Goal: Task Accomplishment & Management: Manage account settings

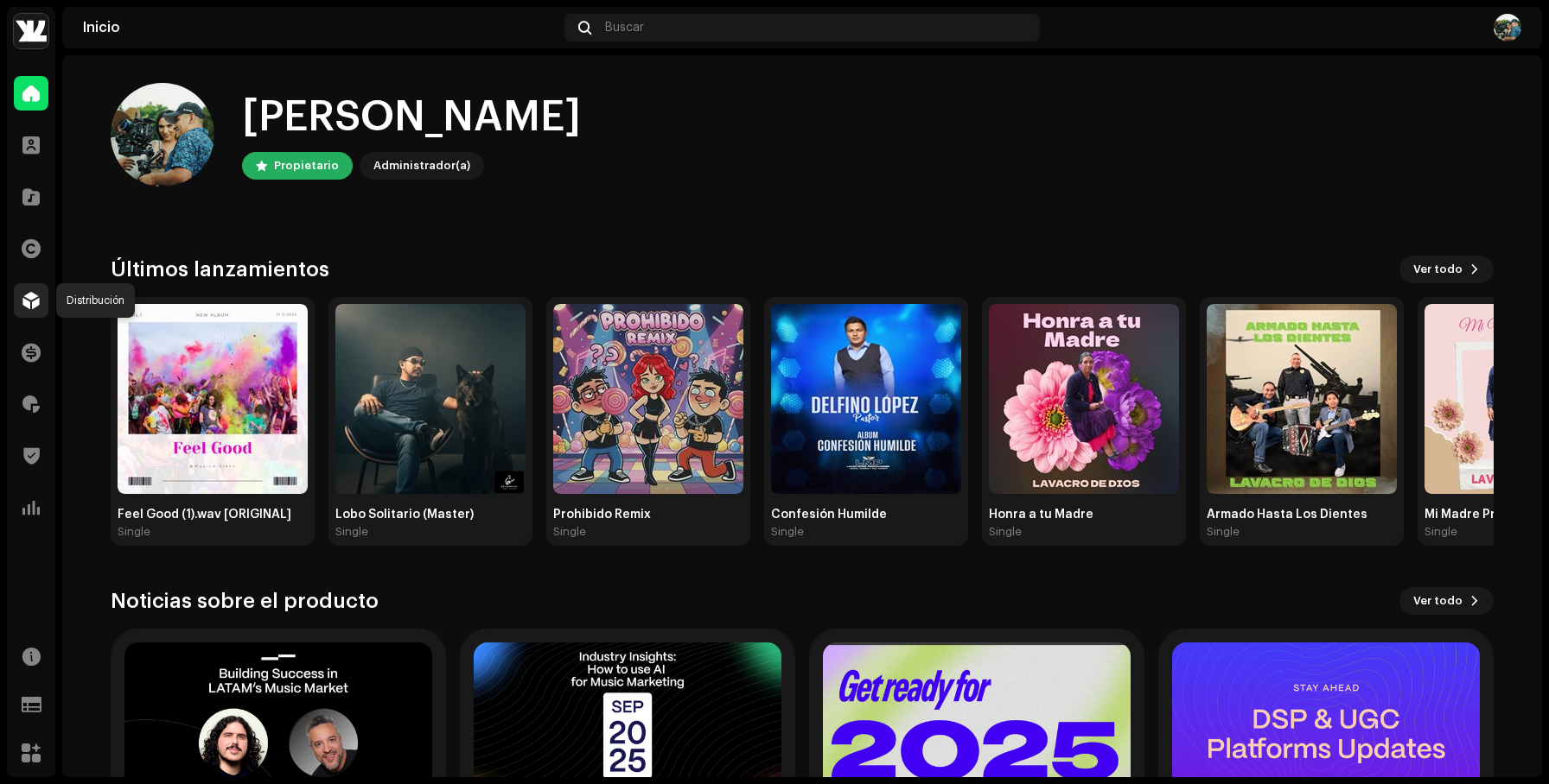
click at [35, 294] on span at bounding box center [31, 300] width 17 height 14
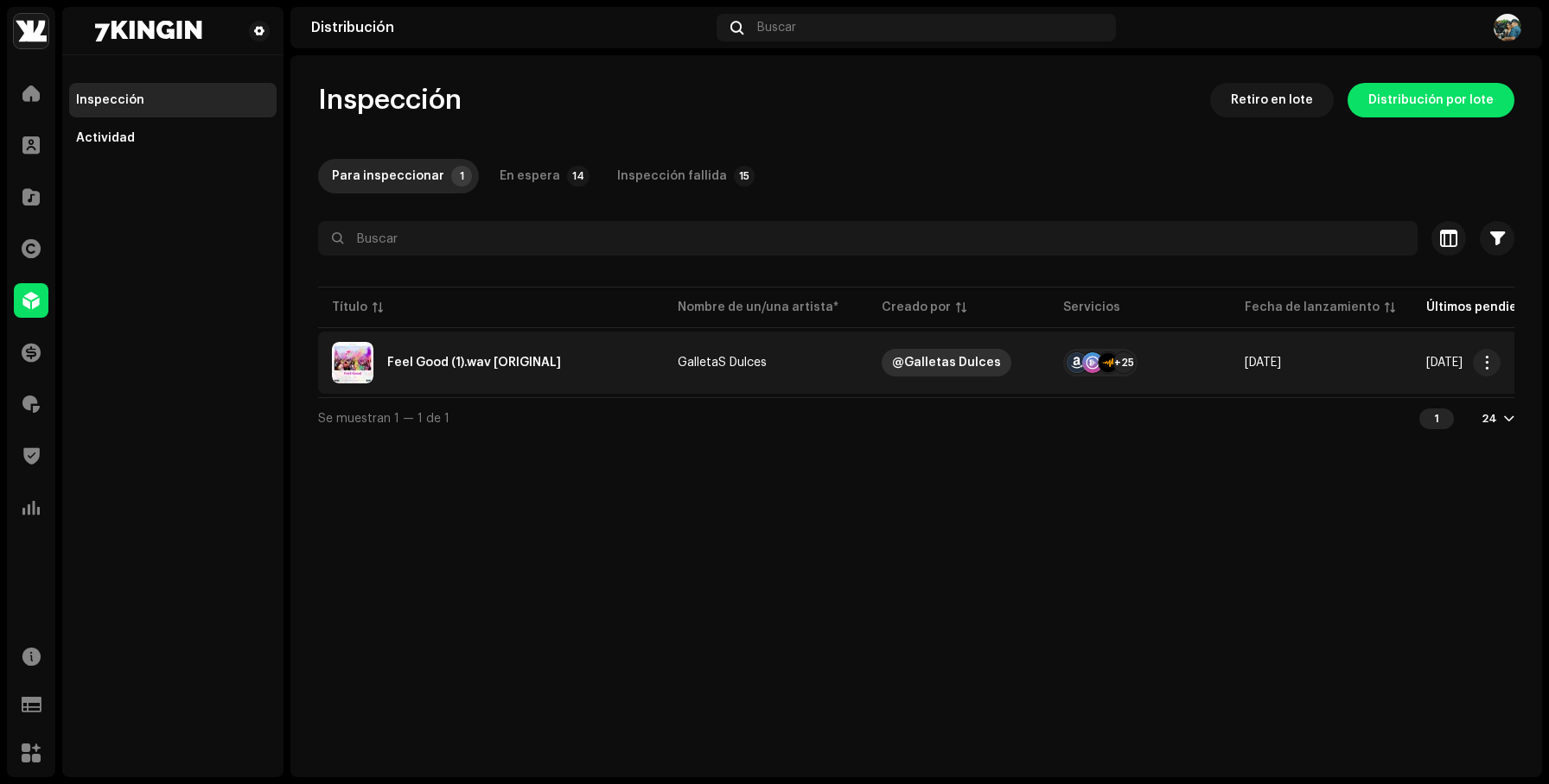
click at [924, 366] on div "@Galletas Dulces" at bounding box center [946, 363] width 109 height 27
click at [512, 364] on div "Feel Good (1).wav [ORIGINAL]" at bounding box center [473, 362] width 173 height 12
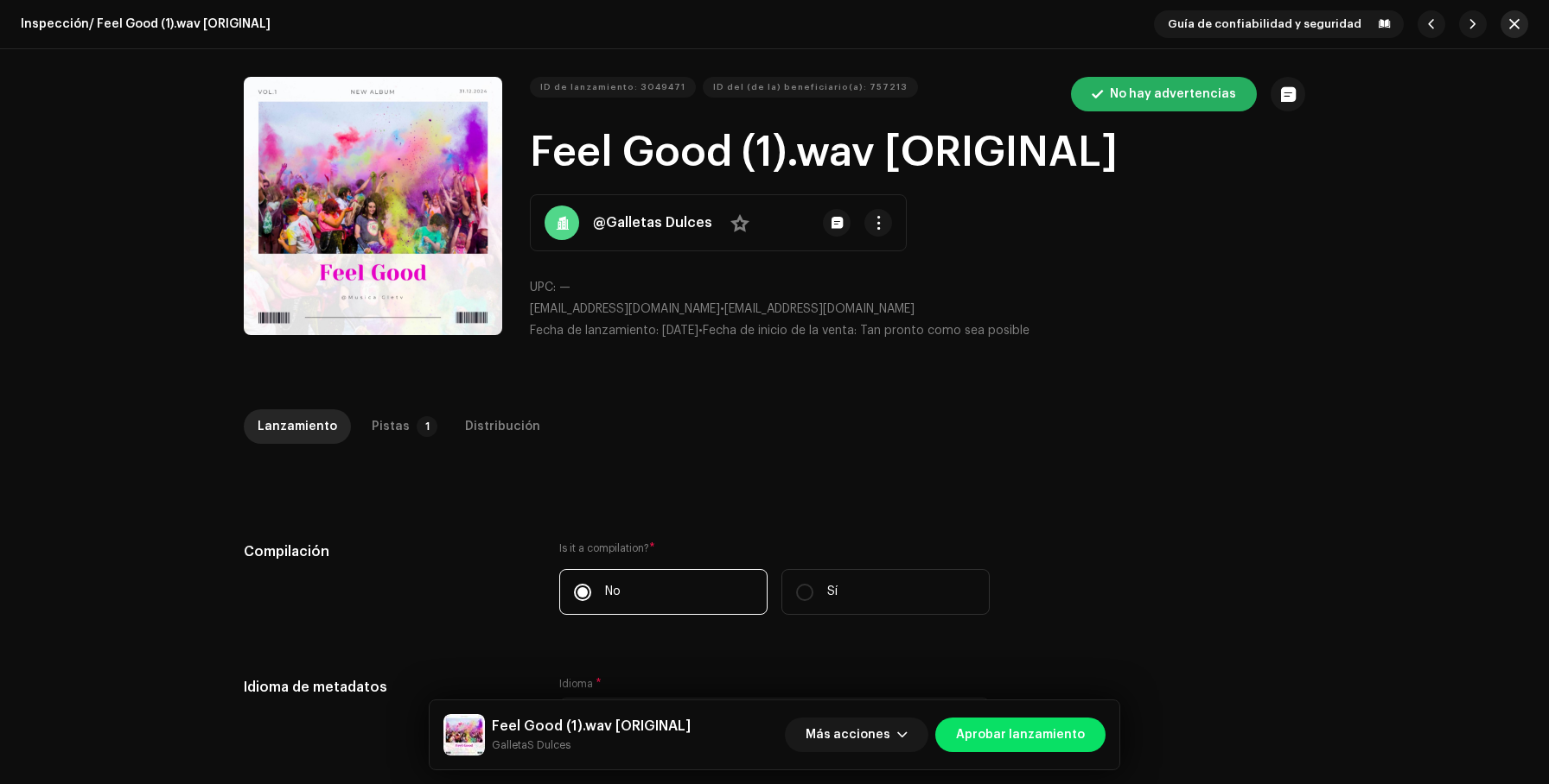
click at [1509, 17] on span "button" at bounding box center [1514, 24] width 10 height 14
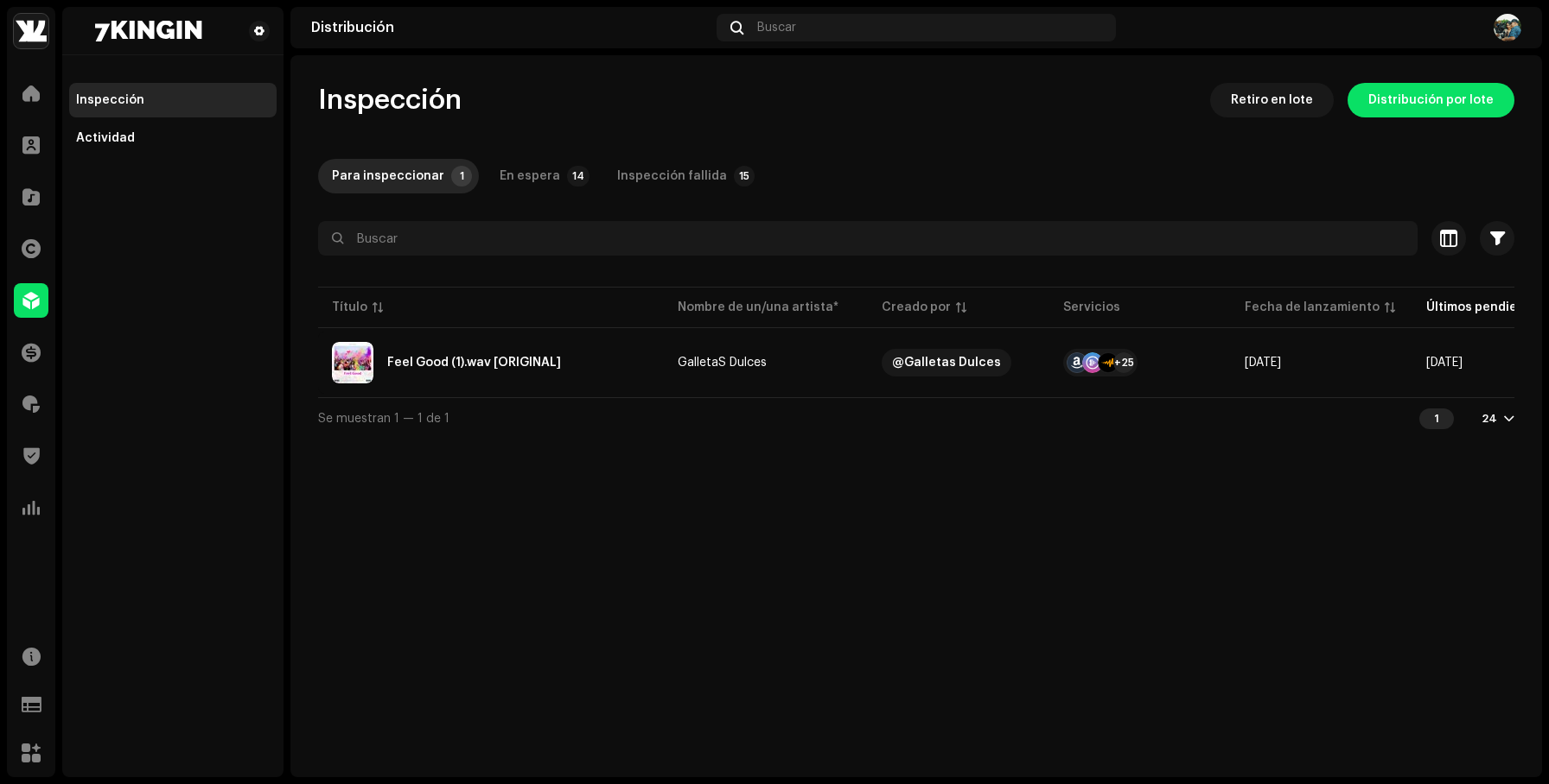
click at [50, 26] on navigation-account-switch "7KINGIN" at bounding box center [31, 31] width 48 height 48
click at [35, 30] on img at bounding box center [31, 31] width 35 height 34
click at [221, 34] on span at bounding box center [219, 38] width 10 height 14
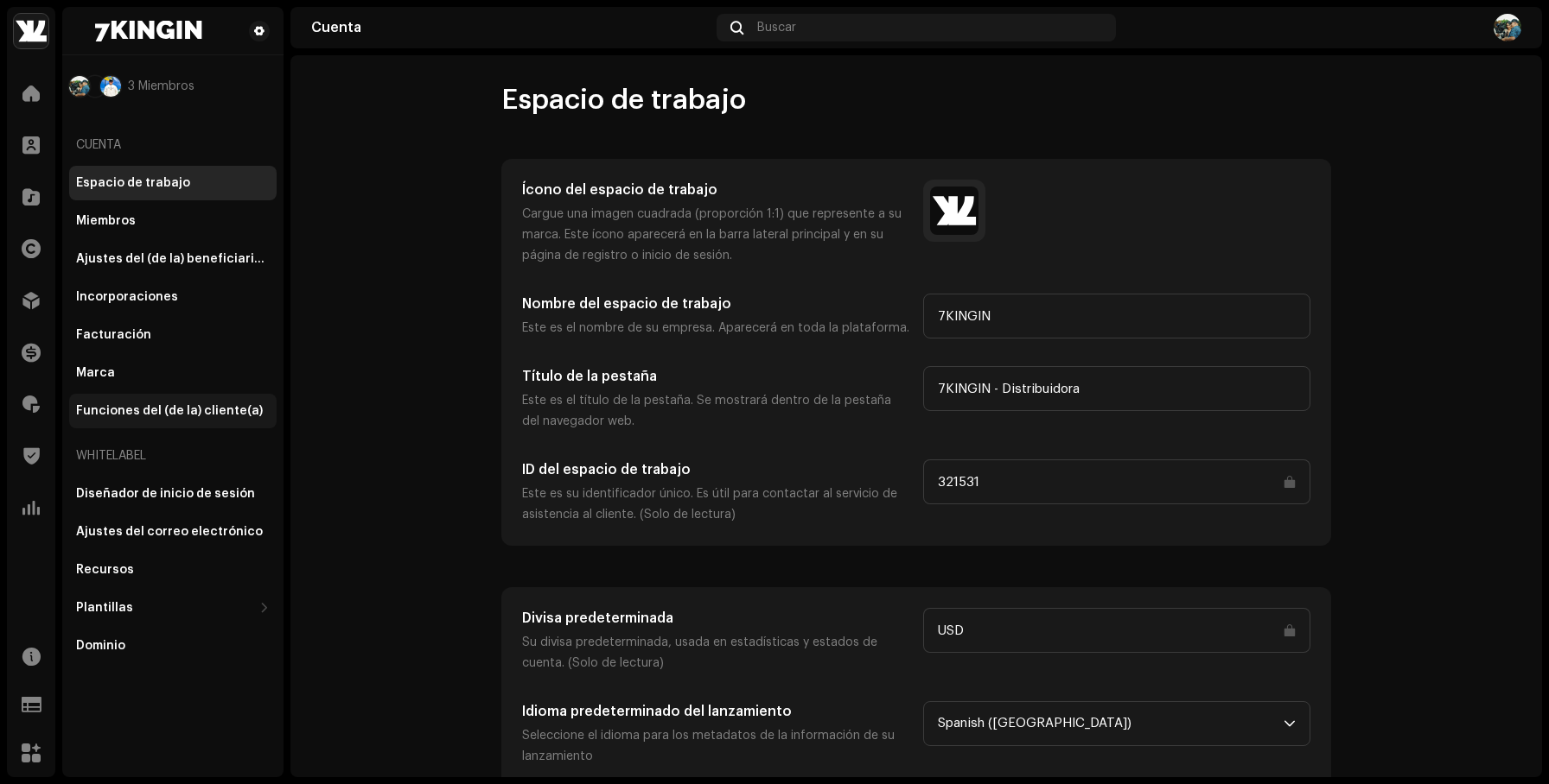
click at [182, 402] on div "Funciones del (de la) cliente(a)" at bounding box center [173, 411] width 207 height 34
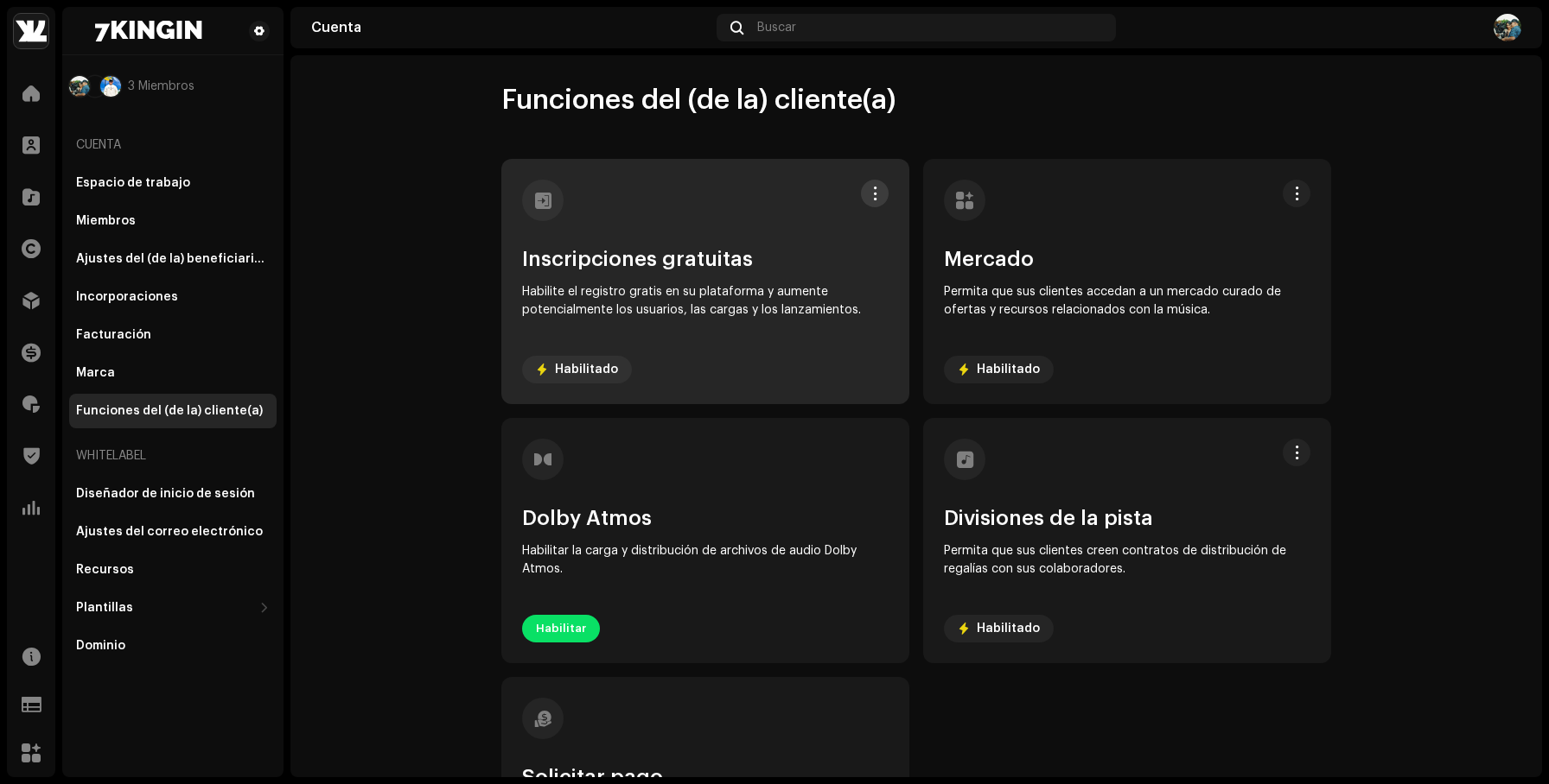
click at [870, 187] on span at bounding box center [875, 193] width 13 height 14
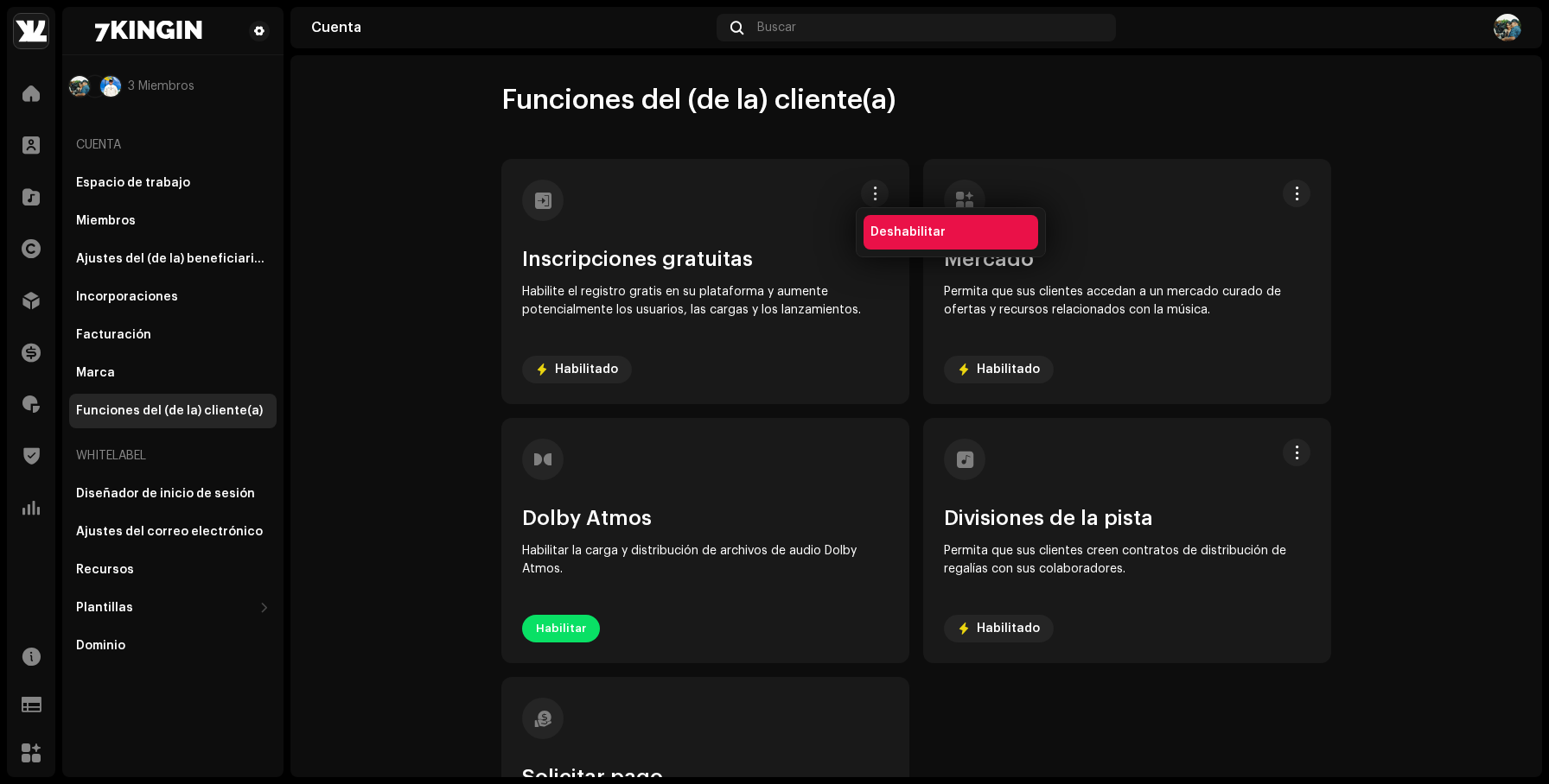
click at [898, 226] on span "Deshabilitar" at bounding box center [908, 231] width 75 height 14
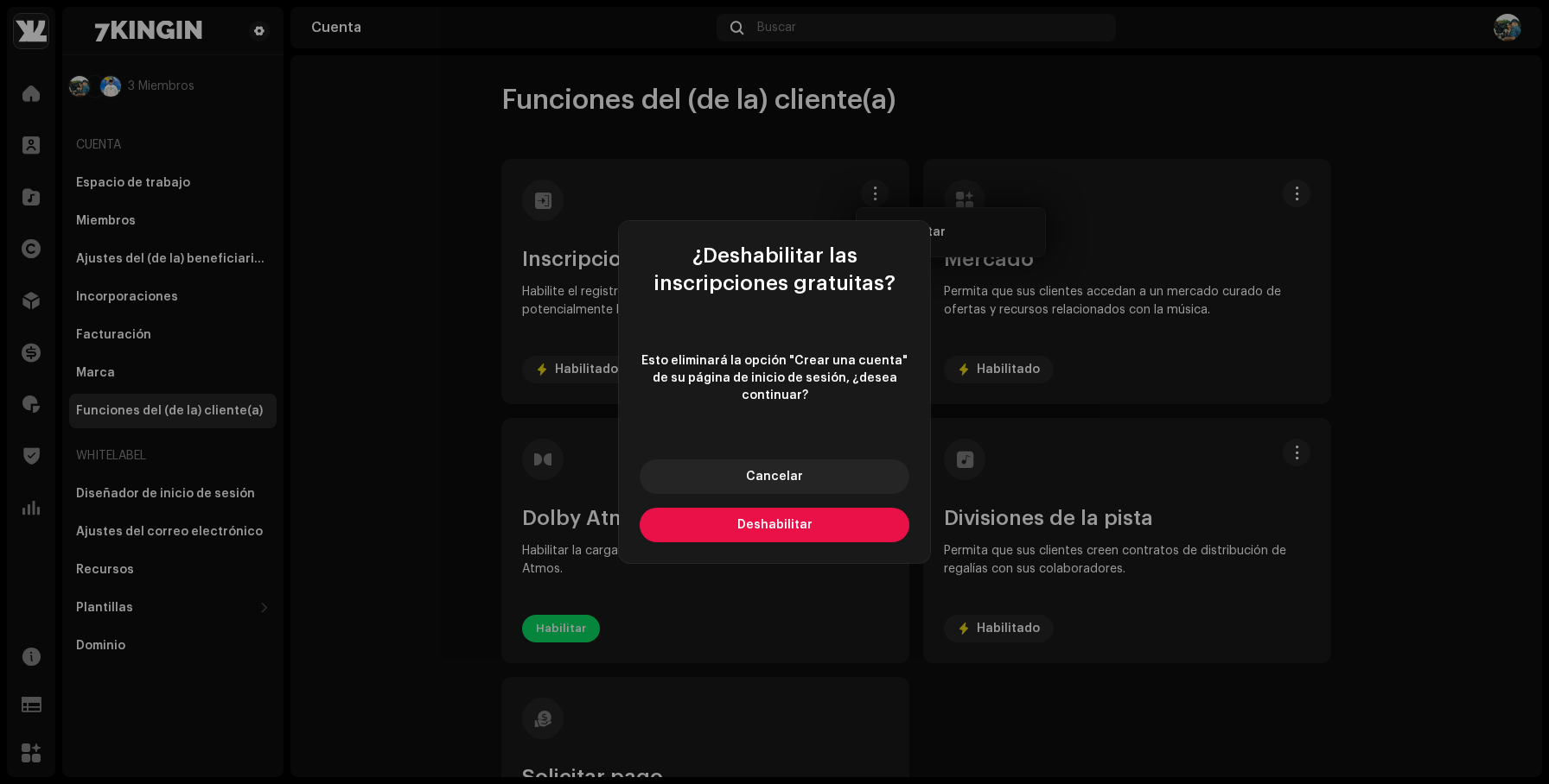
click at [783, 514] on button "Deshabilitar" at bounding box center [774, 525] width 270 height 34
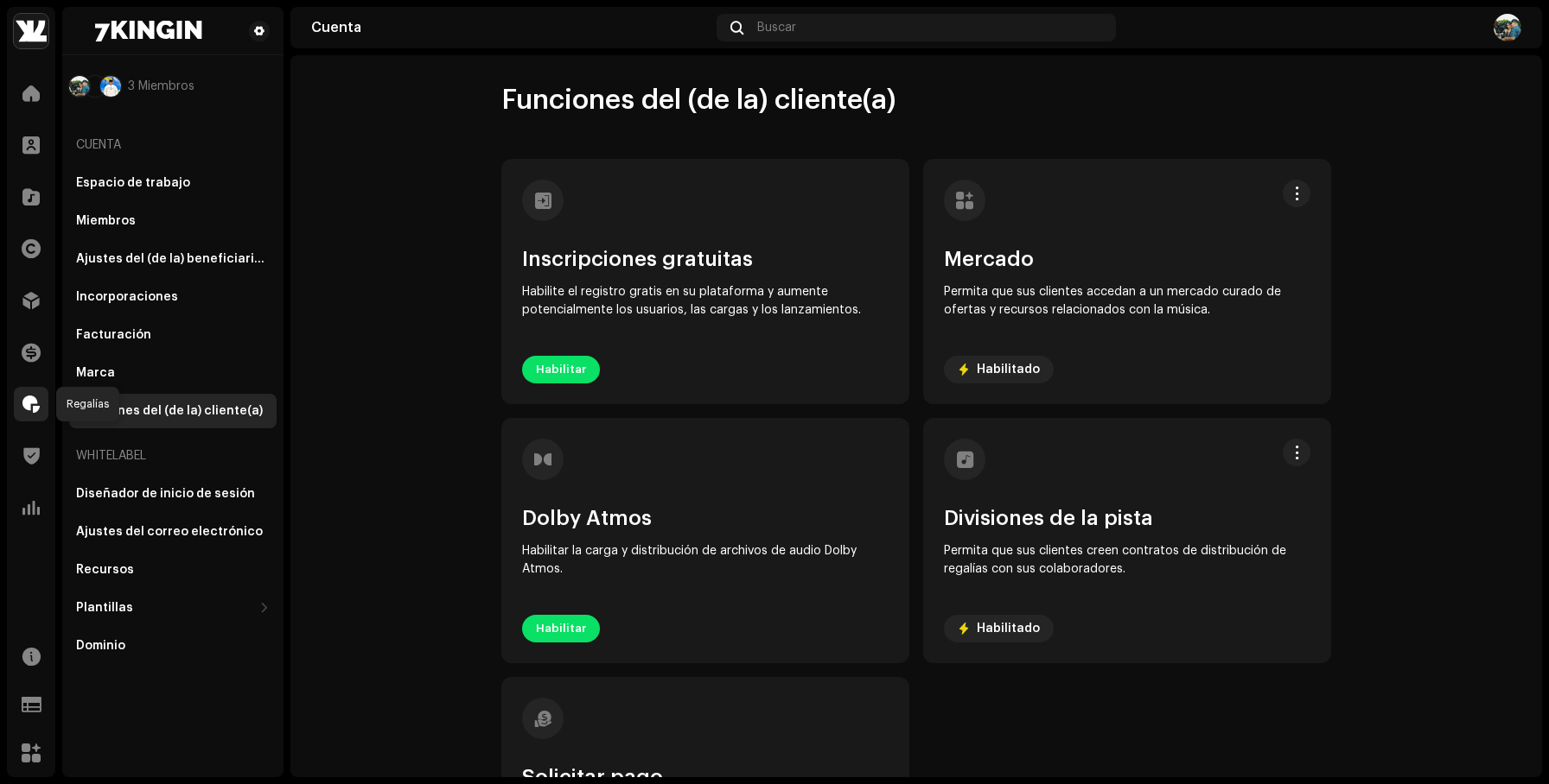
click at [37, 405] on span at bounding box center [31, 404] width 17 height 14
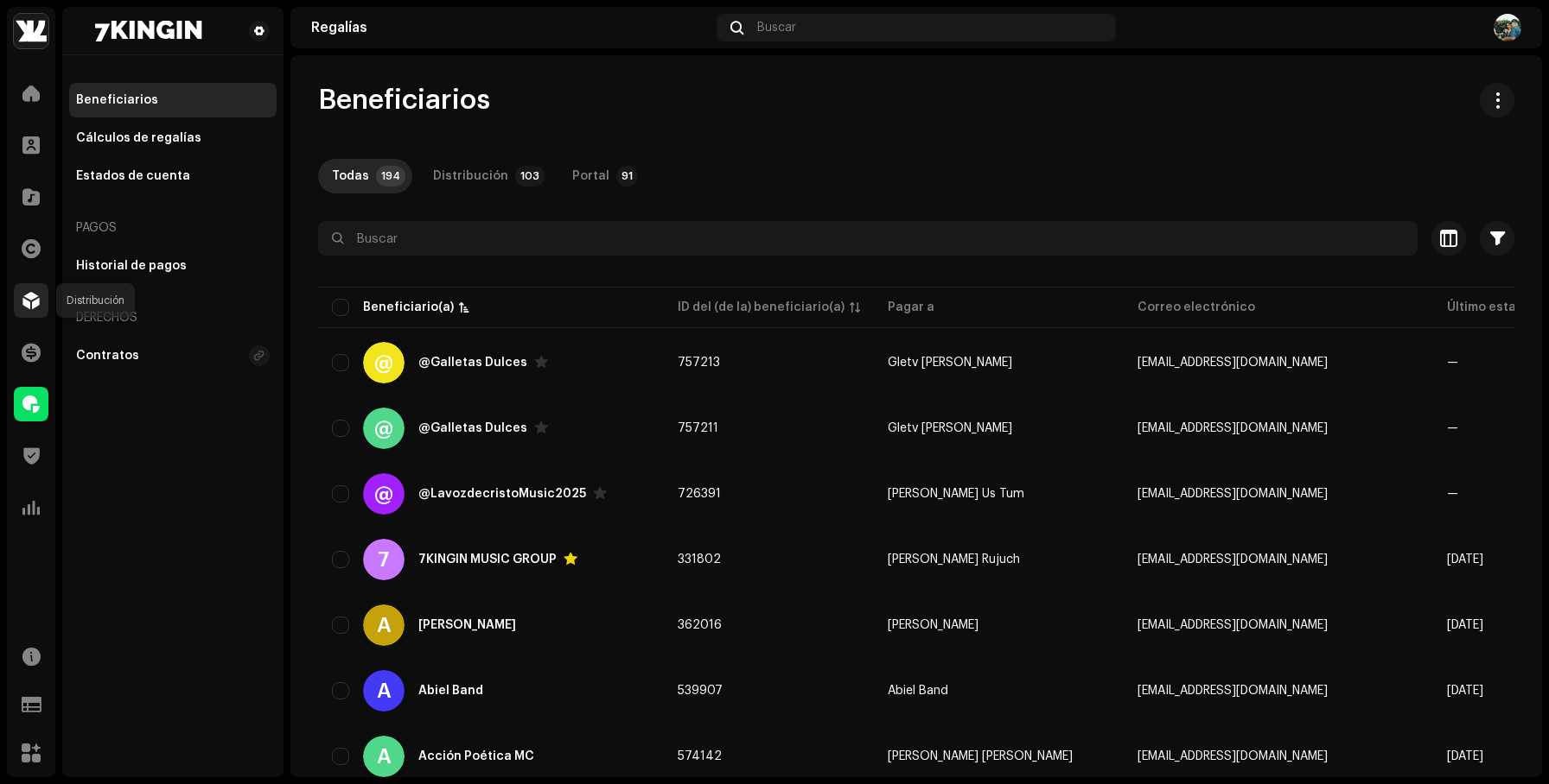
click at [31, 294] on span at bounding box center [31, 300] width 17 height 14
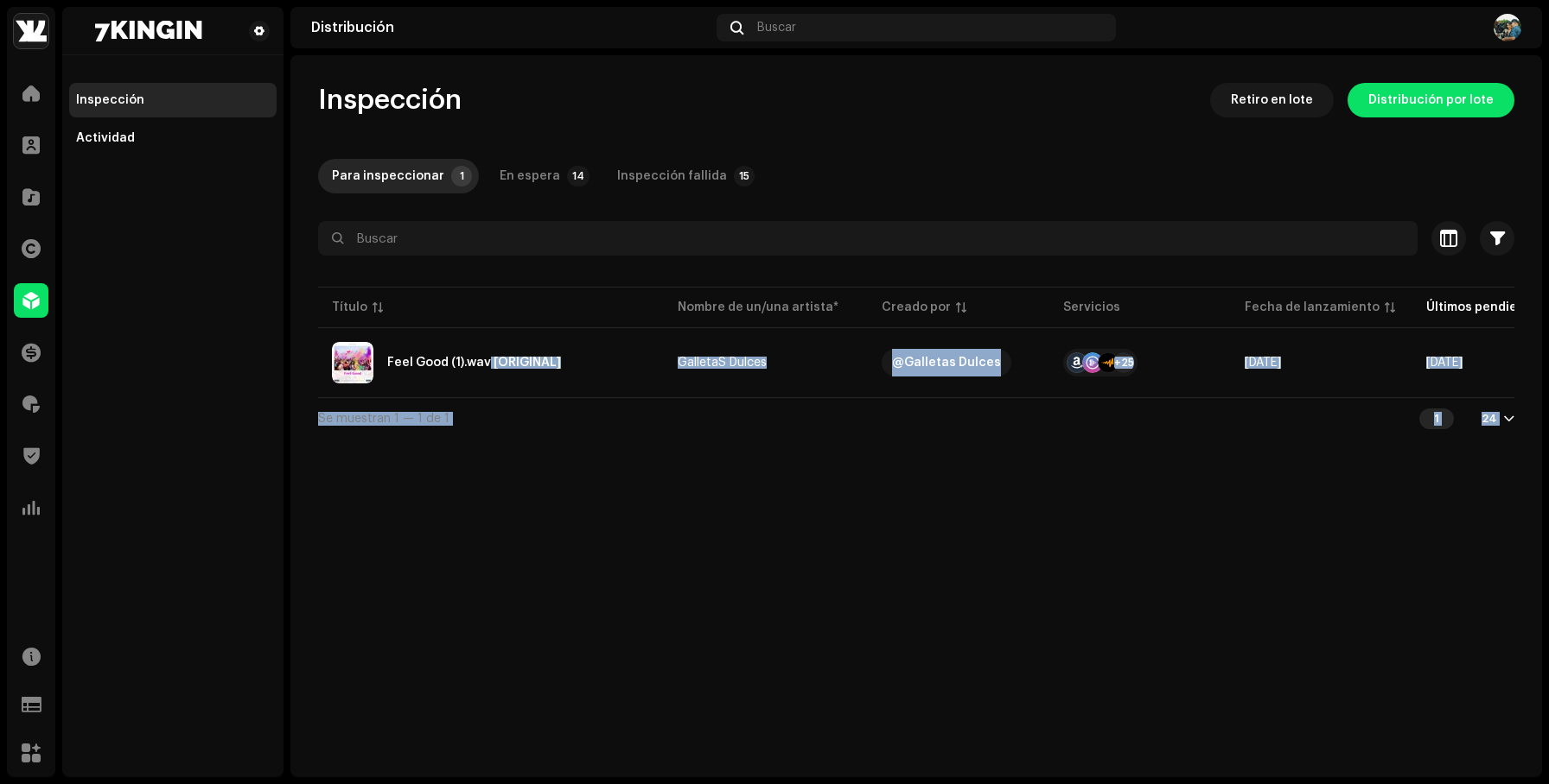
drag, startPoint x: 487, startPoint y: 364, endPoint x: 449, endPoint y: 486, distance: 127.8
click at [449, 486] on div "Inspección Retiro en lote Distribución por lote Para inspeccionar 1 En espera 1…" at bounding box center [916, 416] width 1251 height 722
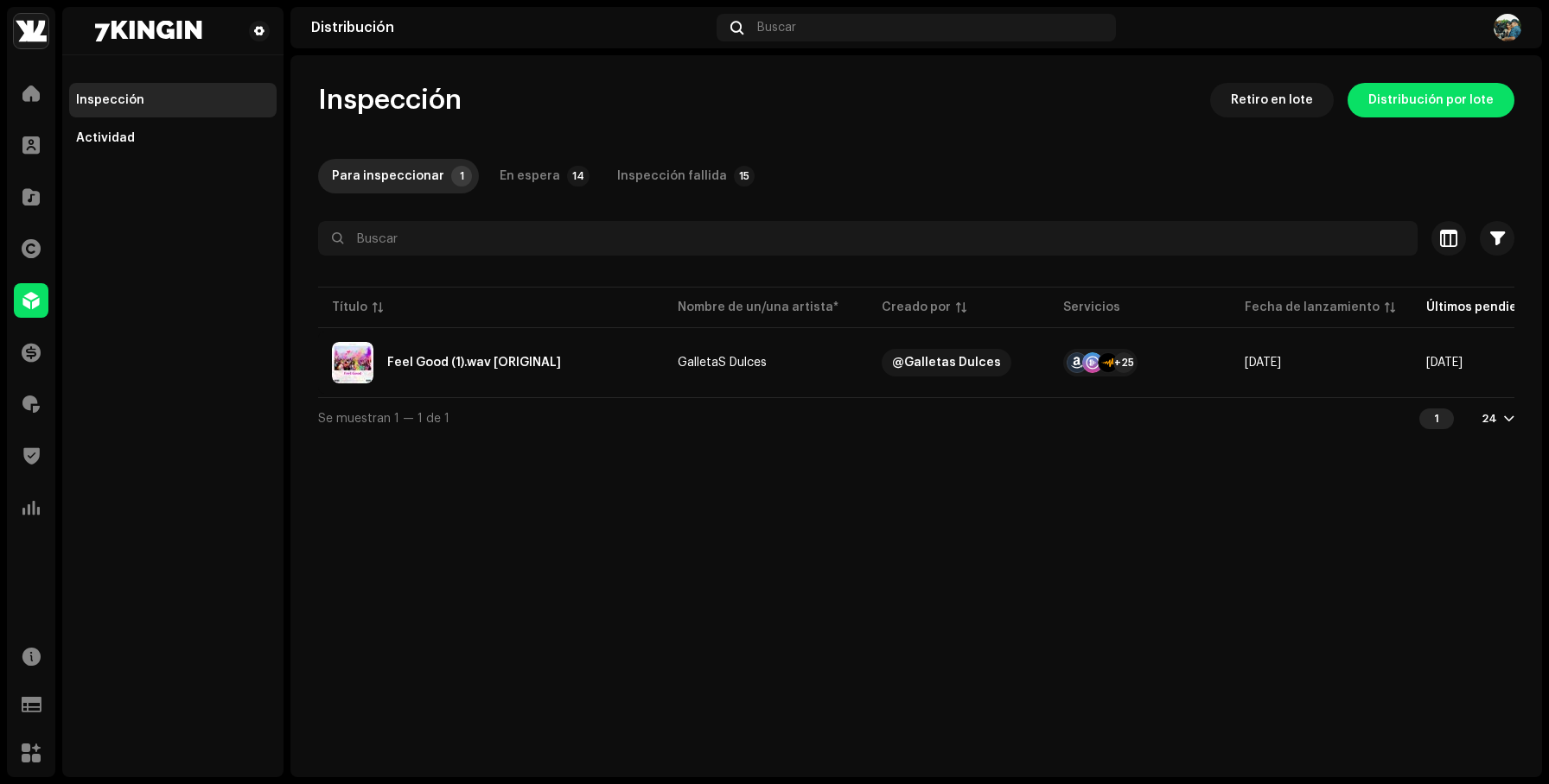
click at [824, 577] on div "Inspección Retiro en lote Distribución por lote Para inspeccionar 1 En espera 1…" at bounding box center [916, 416] width 1251 height 722
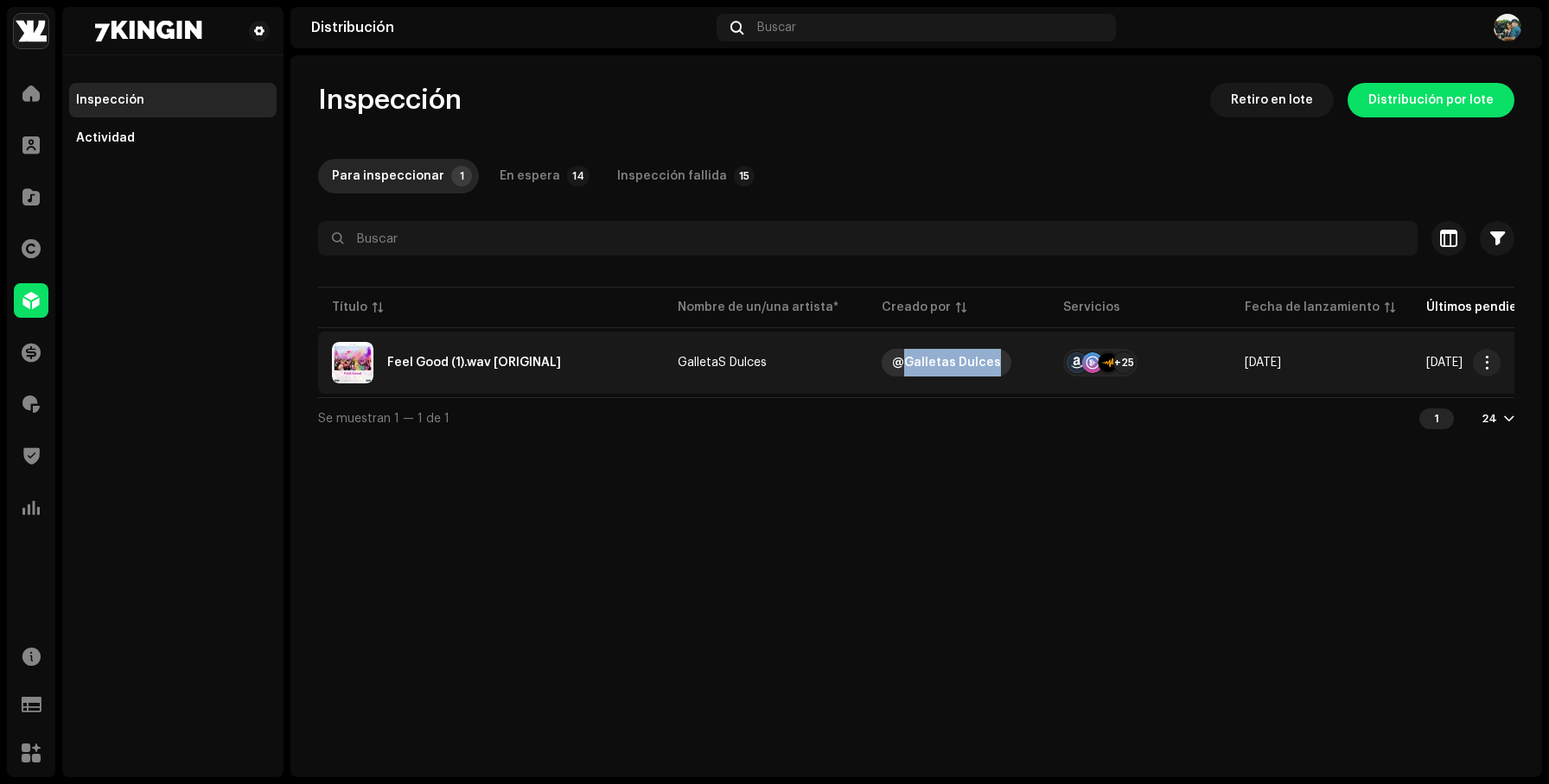
copy div "Galletas Dulces"
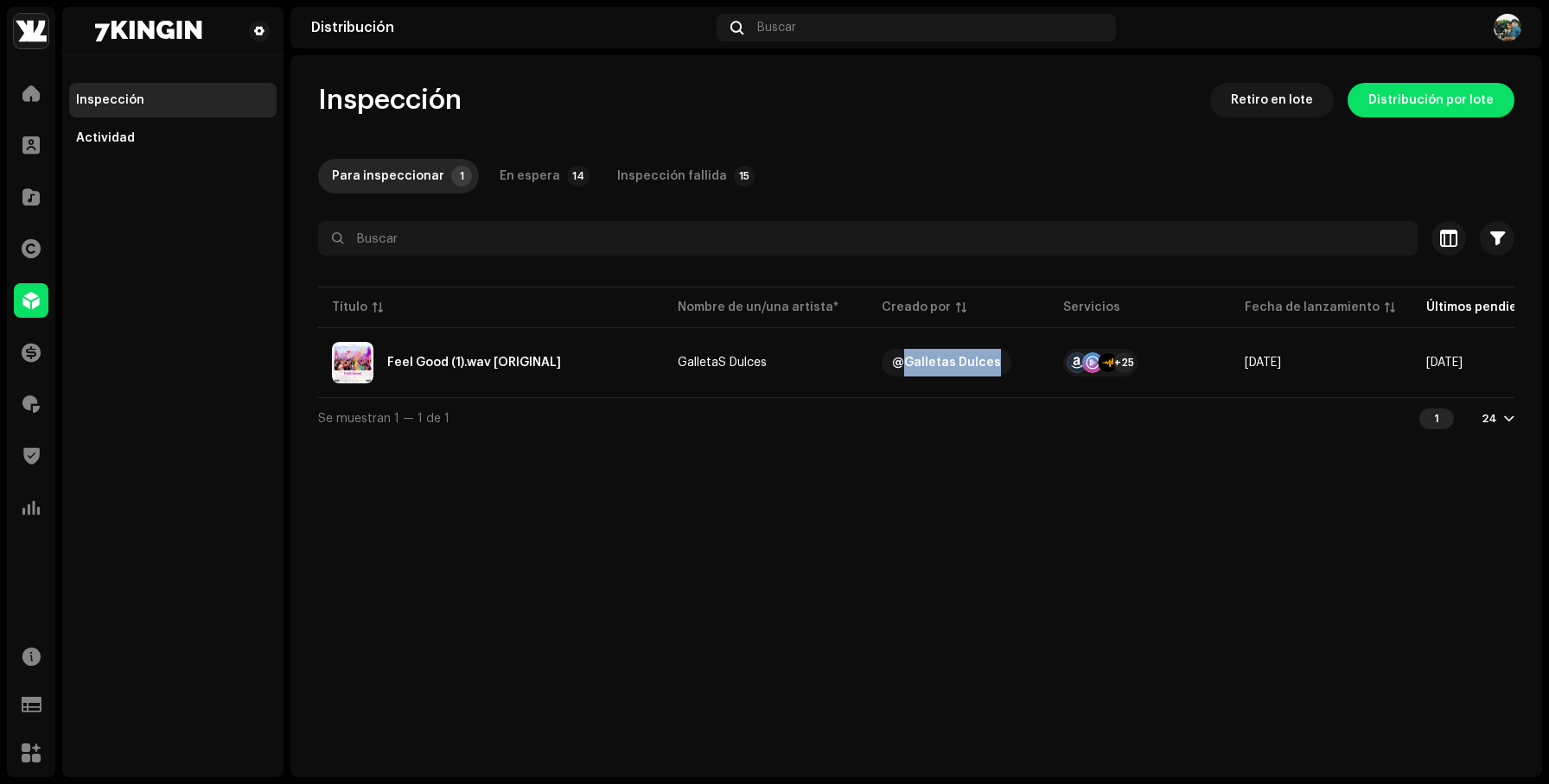
drag, startPoint x: 982, startPoint y: 366, endPoint x: 876, endPoint y: 495, distance: 167.0
click at [876, 495] on div "Inspección Retiro en lote Distribución por lote Para inspeccionar 1 En espera 1…" at bounding box center [916, 416] width 1251 height 722
click at [35, 406] on span at bounding box center [31, 404] width 17 height 14
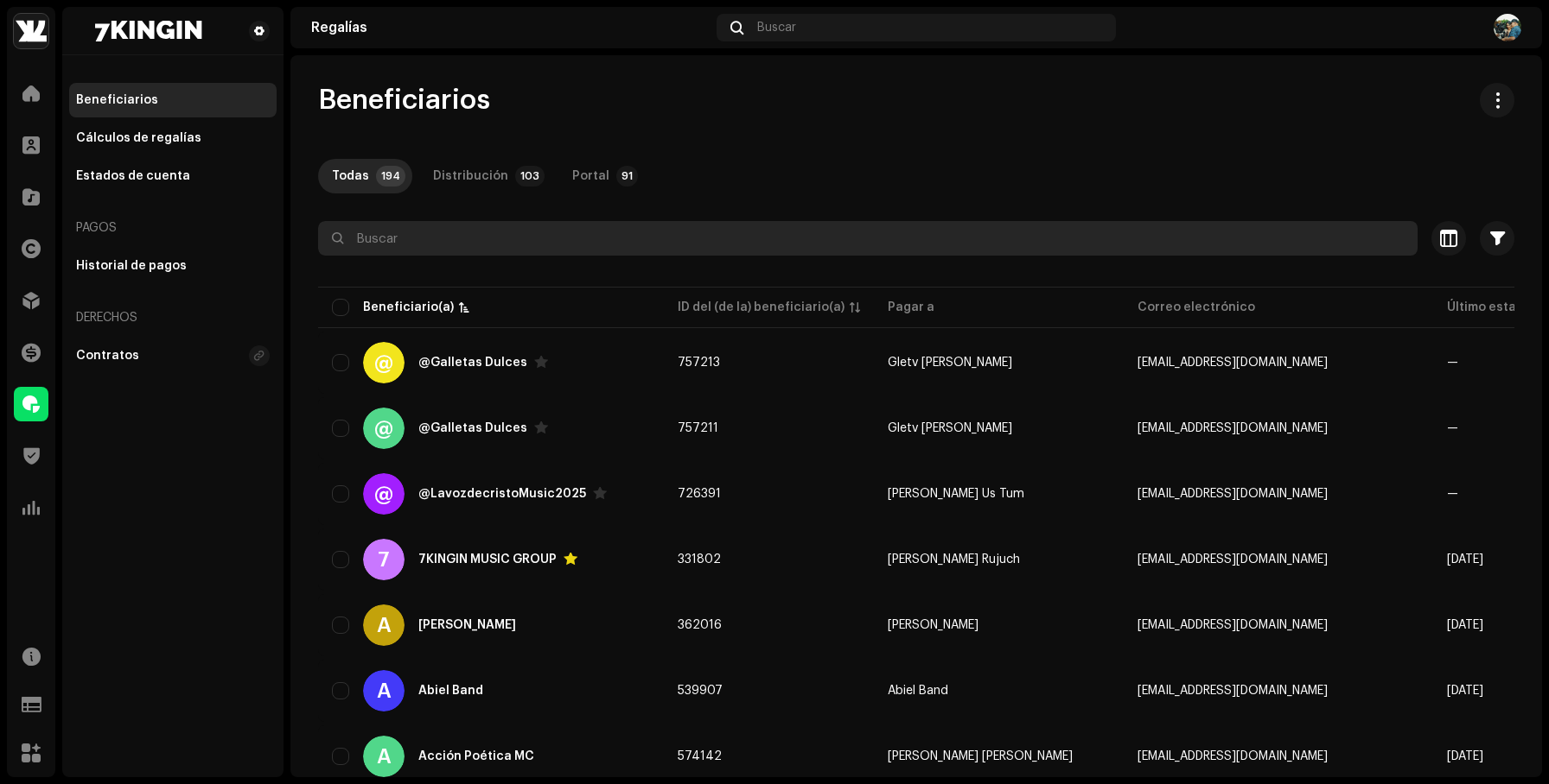
click at [518, 236] on input "text" at bounding box center [867, 239] width 1100 height 34
paste input "Galletas Dulces"
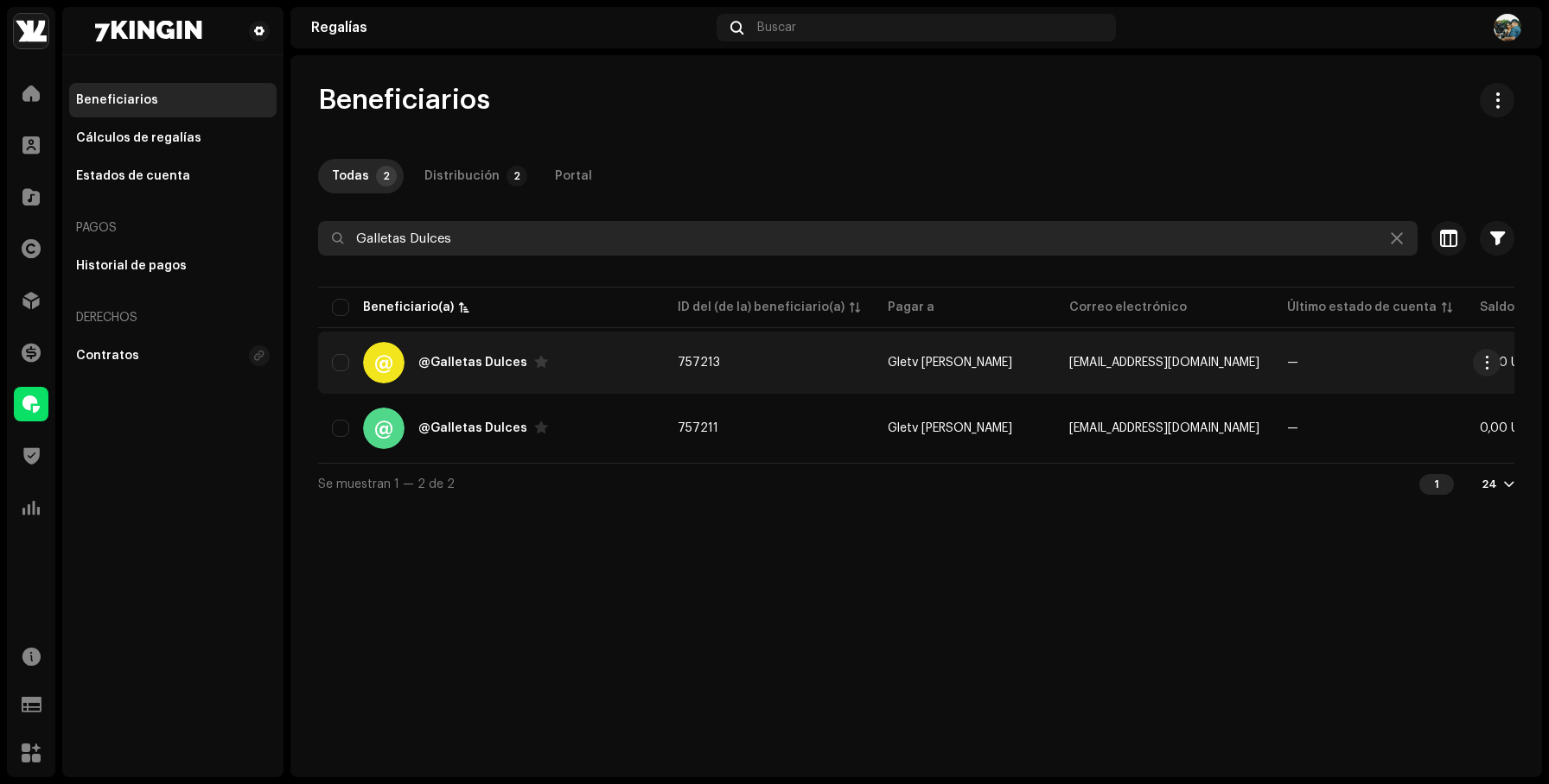
type input "Galletas Dulces"
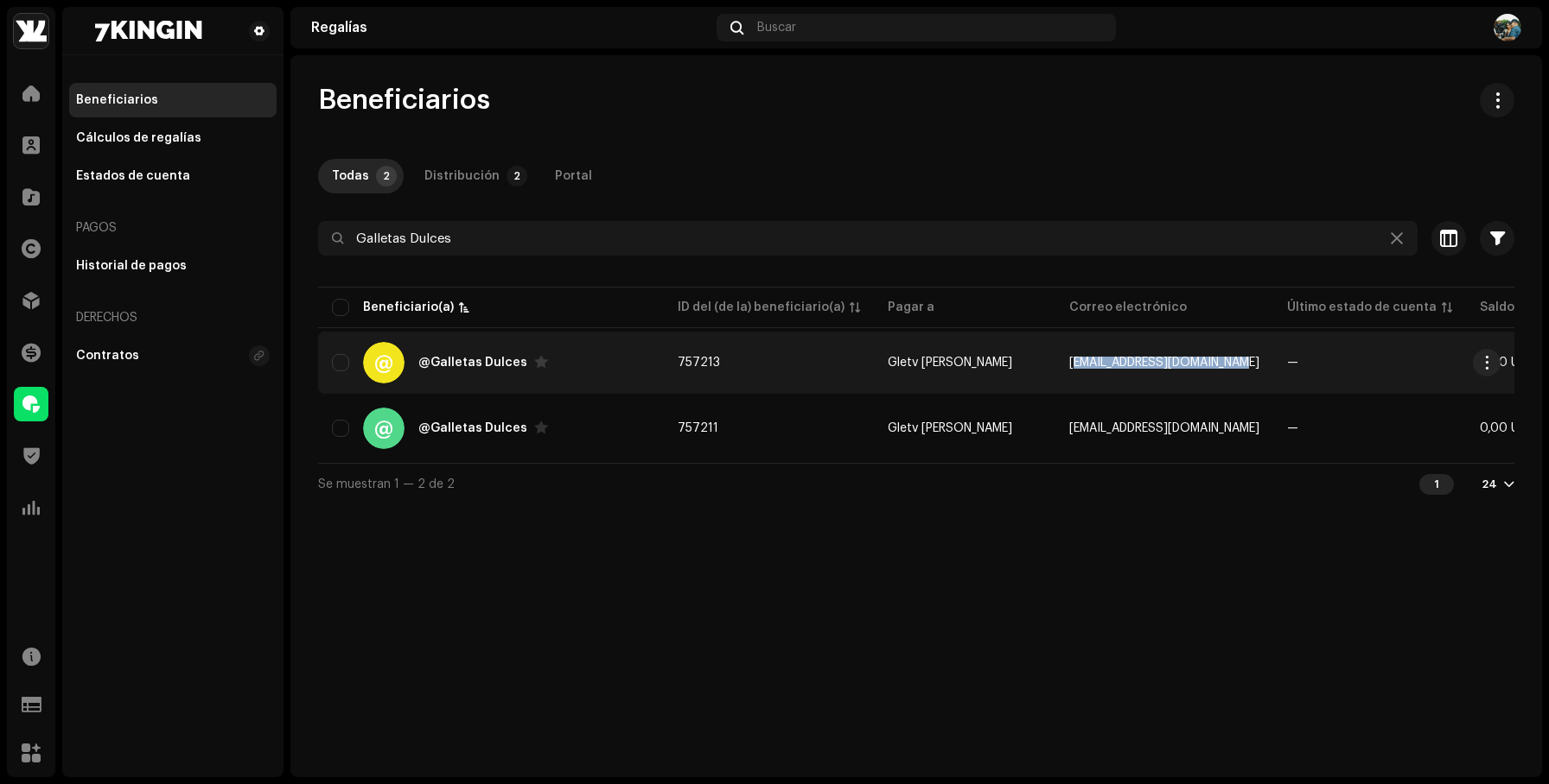
copy span "[EMAIL_ADDRESS][DOMAIN_NAME]"
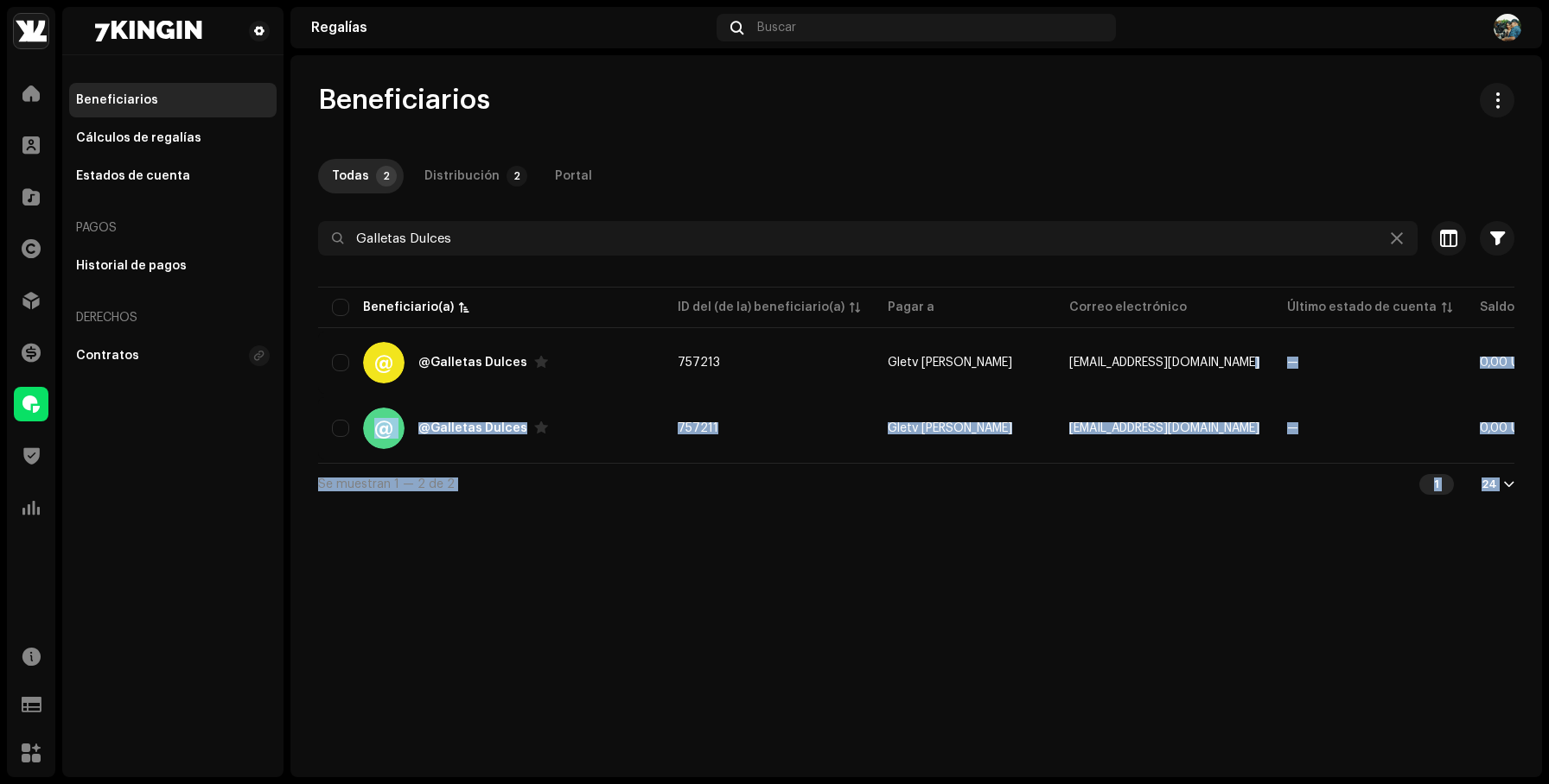
drag, startPoint x: 1232, startPoint y: 361, endPoint x: 1049, endPoint y: 513, distance: 237.9
click at [1049, 513] on div "Beneficiarios Todas 2 Distribución 2 Portal Galletas Dulces Seleccionado 0 Sele…" at bounding box center [916, 416] width 1251 height 722
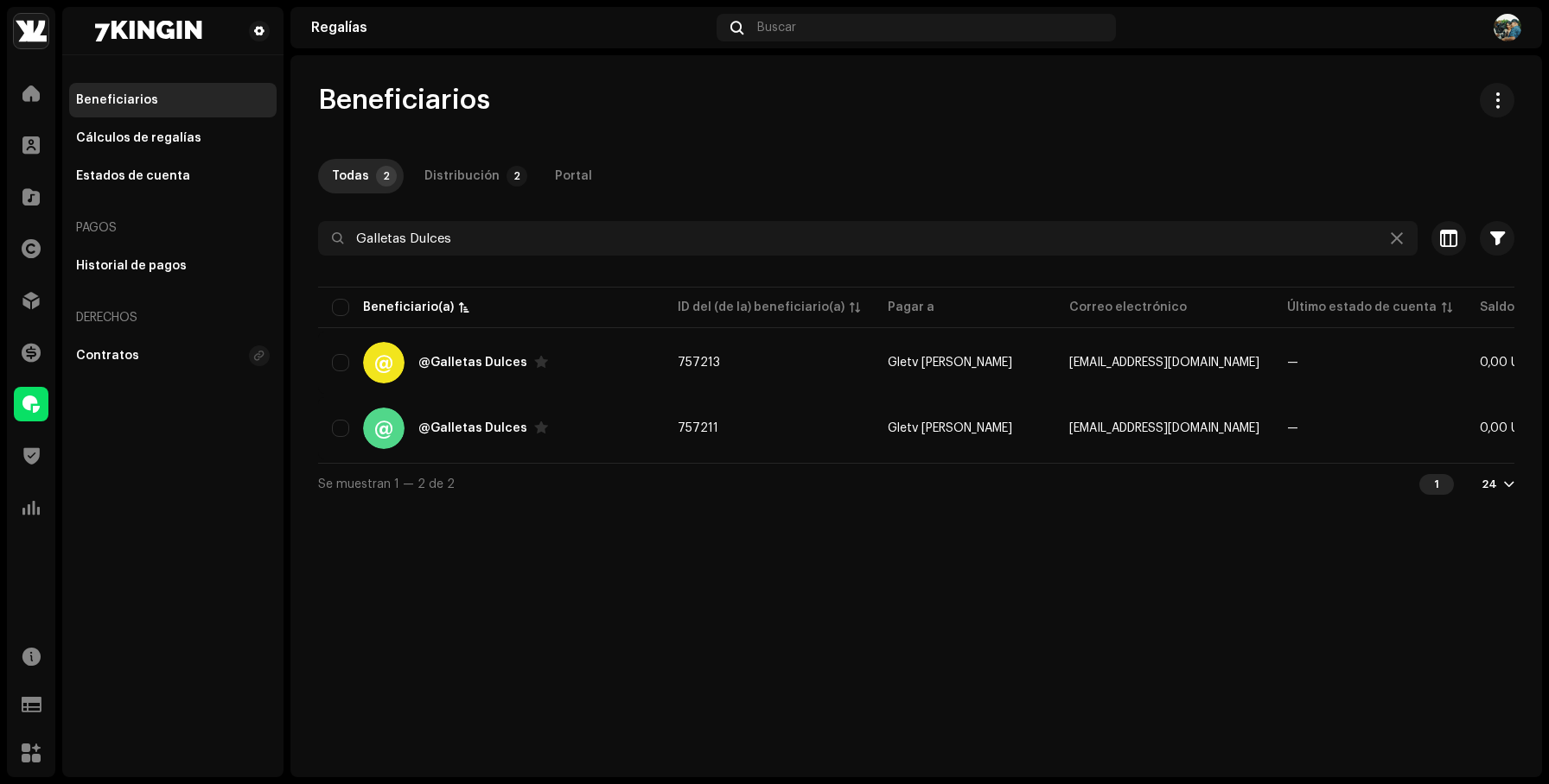
click at [784, 125] on div "Beneficiarios Todas 2 Distribución 2 Portal Galletas Dulces Seleccionado 0 Sele…" at bounding box center [916, 293] width 1251 height 422
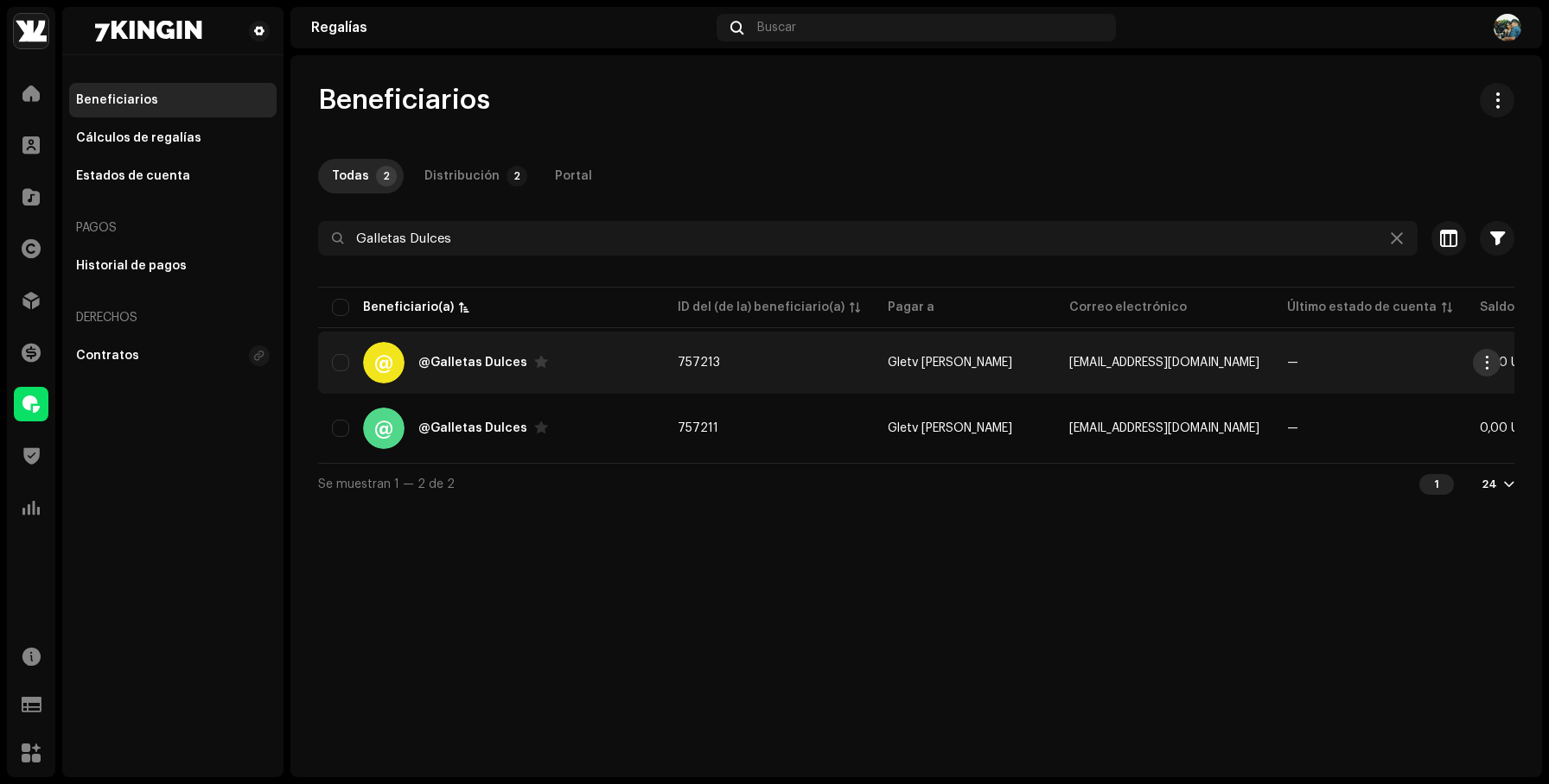
click at [1485, 359] on span "button" at bounding box center [1487, 362] width 13 height 14
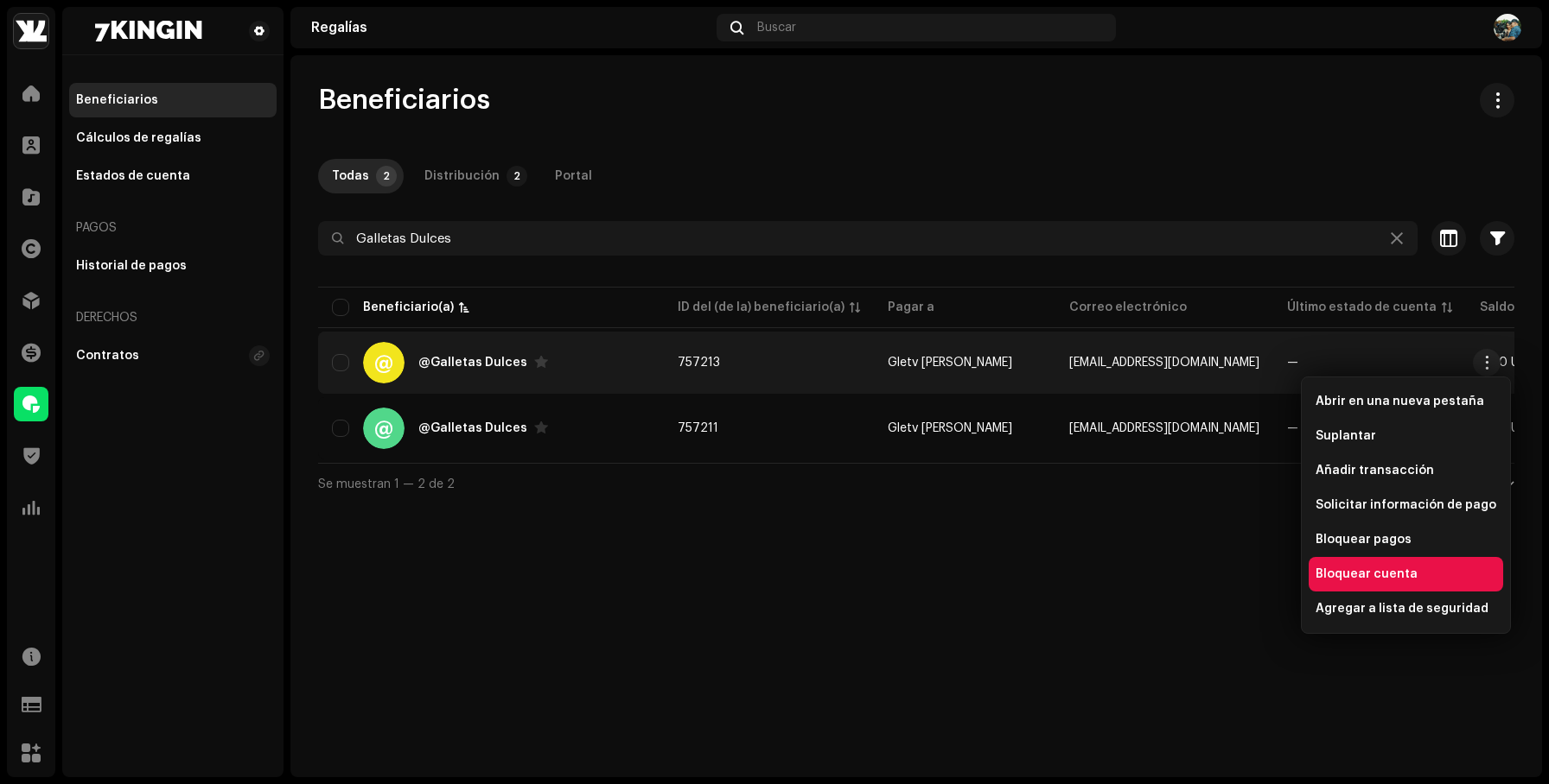
click at [1379, 573] on span "Bloquear cuenta" at bounding box center [1366, 573] width 102 height 14
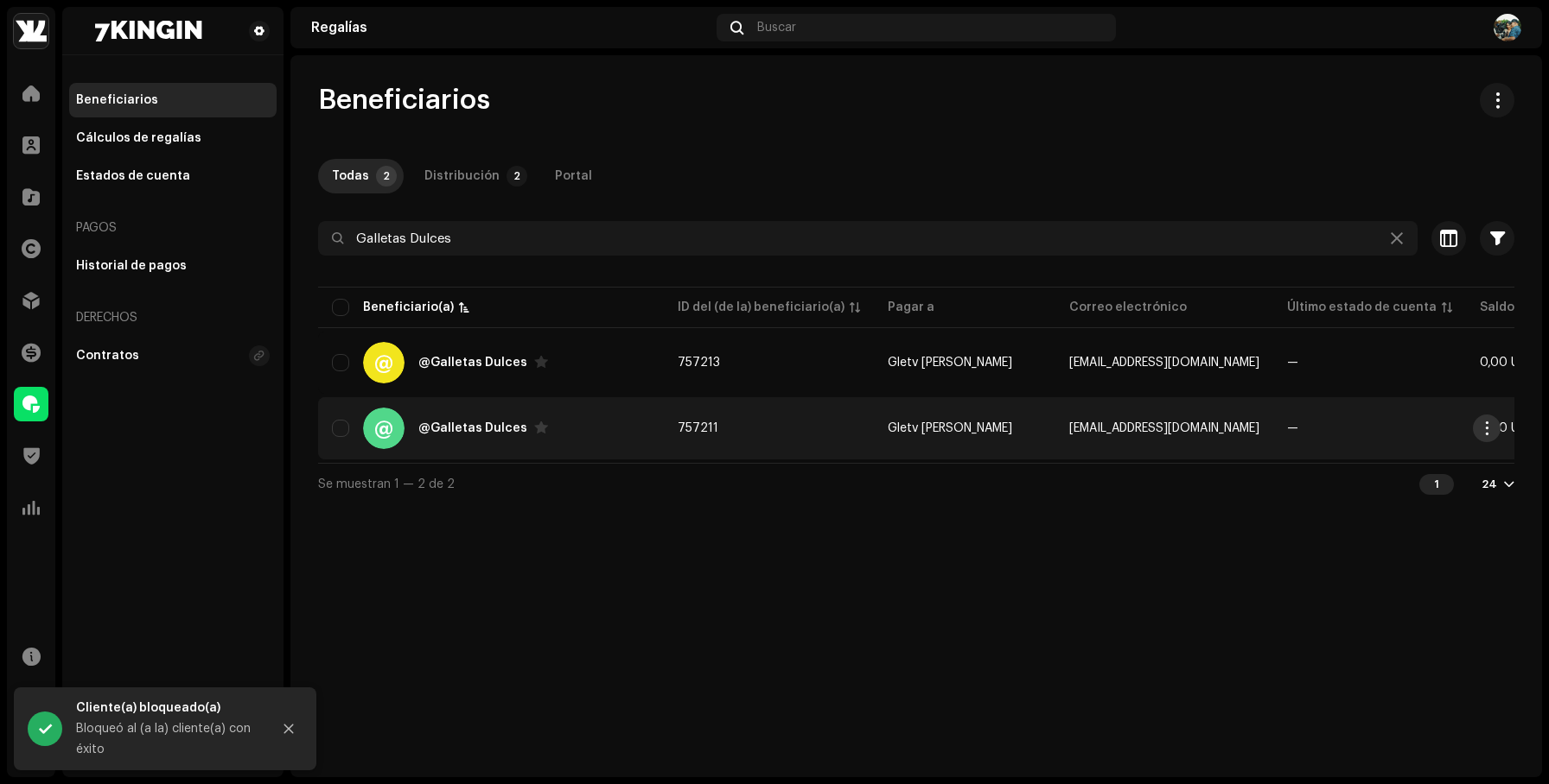
click at [1482, 425] on span "button" at bounding box center [1487, 428] width 13 height 14
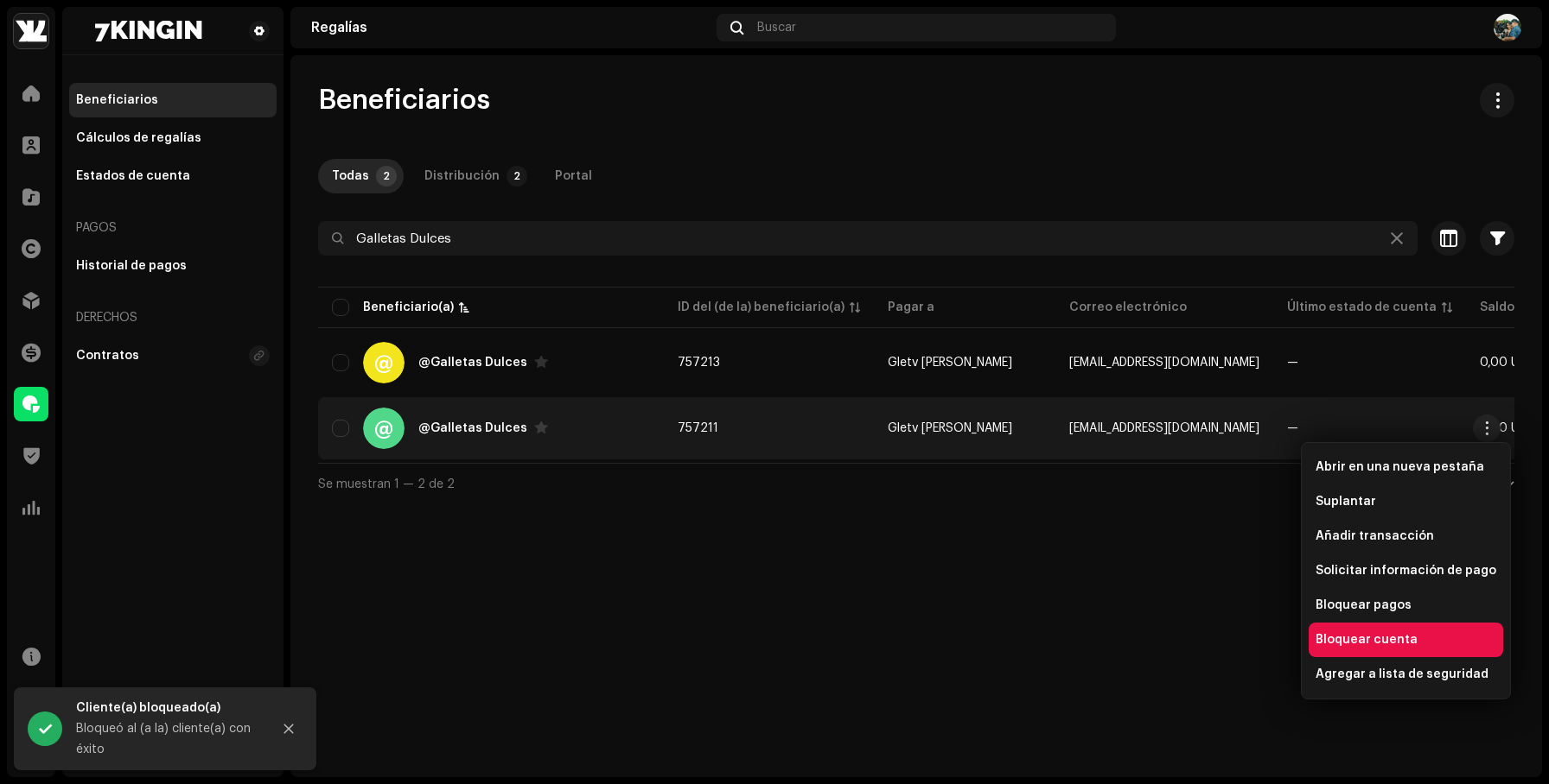
click at [1375, 635] on span "Bloquear cuenta" at bounding box center [1366, 640] width 102 height 14
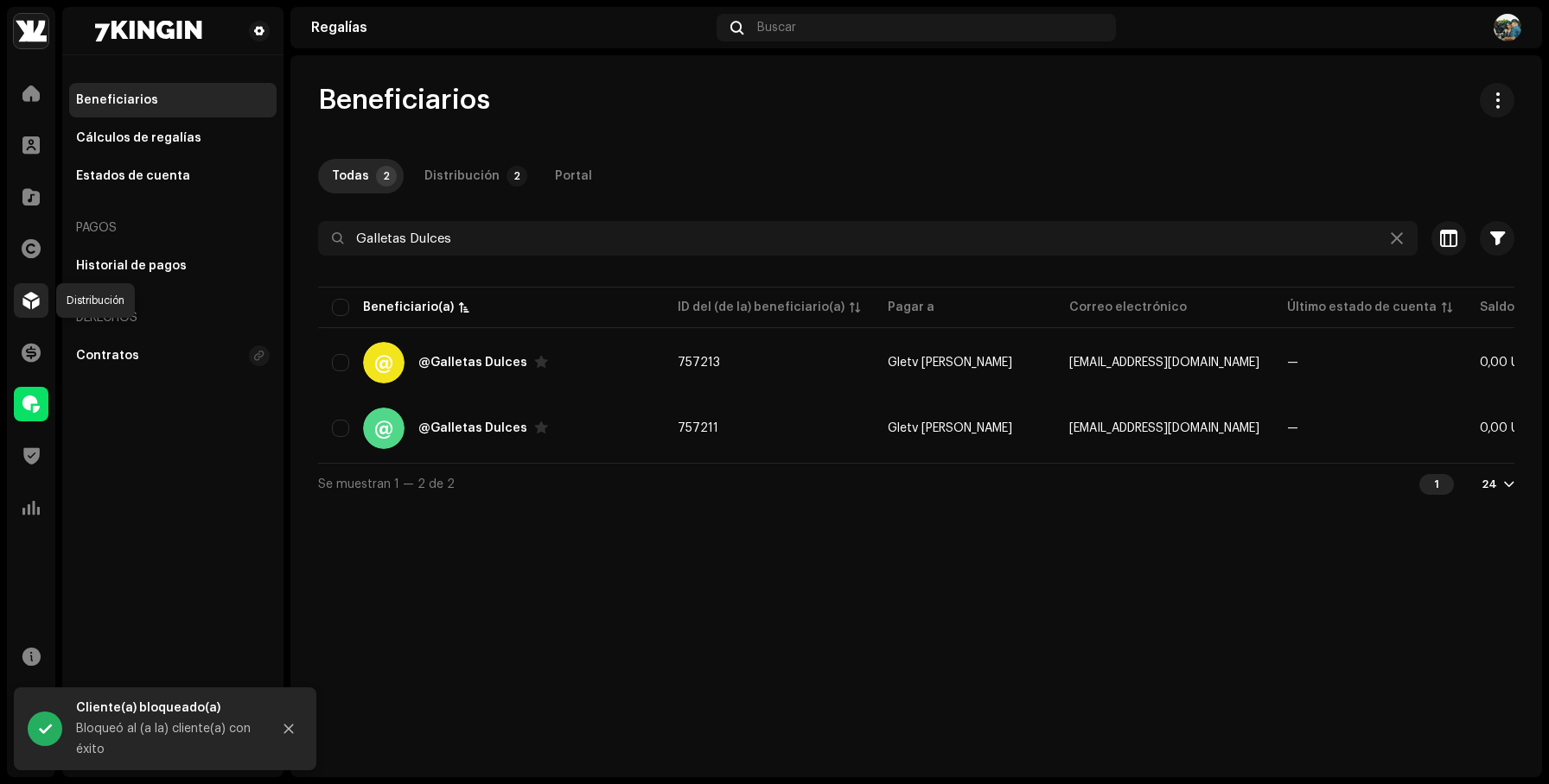
click at [35, 299] on span at bounding box center [31, 300] width 17 height 14
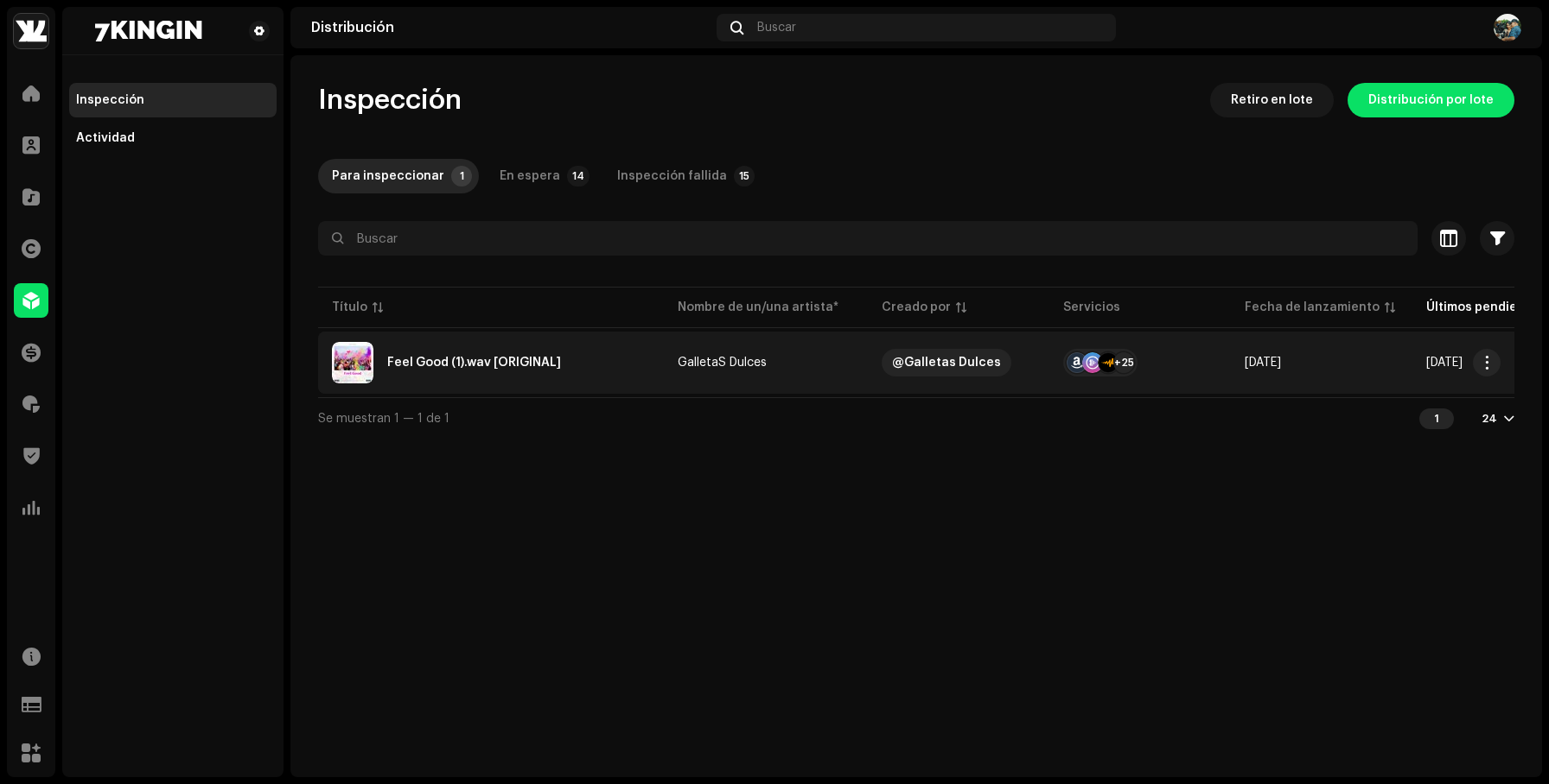
click at [804, 352] on td "GalletaS Dulces" at bounding box center [765, 363] width 204 height 63
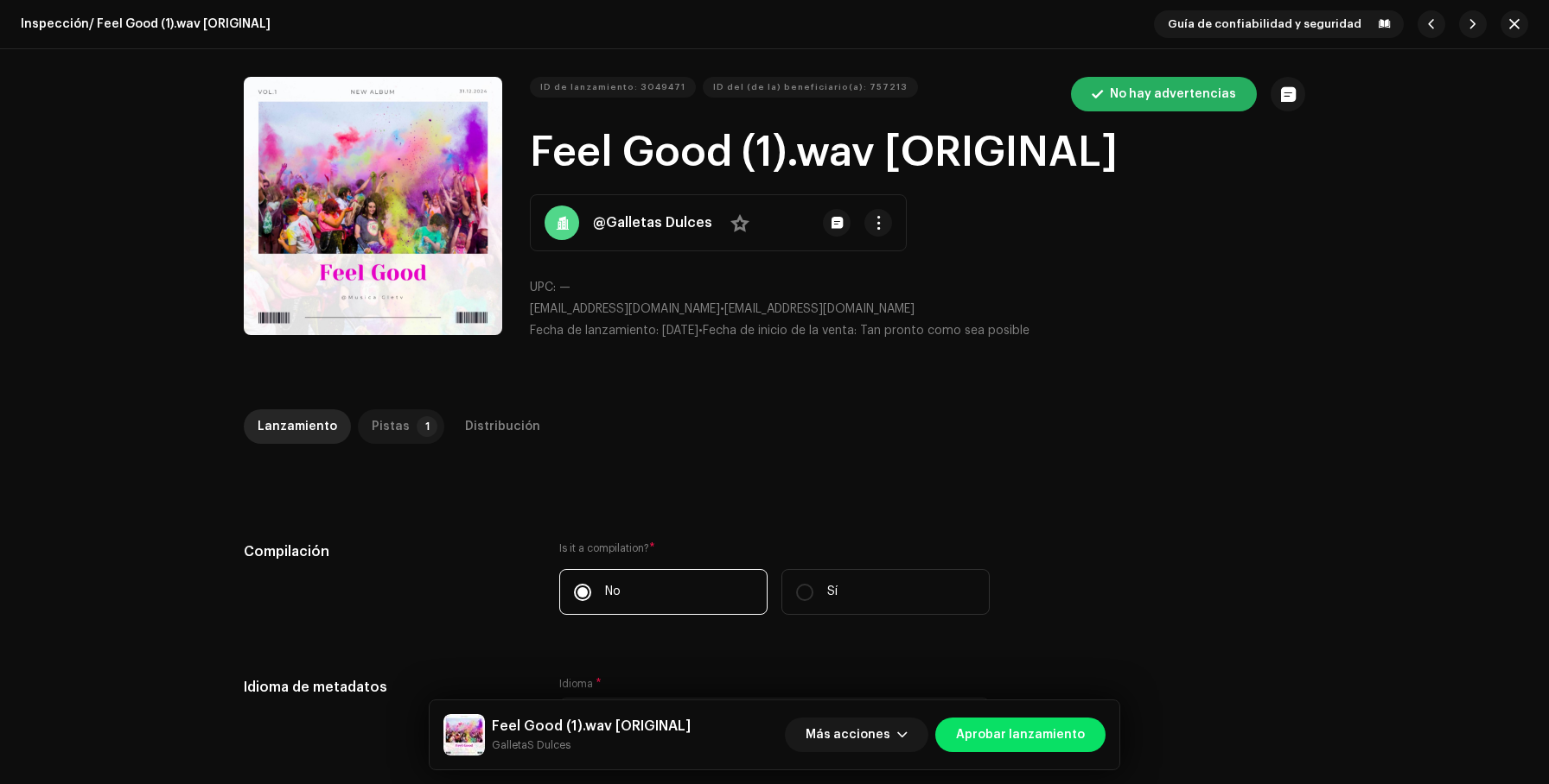
click at [391, 420] on div "Pistas" at bounding box center [390, 426] width 38 height 34
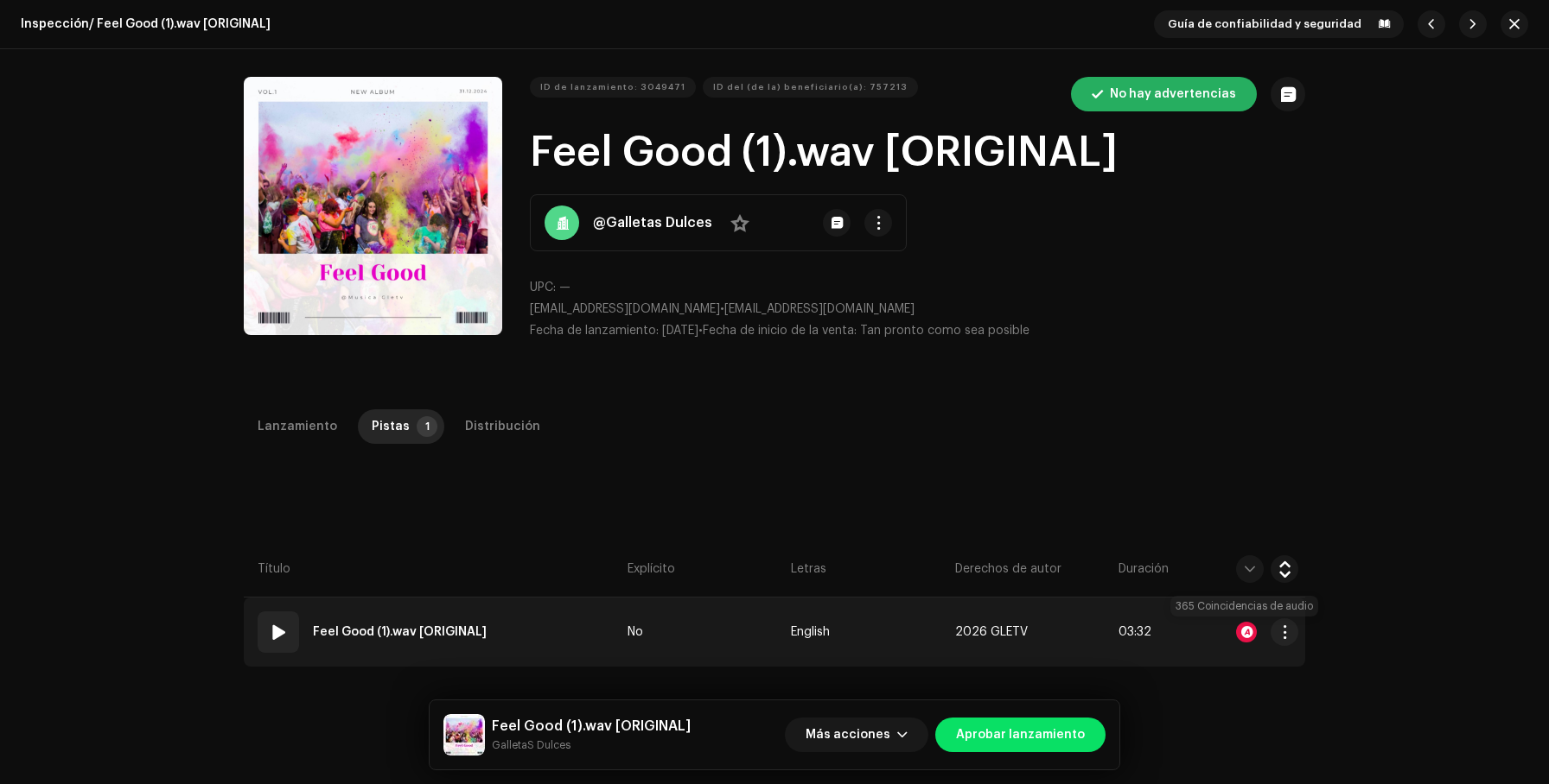
click at [1246, 636] on div at bounding box center [1246, 632] width 21 height 21
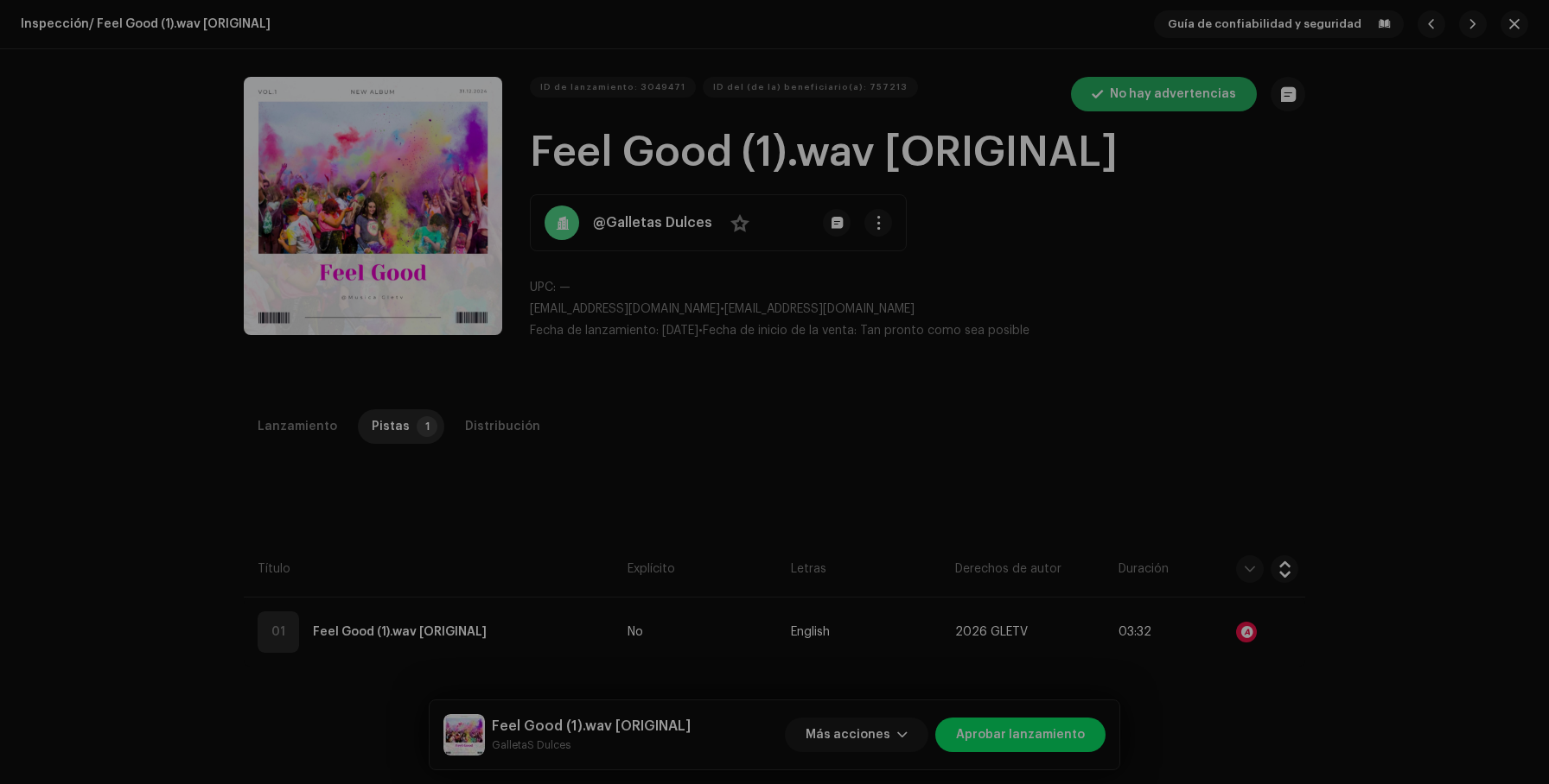
click at [1194, 414] on div "Reconocimiento de audio por" at bounding box center [774, 392] width 1549 height 784
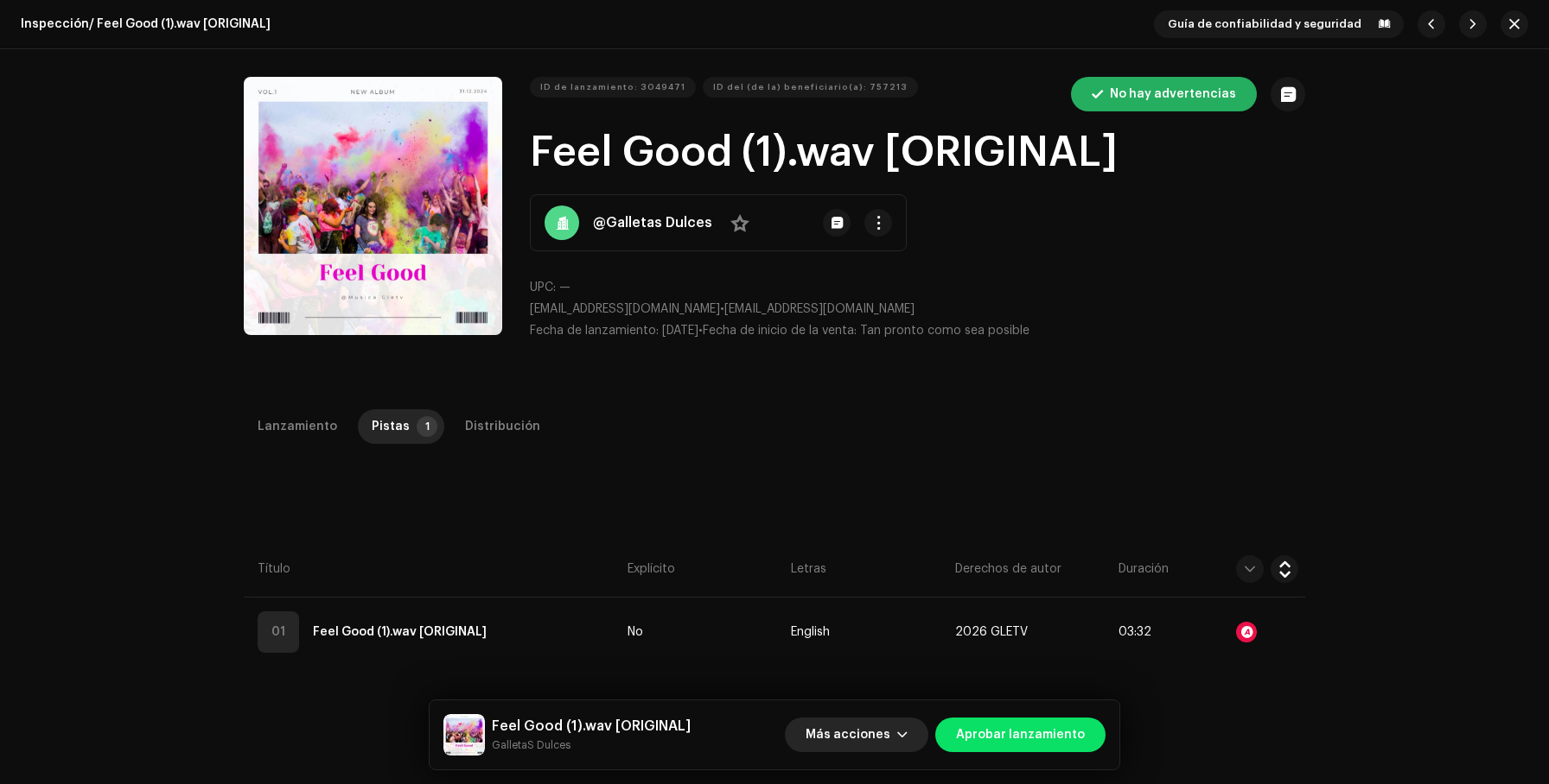
click at [863, 741] on span "Más acciones" at bounding box center [847, 735] width 84 height 34
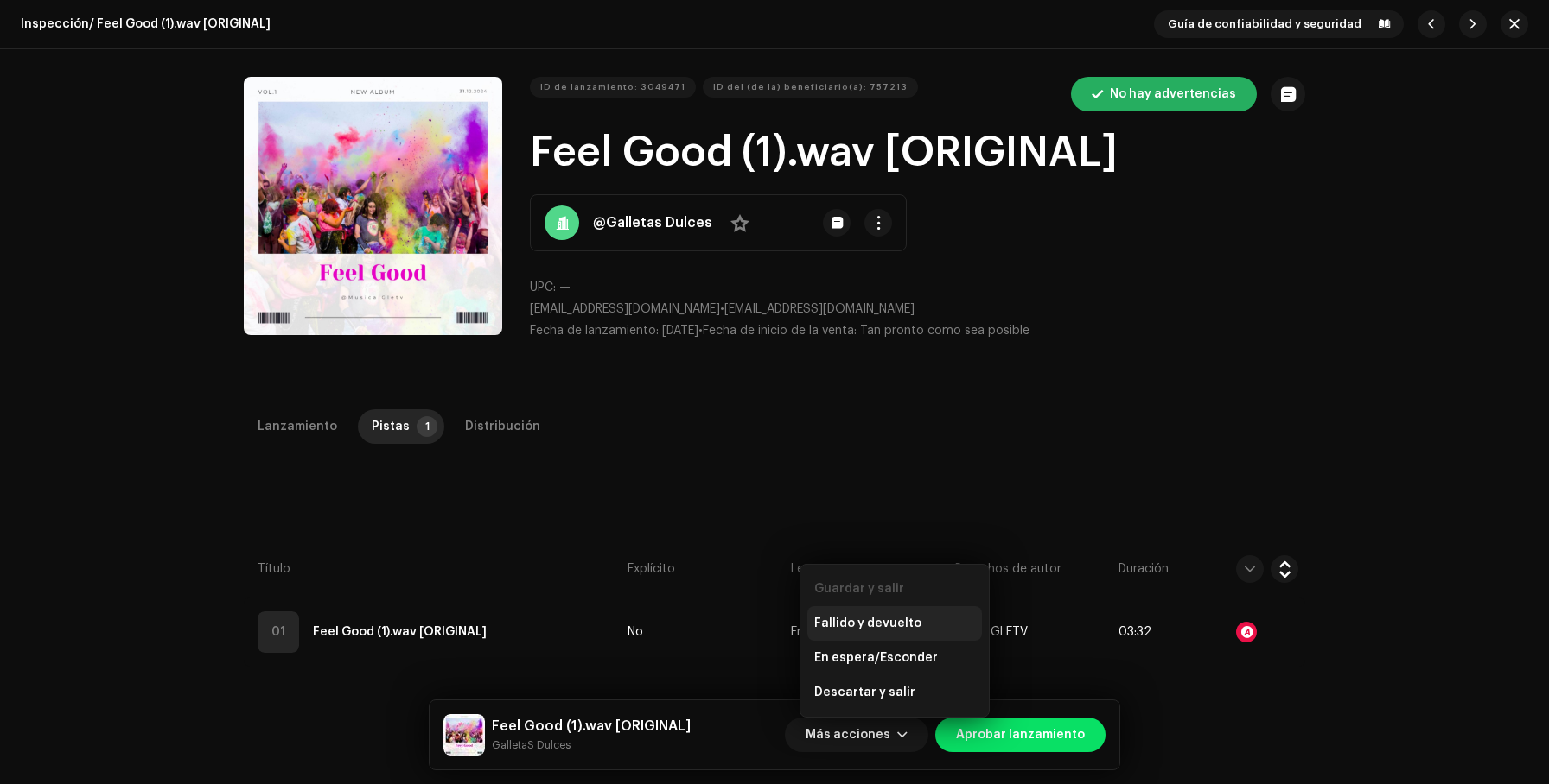
click at [908, 632] on div "Fallido y devuelto" at bounding box center [894, 623] width 174 height 34
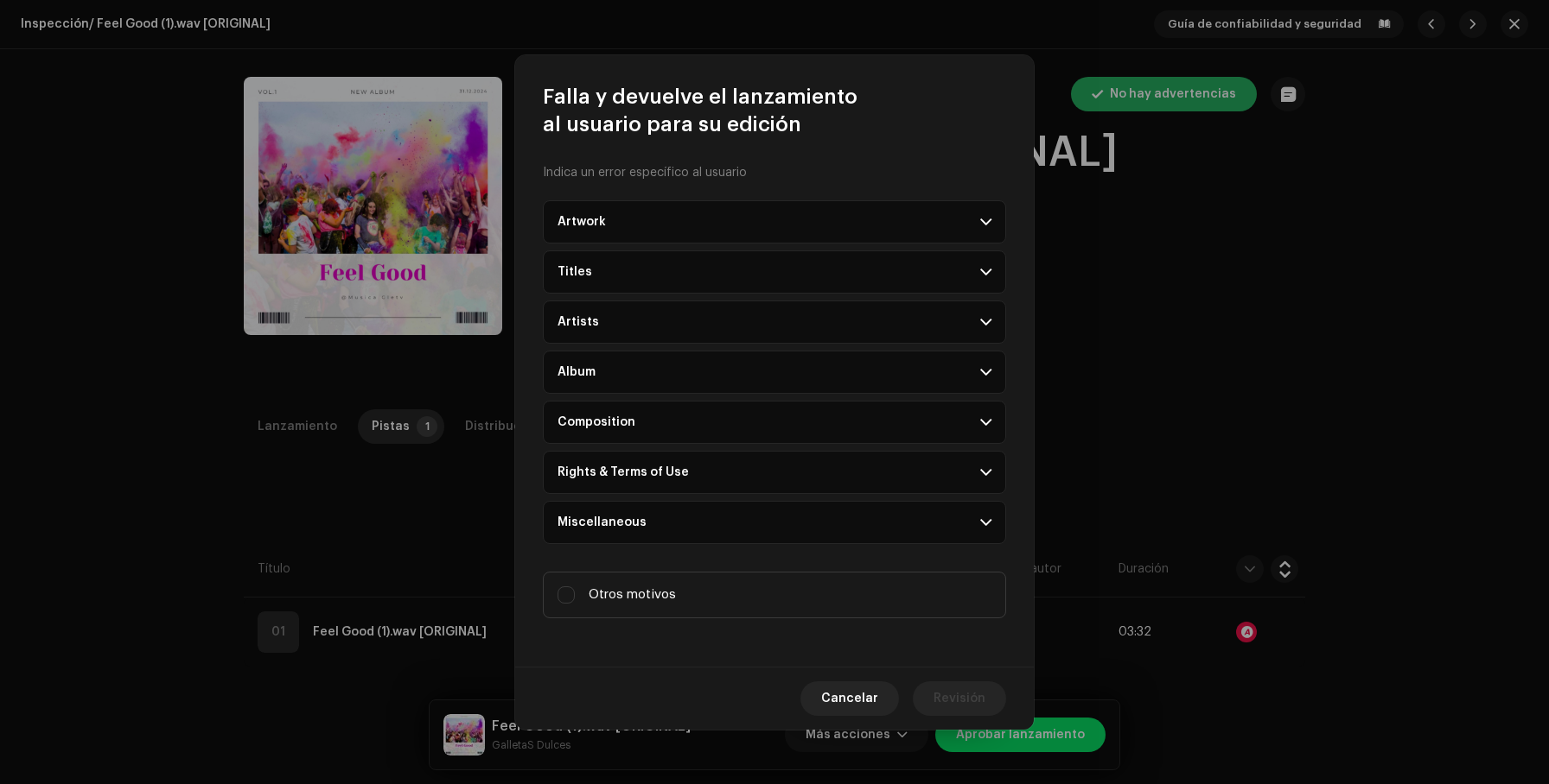
click at [738, 473] on p-accordion-header "Rights & Terms of Use" at bounding box center [774, 473] width 463 height 44
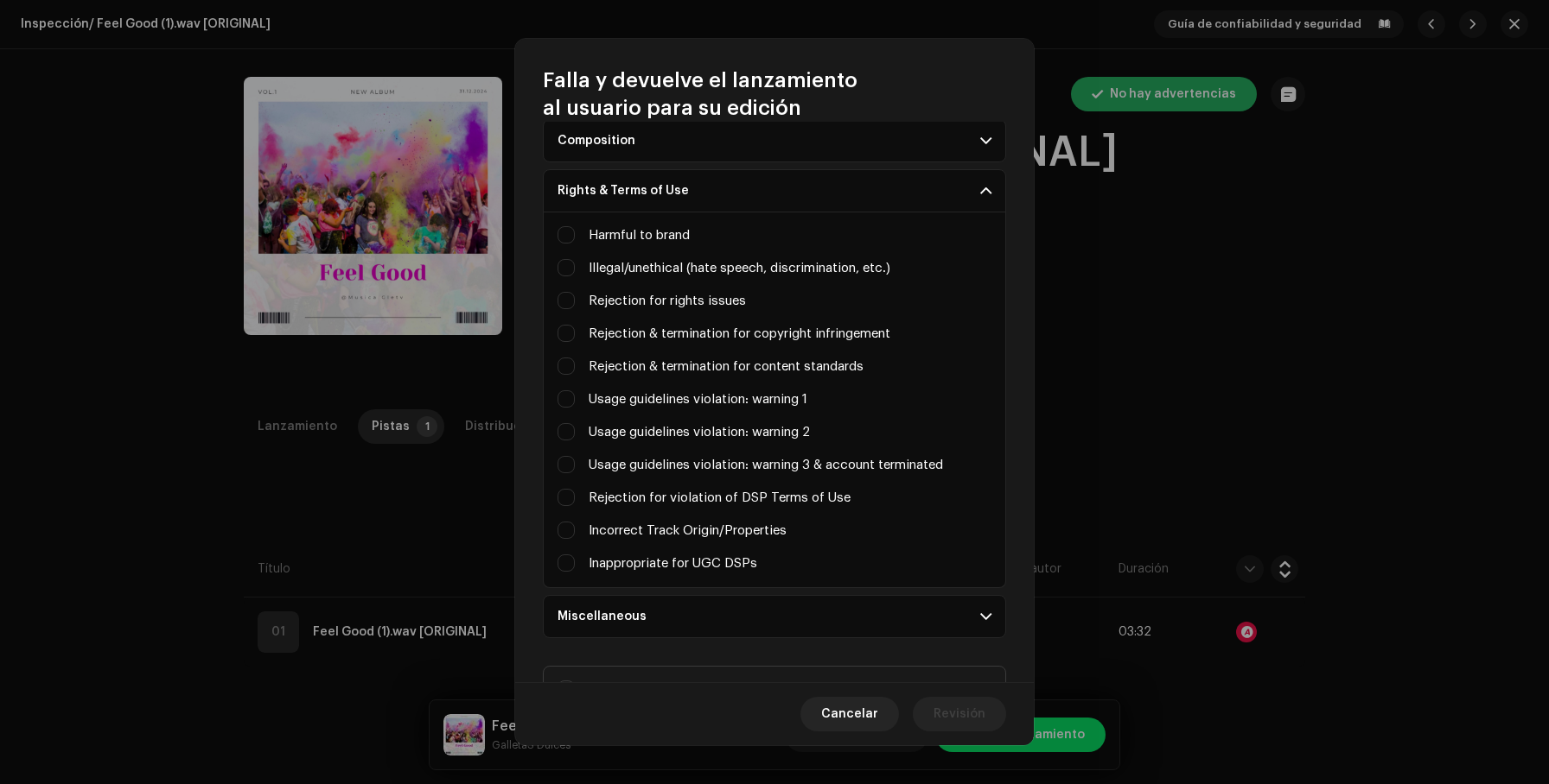
scroll to position [264, 0]
click at [719, 501] on label "Rejection for violation of DSP Terms of Use" at bounding box center [719, 499] width 261 height 19
click at [575, 257] on input "Celebrity / character likeness" at bounding box center [566, 248] width 17 height 17
checkbox input "true"
click at [575, 495] on div "Rejection for violation of DSP Terms of Use" at bounding box center [774, 499] width 434 height 19
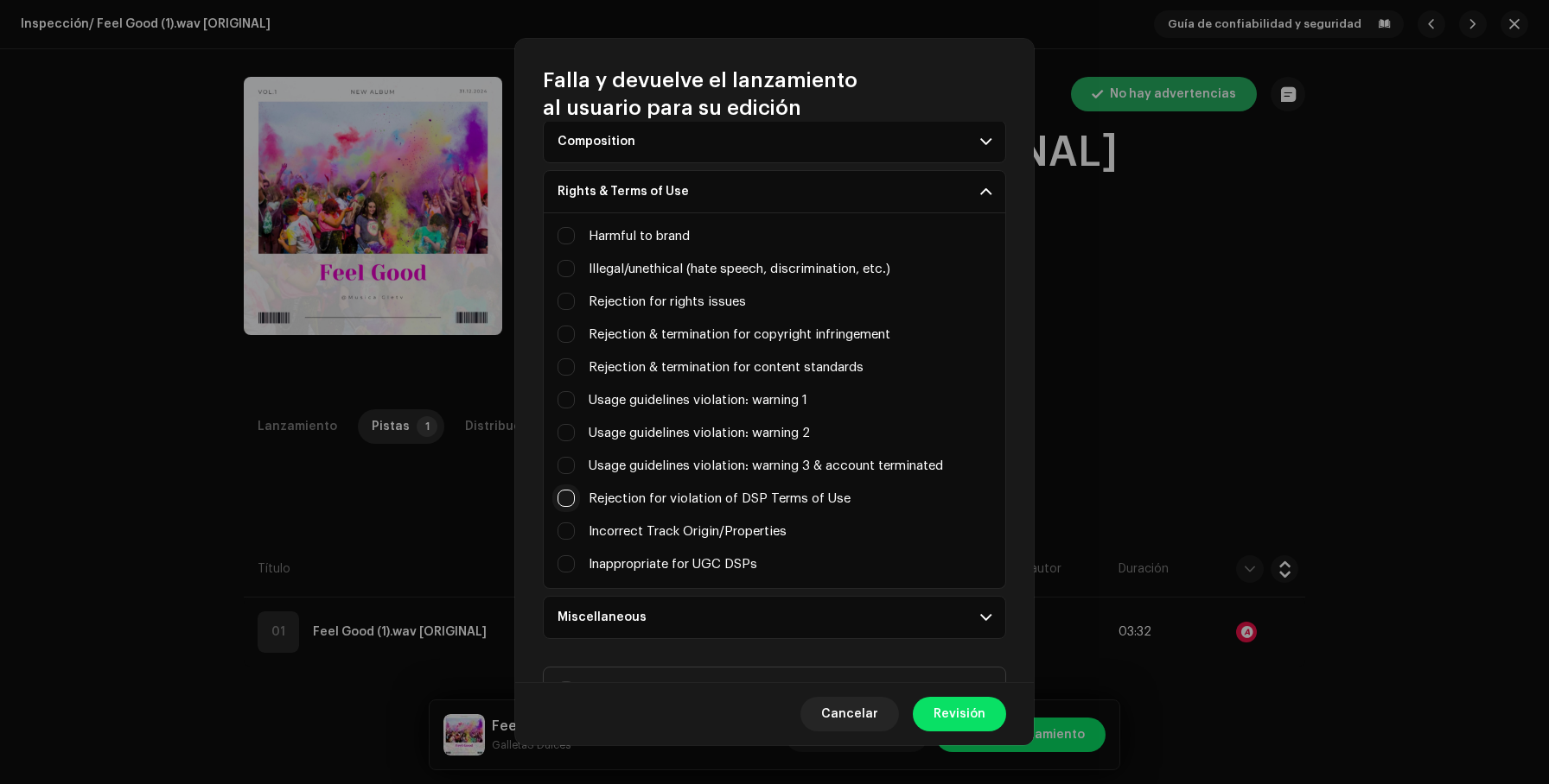
click at [567, 495] on input "Celebrity / character likeness" at bounding box center [566, 498] width 17 height 17
checkbox input "true"
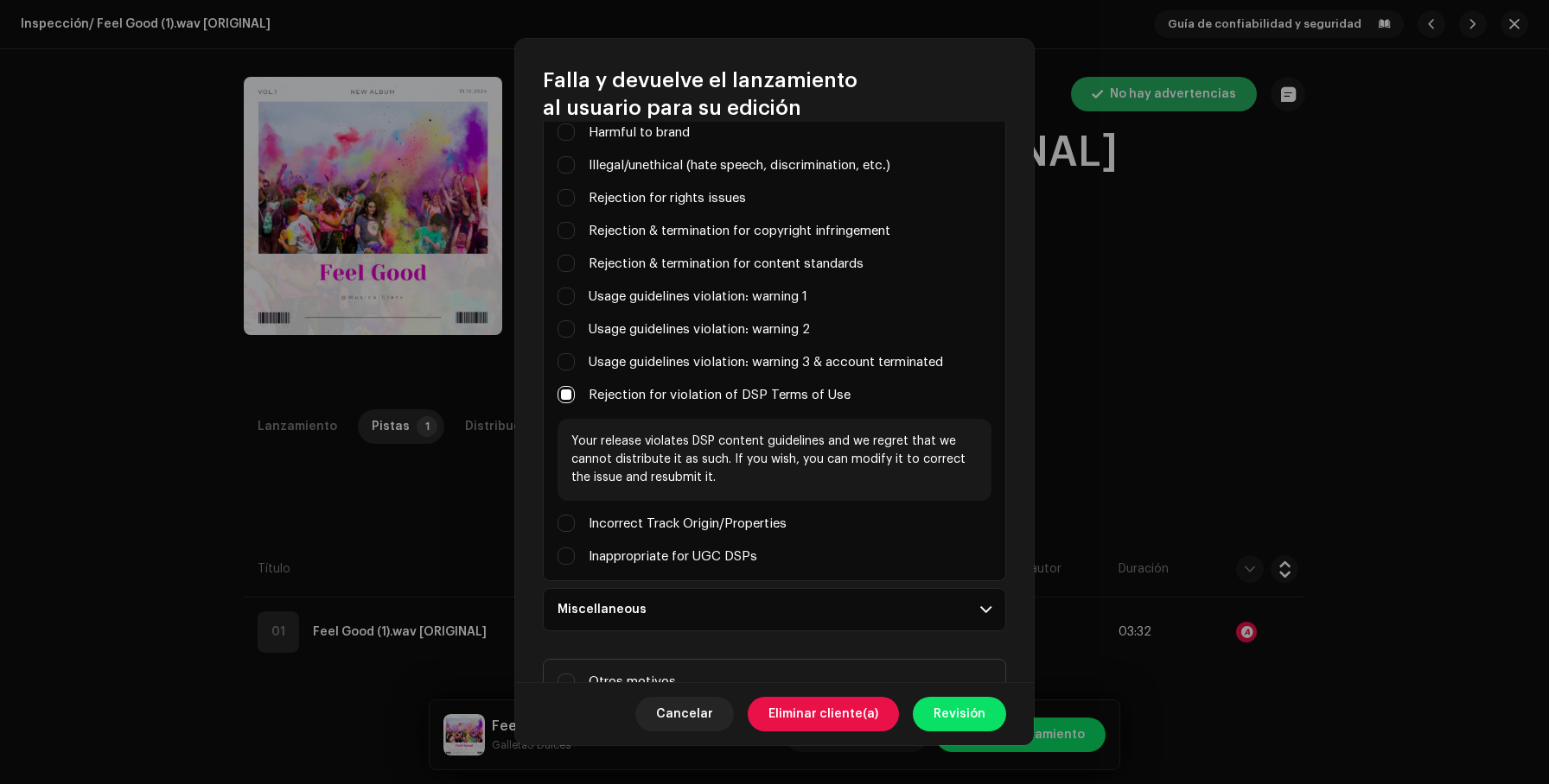
scroll to position [388, 0]
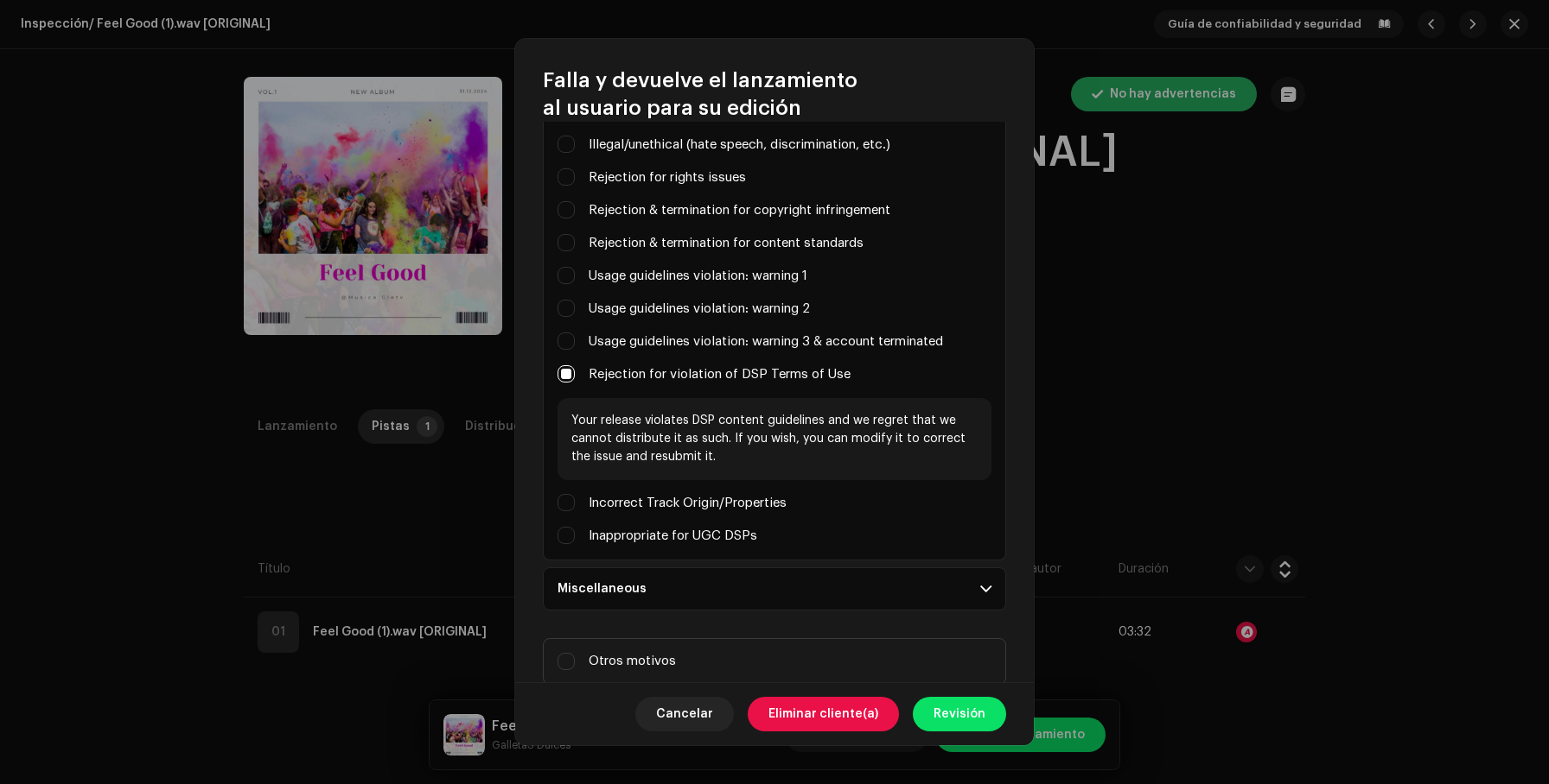
click at [856, 714] on span "Eliminar cliente(a)" at bounding box center [823, 714] width 110 height 34
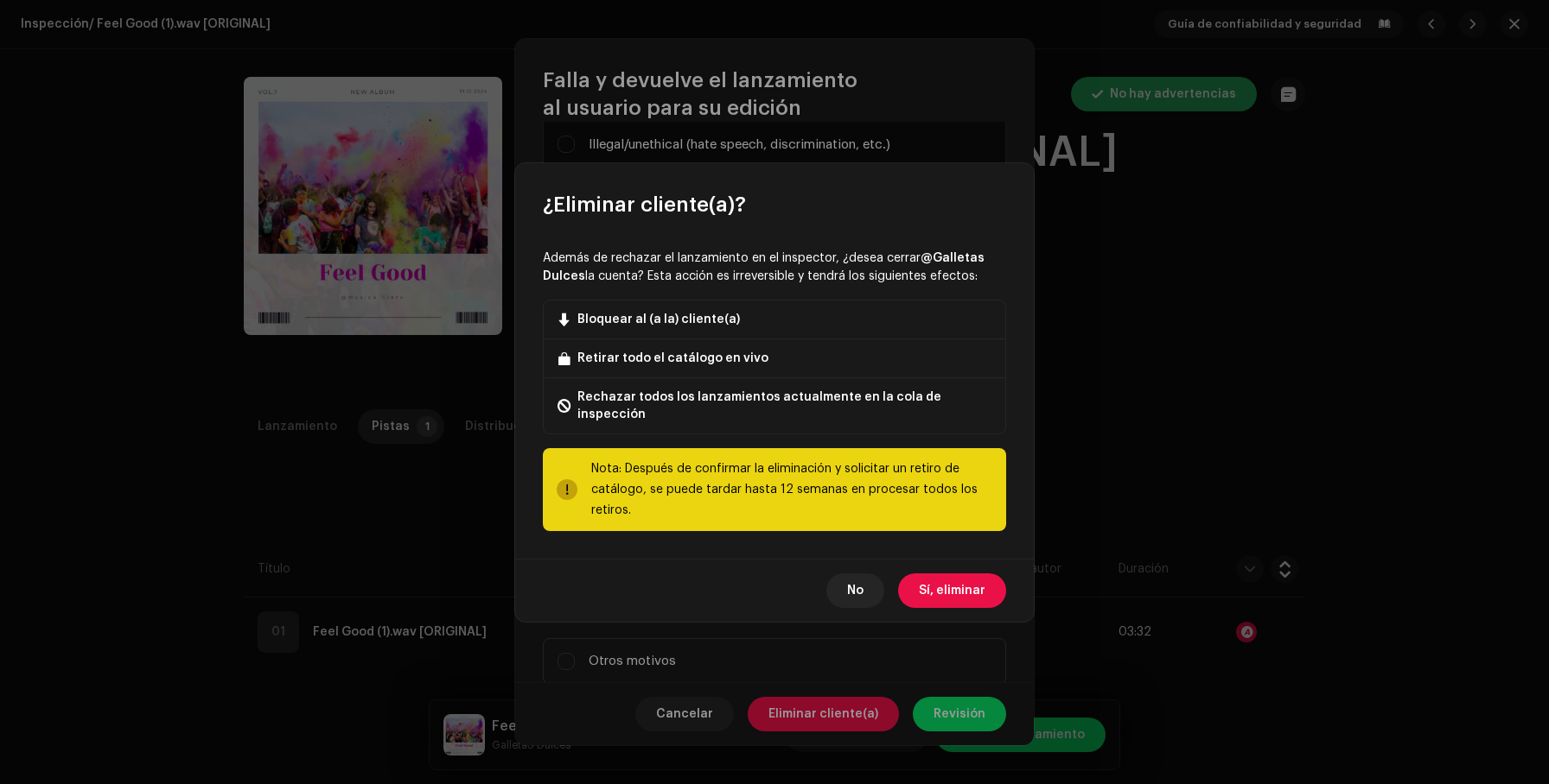
click at [955, 578] on span "Sí, eliminar" at bounding box center [952, 591] width 66 height 34
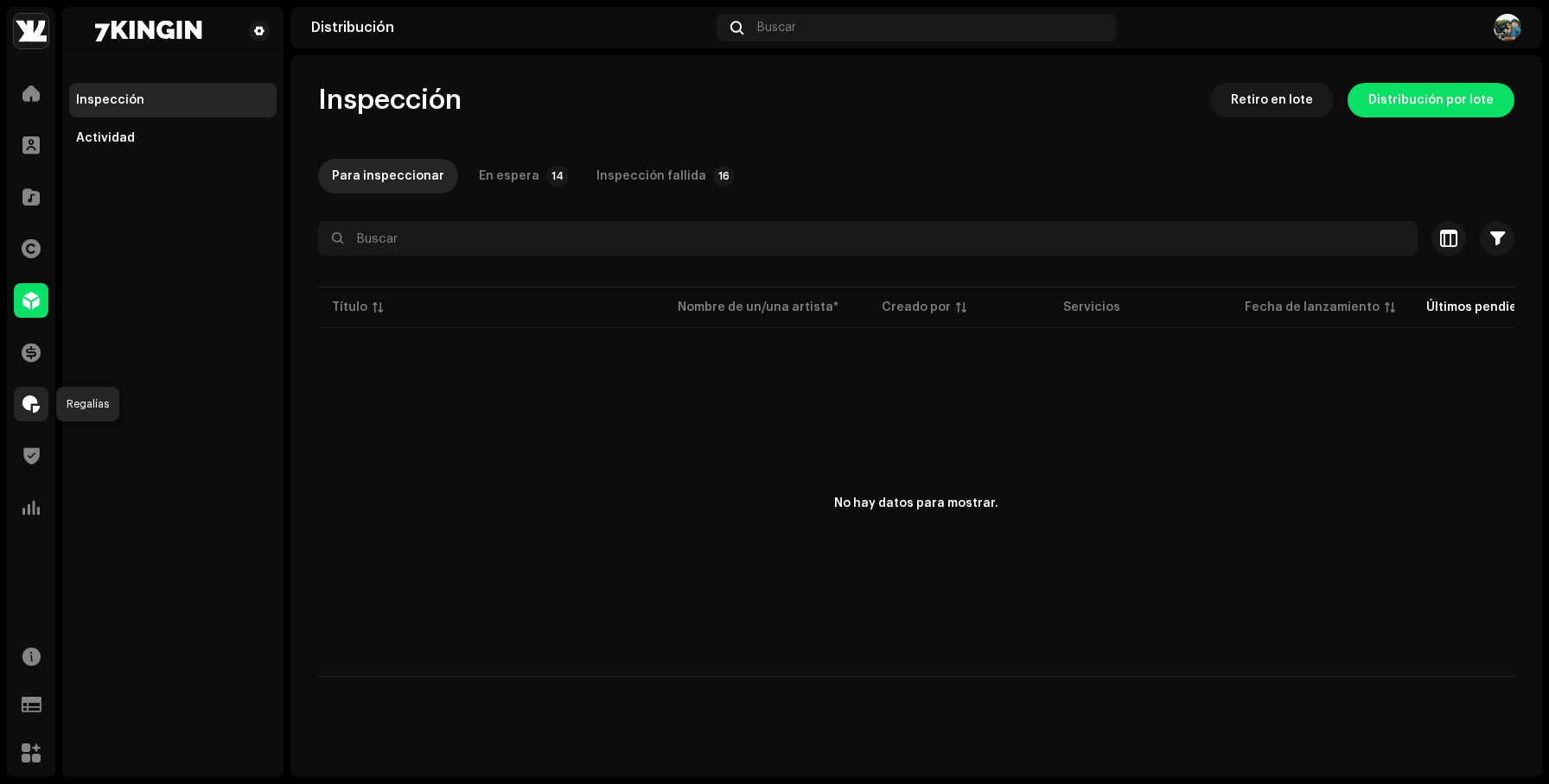
click at [35, 405] on span at bounding box center [31, 404] width 17 height 14
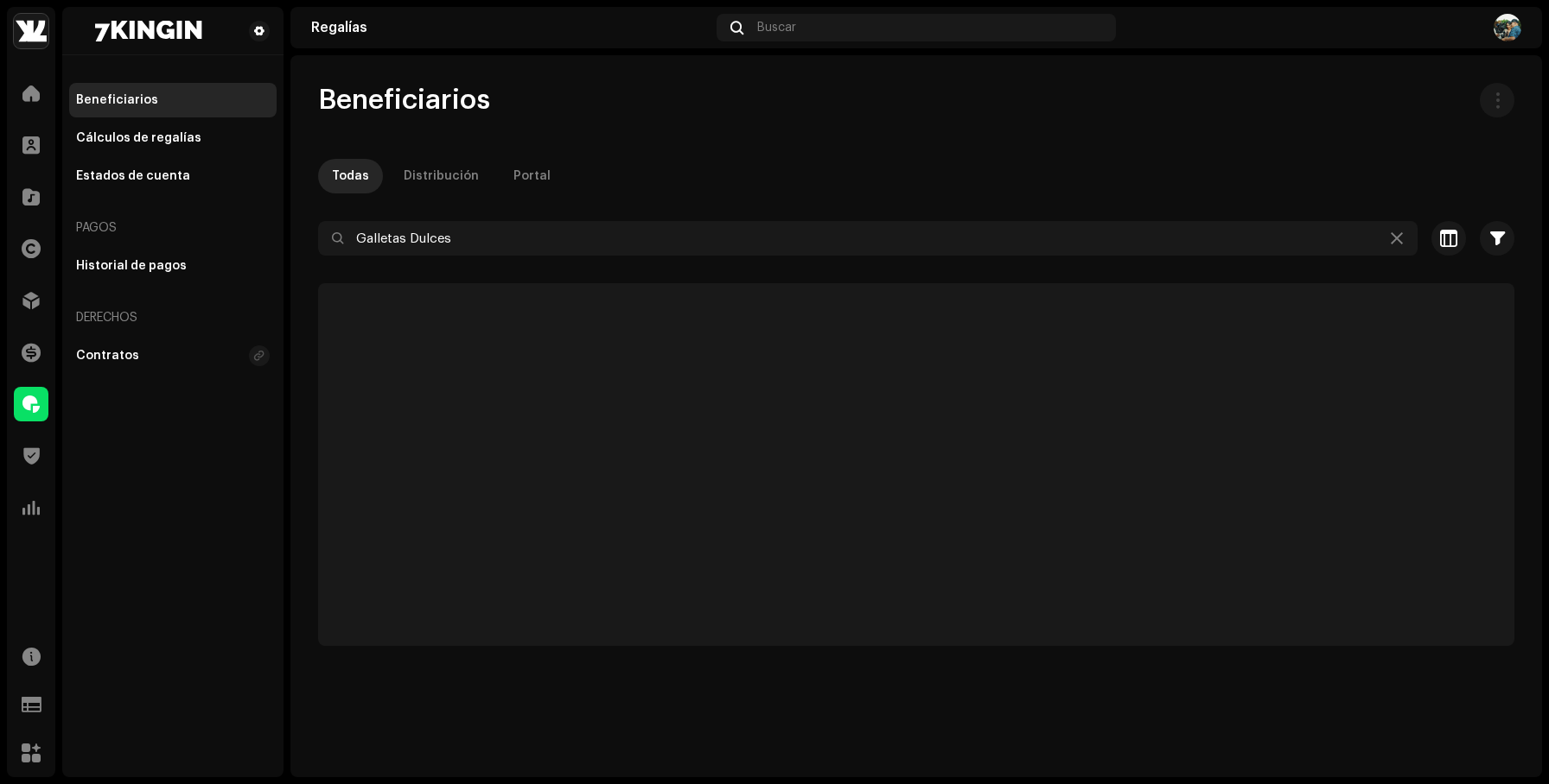
click at [35, 405] on span at bounding box center [31, 404] width 17 height 14
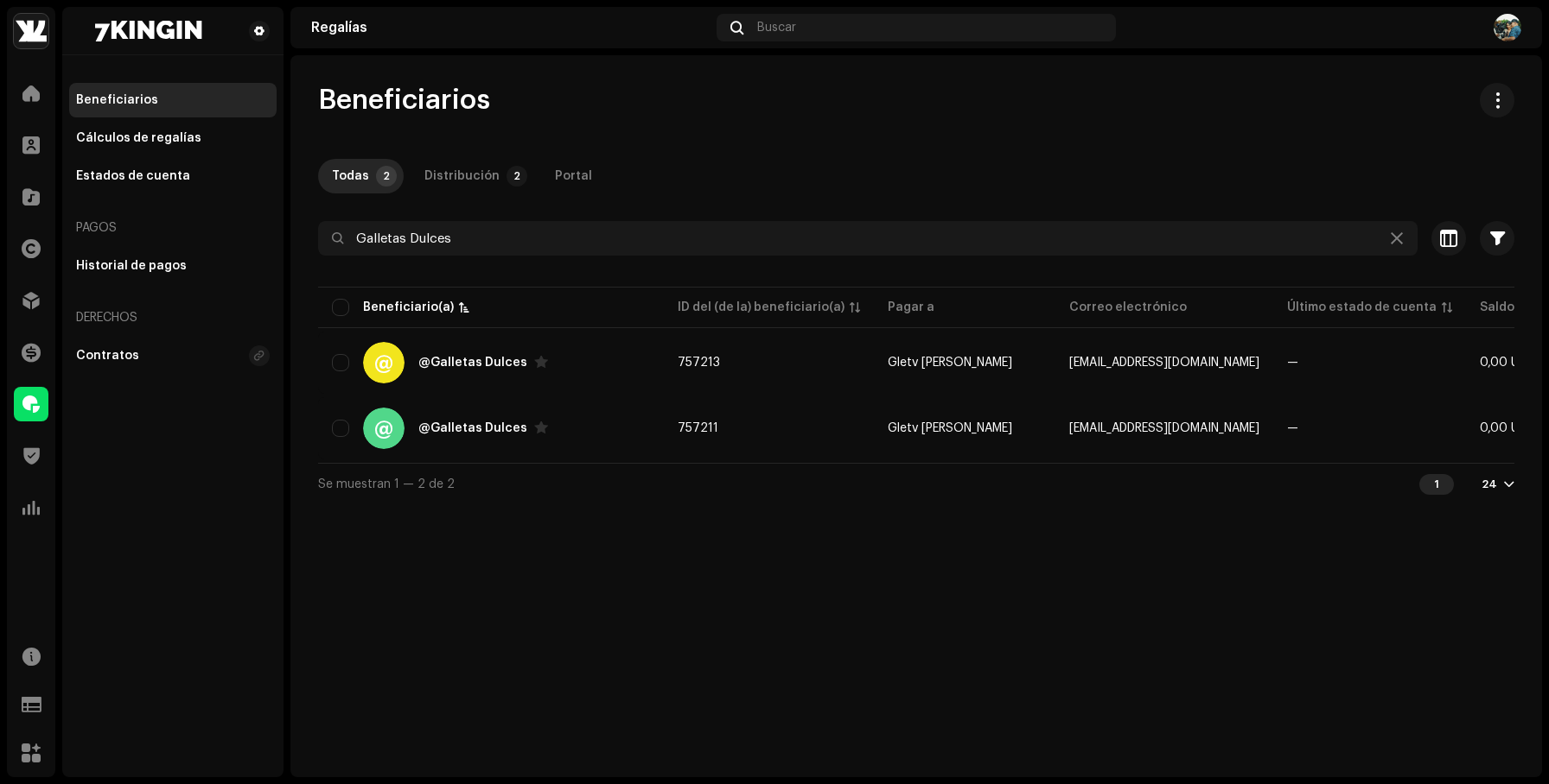
click at [35, 405] on span at bounding box center [31, 404] width 17 height 14
drag, startPoint x: 1130, startPoint y: 429, endPoint x: 1058, endPoint y: 545, distance: 136.5
click at [1058, 545] on div "Beneficiarios Todas 2 Distribución 2 Portal Galletas Dulces Seleccionado 0 Sele…" at bounding box center [916, 416] width 1251 height 722
click at [1101, 545] on div "Beneficiarios Todas 2 Distribución 2 Portal Galletas Dulces Seleccionado 0 Sele…" at bounding box center [916, 416] width 1251 height 722
click at [1399, 236] on icon at bounding box center [1396, 238] width 12 height 14
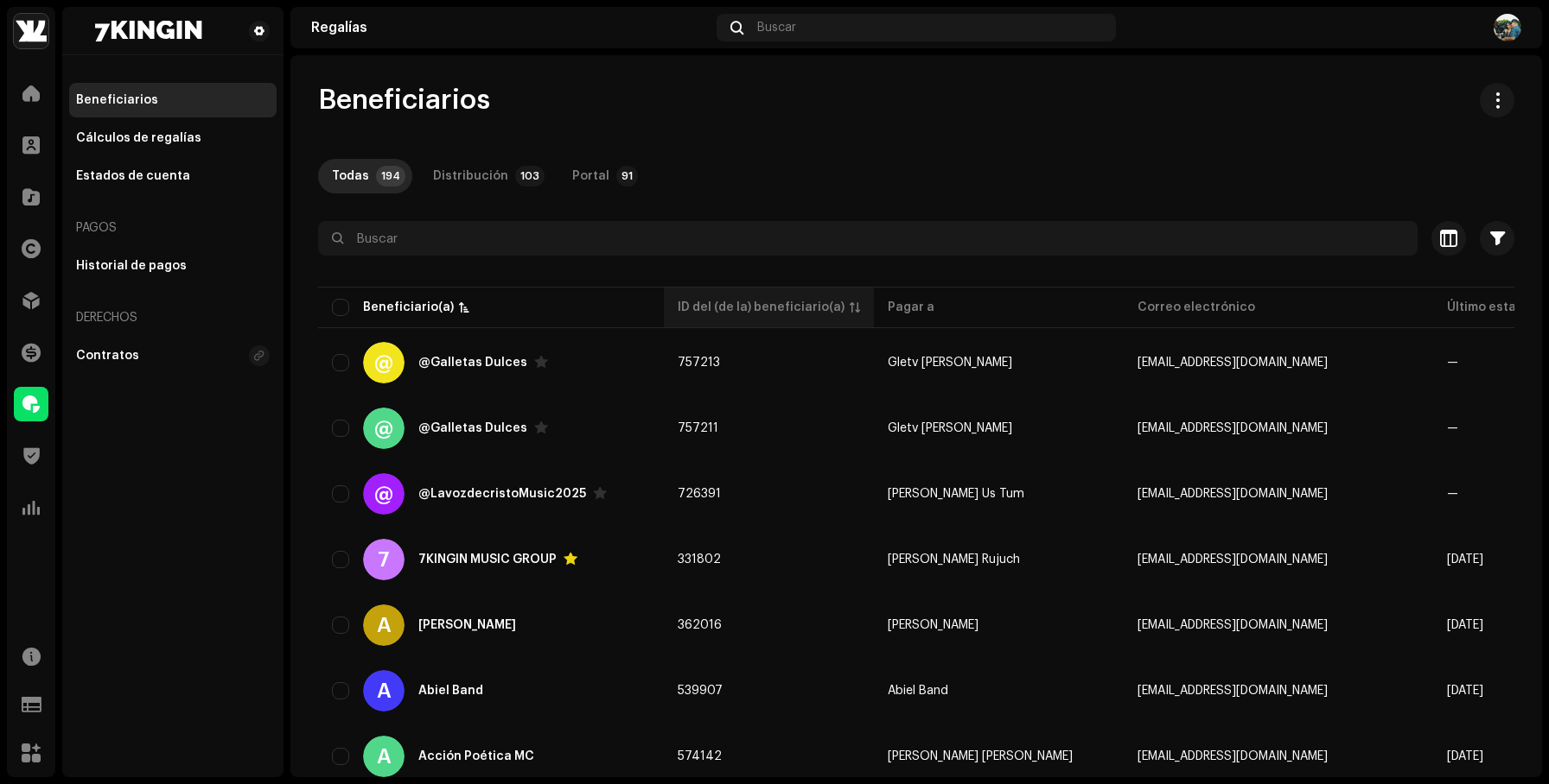
click at [773, 299] on div "ID del (de la) beneficiario(a)" at bounding box center [761, 307] width 167 height 17
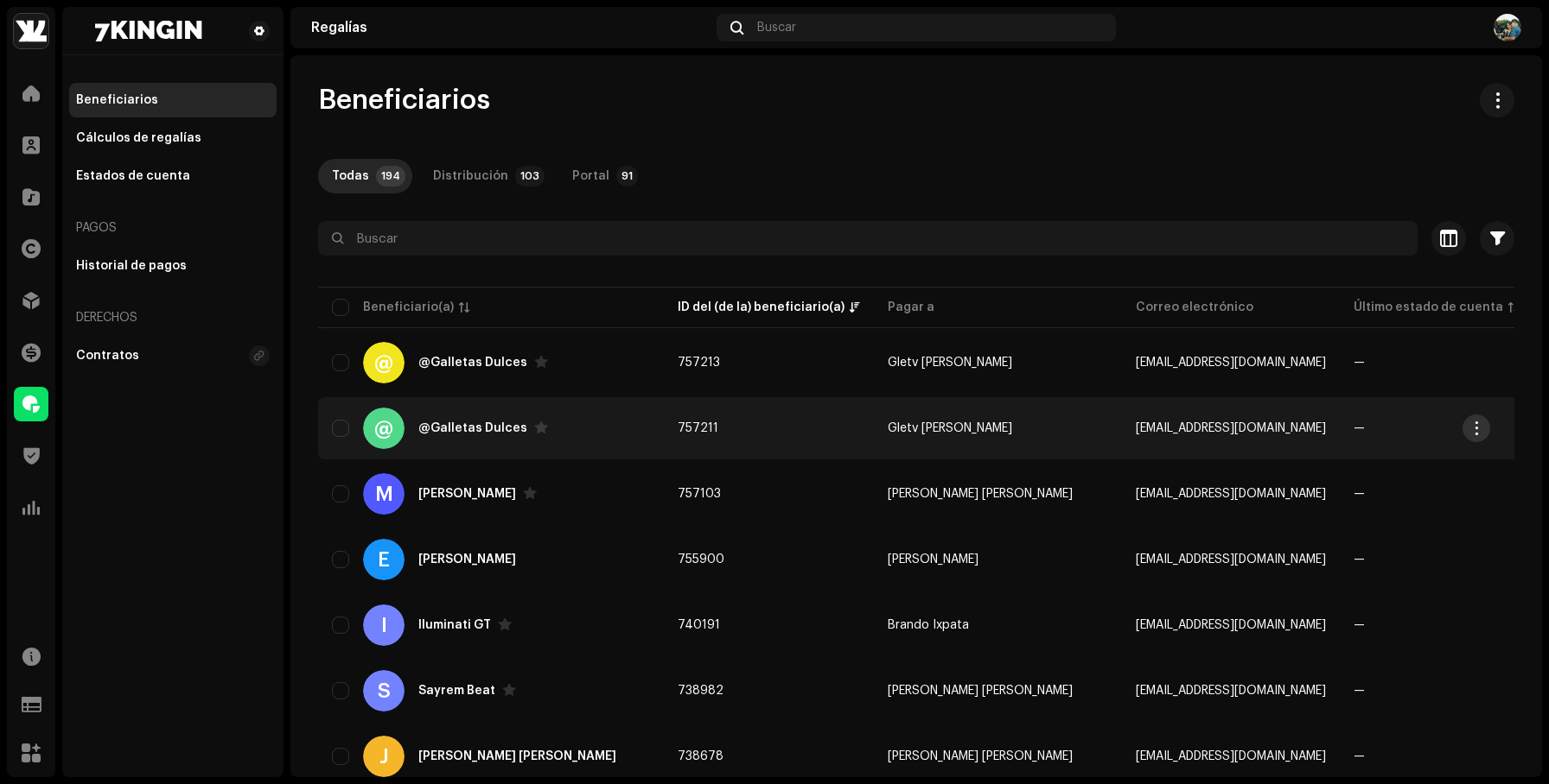
click at [1475, 428] on span "button" at bounding box center [1476, 428] width 13 height 14
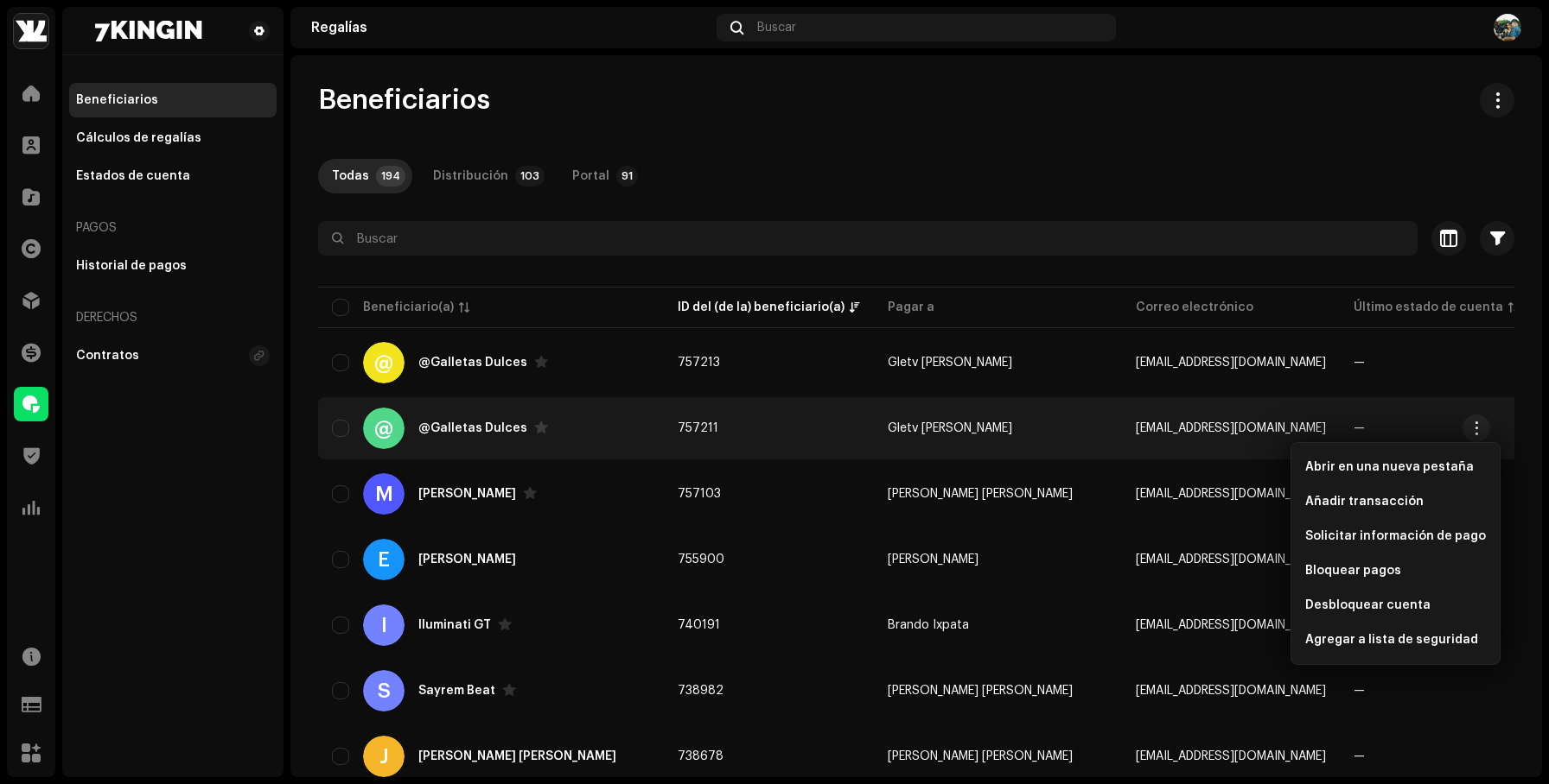
click at [863, 103] on div "Beneficiarios" at bounding box center [916, 100] width 1197 height 34
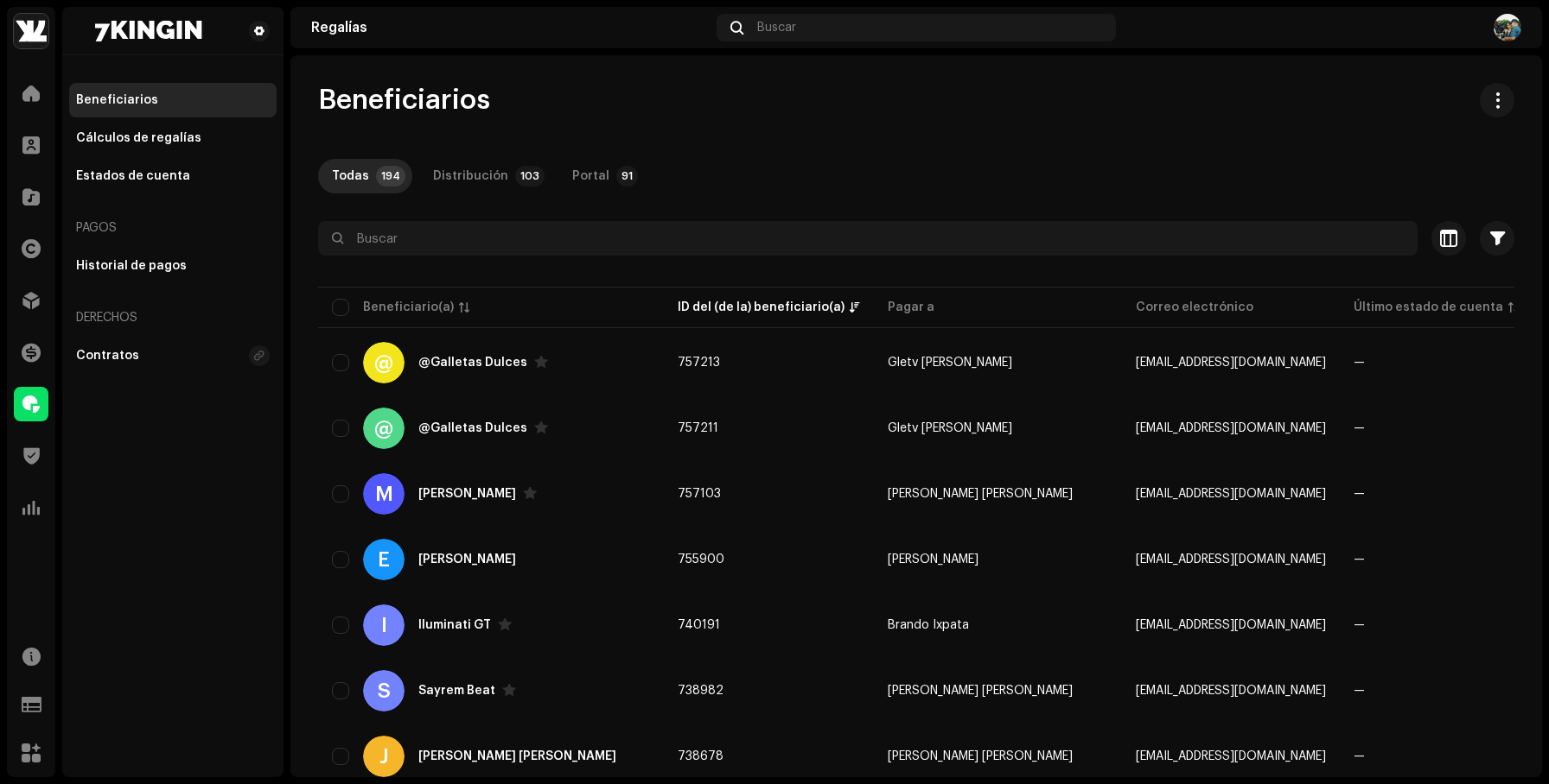
click at [43, 34] on img at bounding box center [31, 31] width 35 height 34
click at [215, 34] on span at bounding box center [219, 38] width 10 height 14
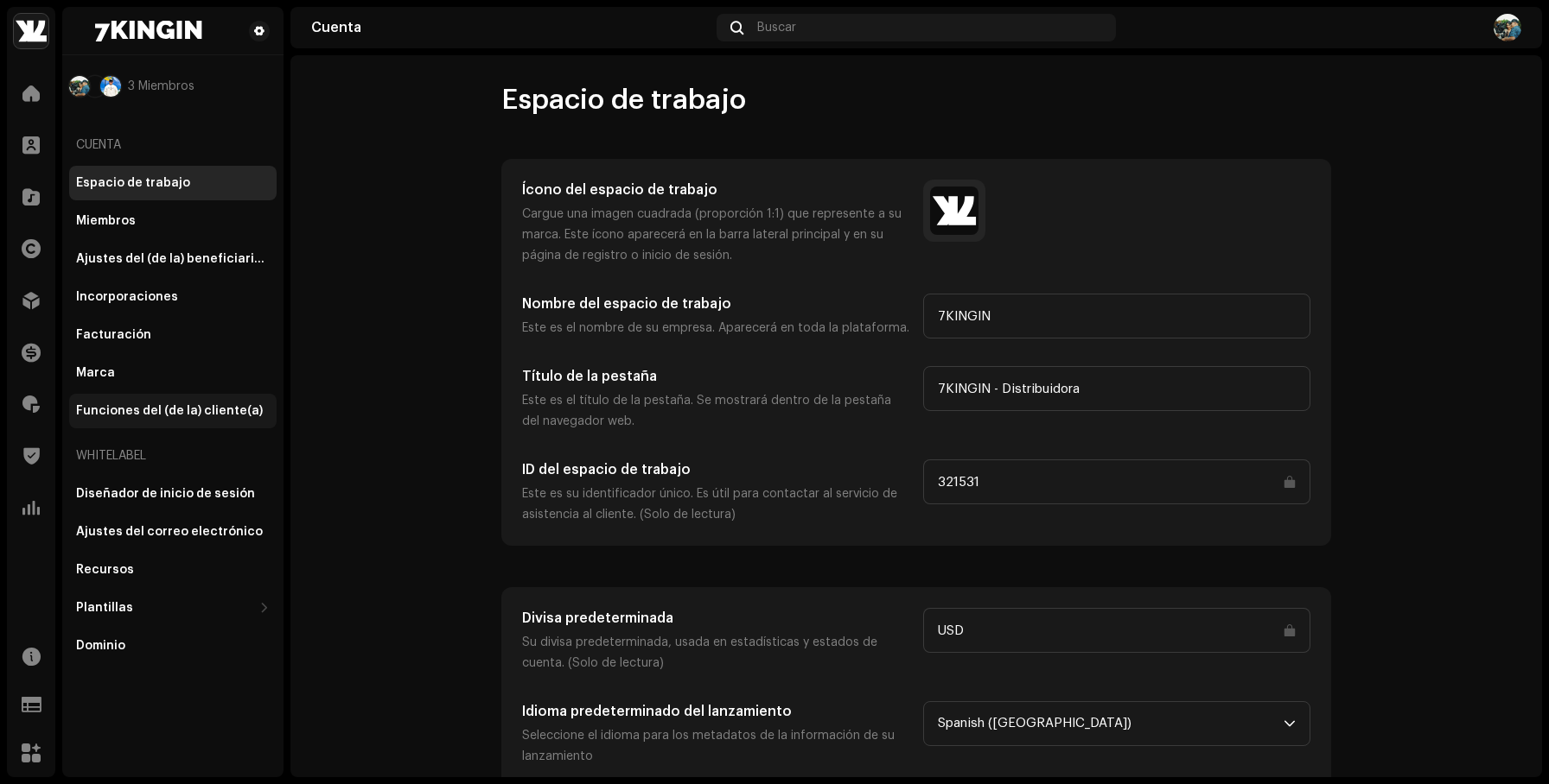
click at [104, 412] on div "Funciones del (de la) cliente(a)" at bounding box center [170, 411] width 187 height 14
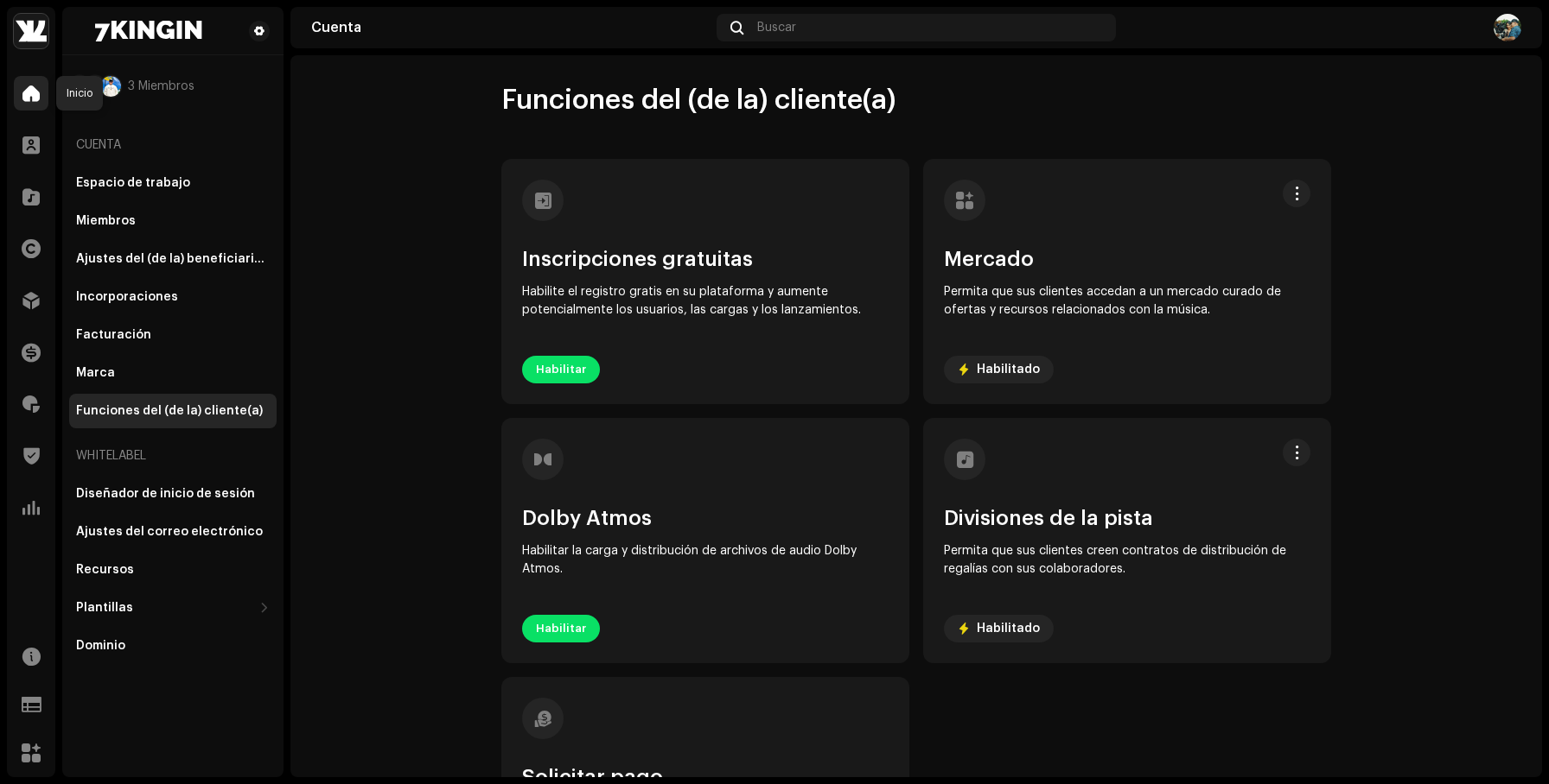
click at [30, 86] on span at bounding box center [31, 93] width 17 height 14
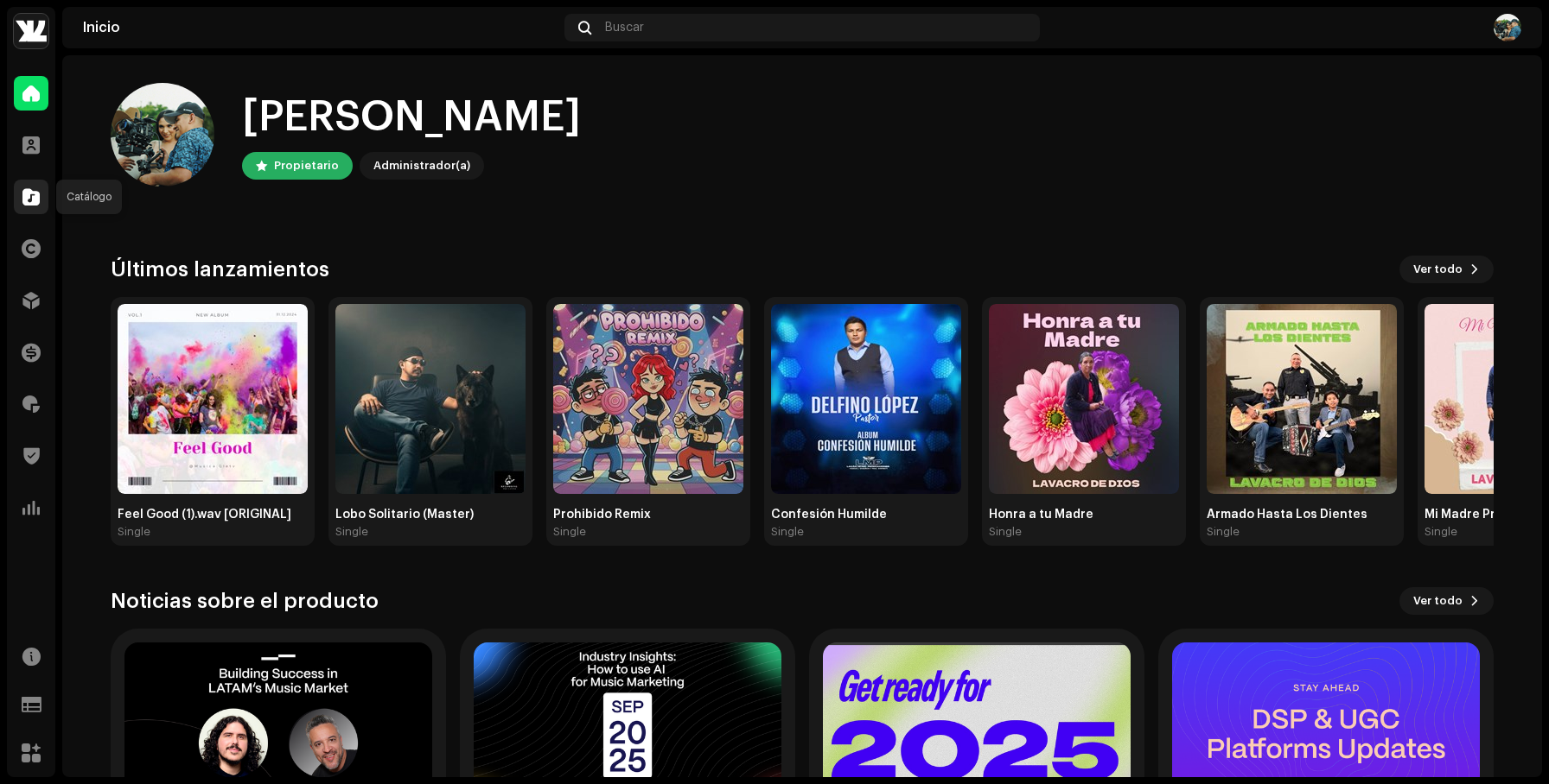
click at [25, 198] on span at bounding box center [31, 196] width 17 height 14
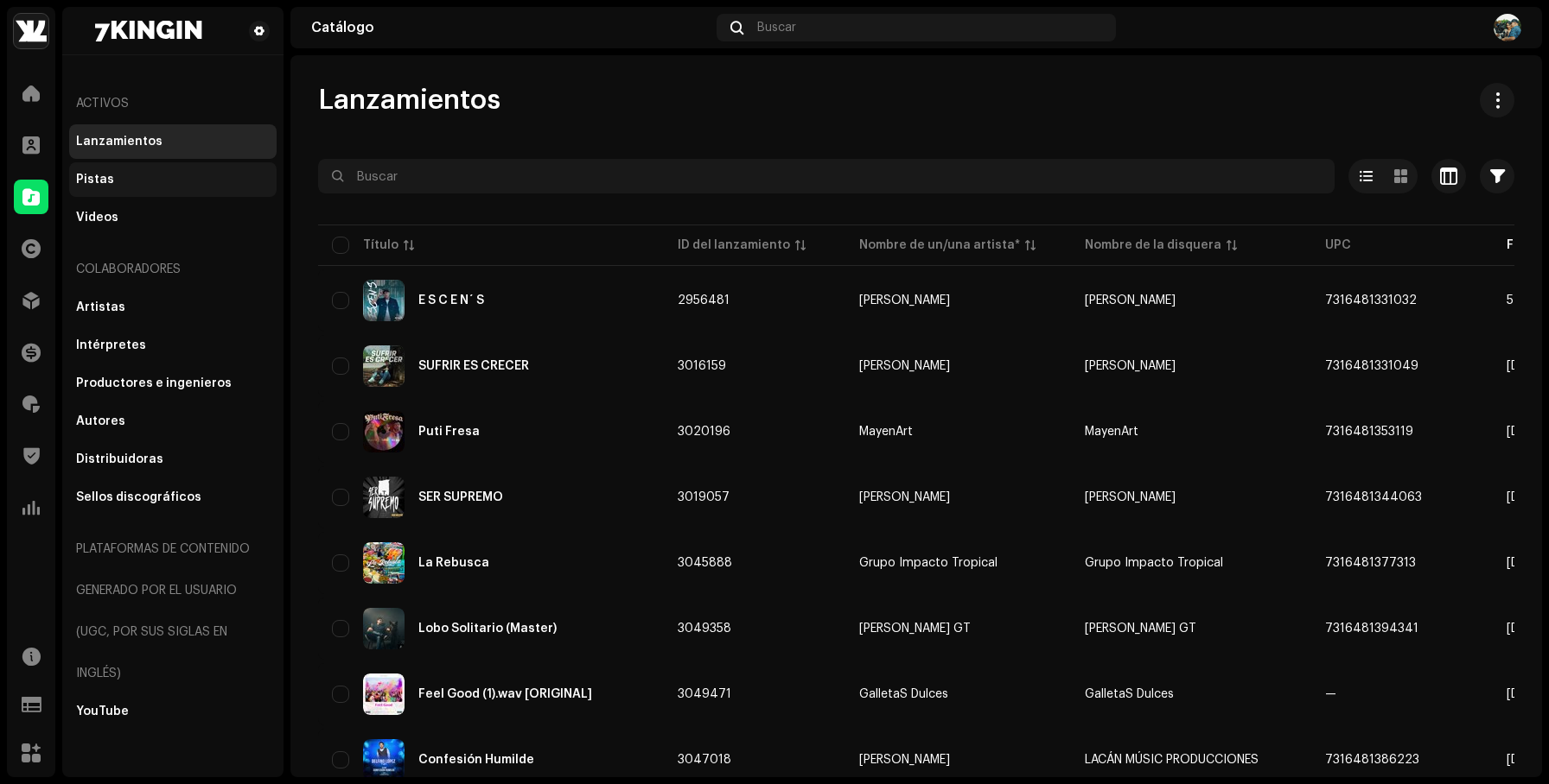
click at [185, 166] on div "Pistas" at bounding box center [173, 180] width 207 height 34
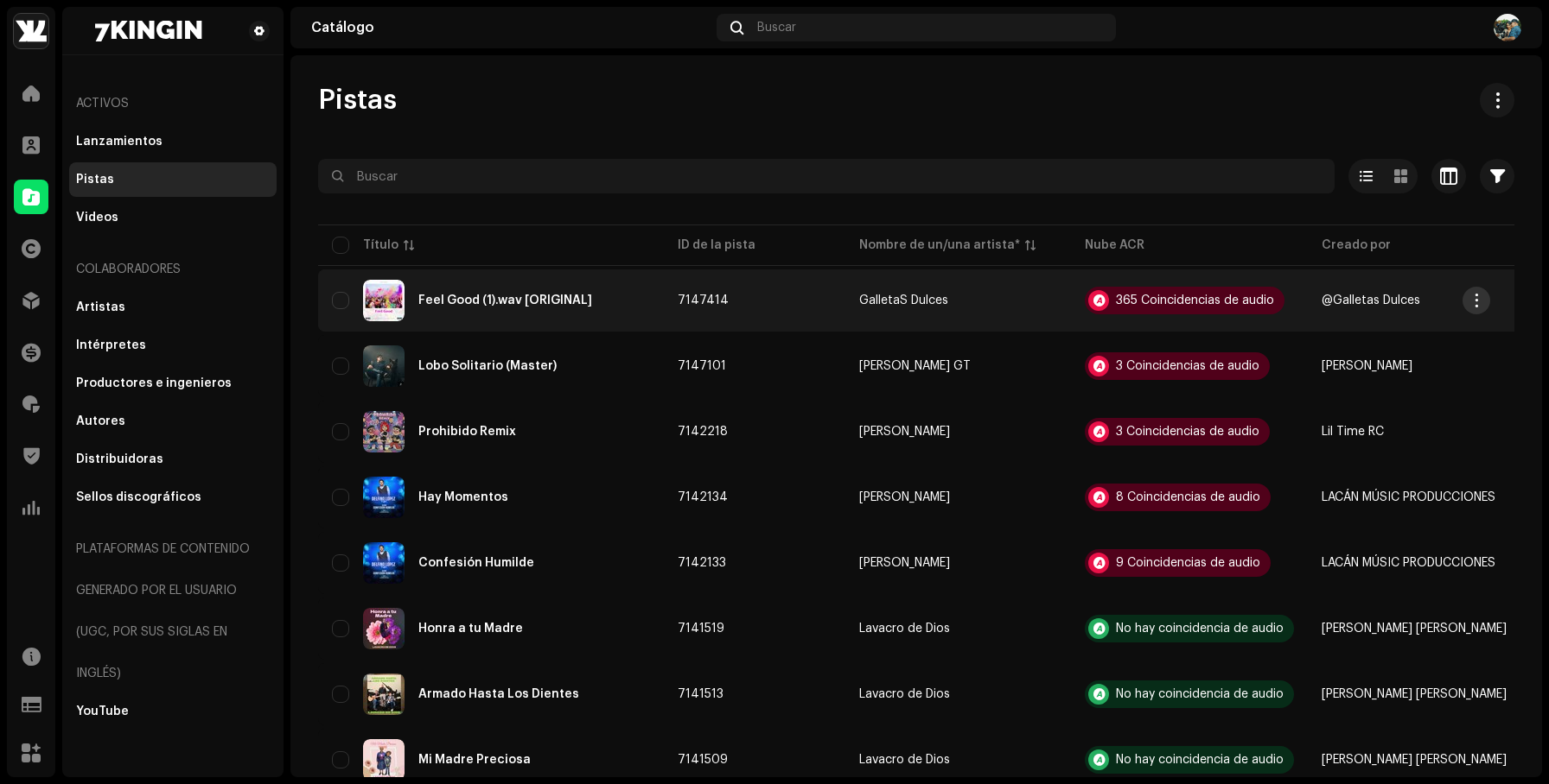
click at [1475, 306] on span "button" at bounding box center [1476, 300] width 13 height 14
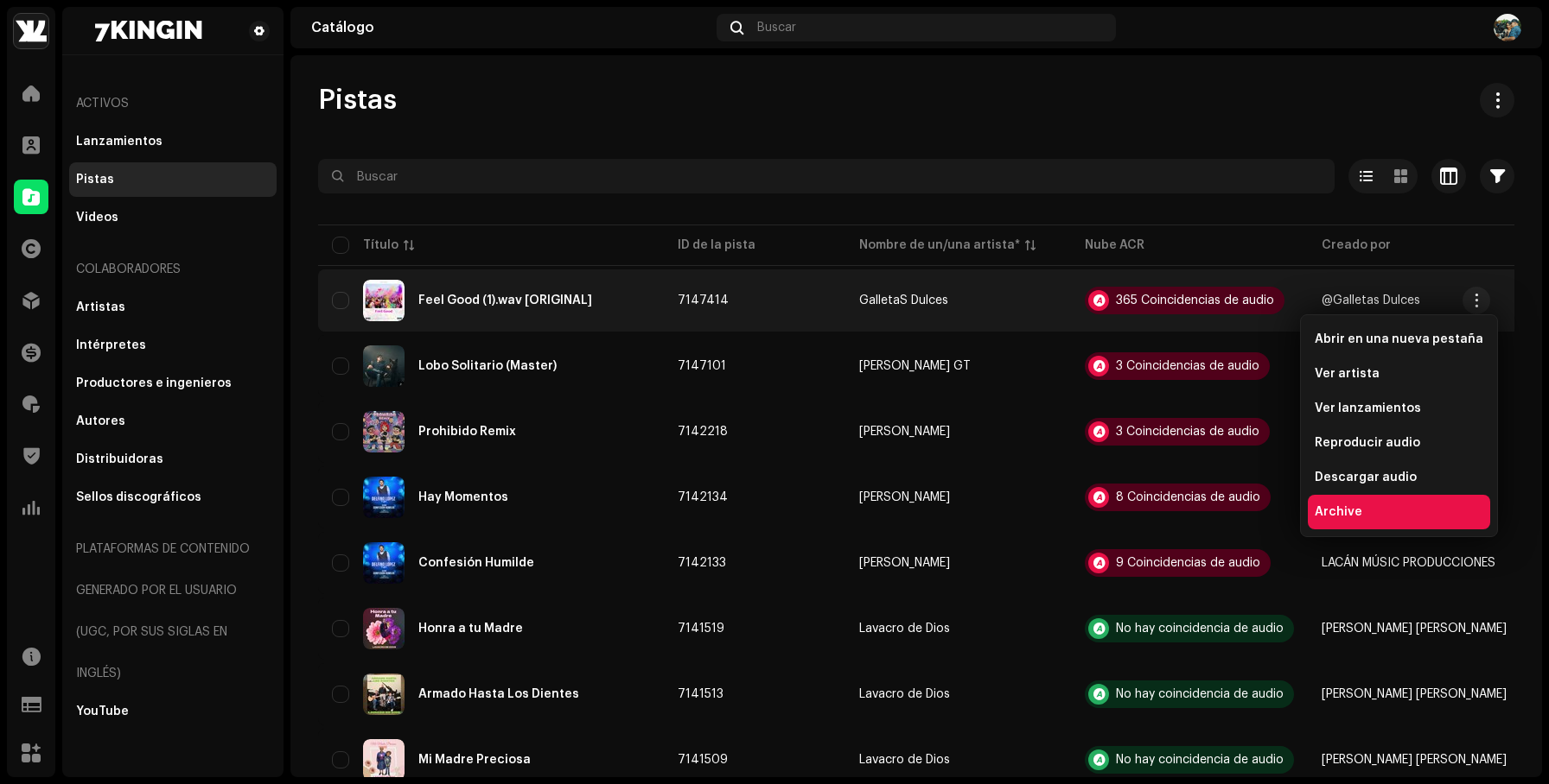
click at [1379, 507] on div "Archive" at bounding box center [1399, 512] width 169 height 14
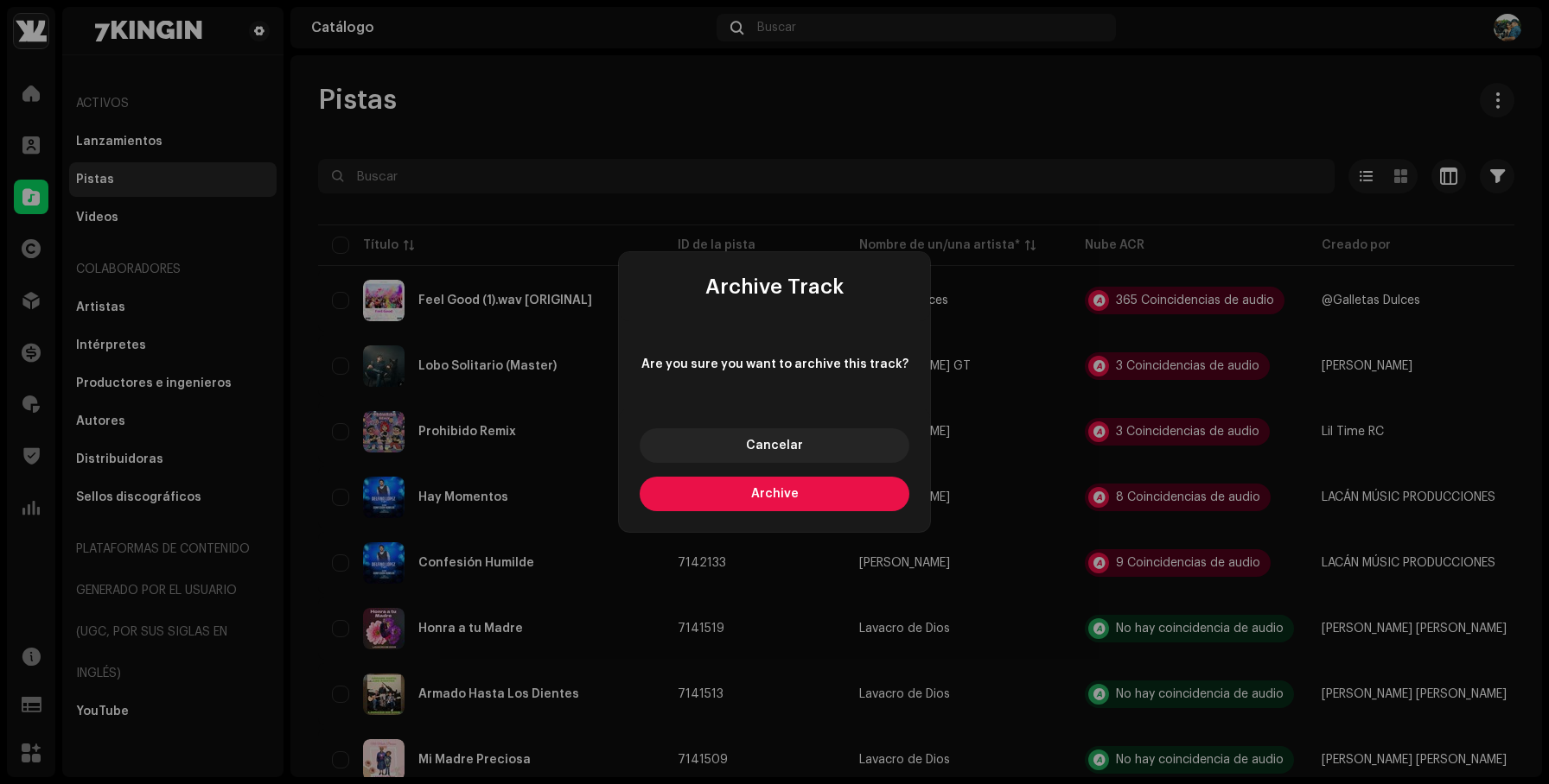
click at [821, 490] on button "Archive" at bounding box center [774, 494] width 270 height 34
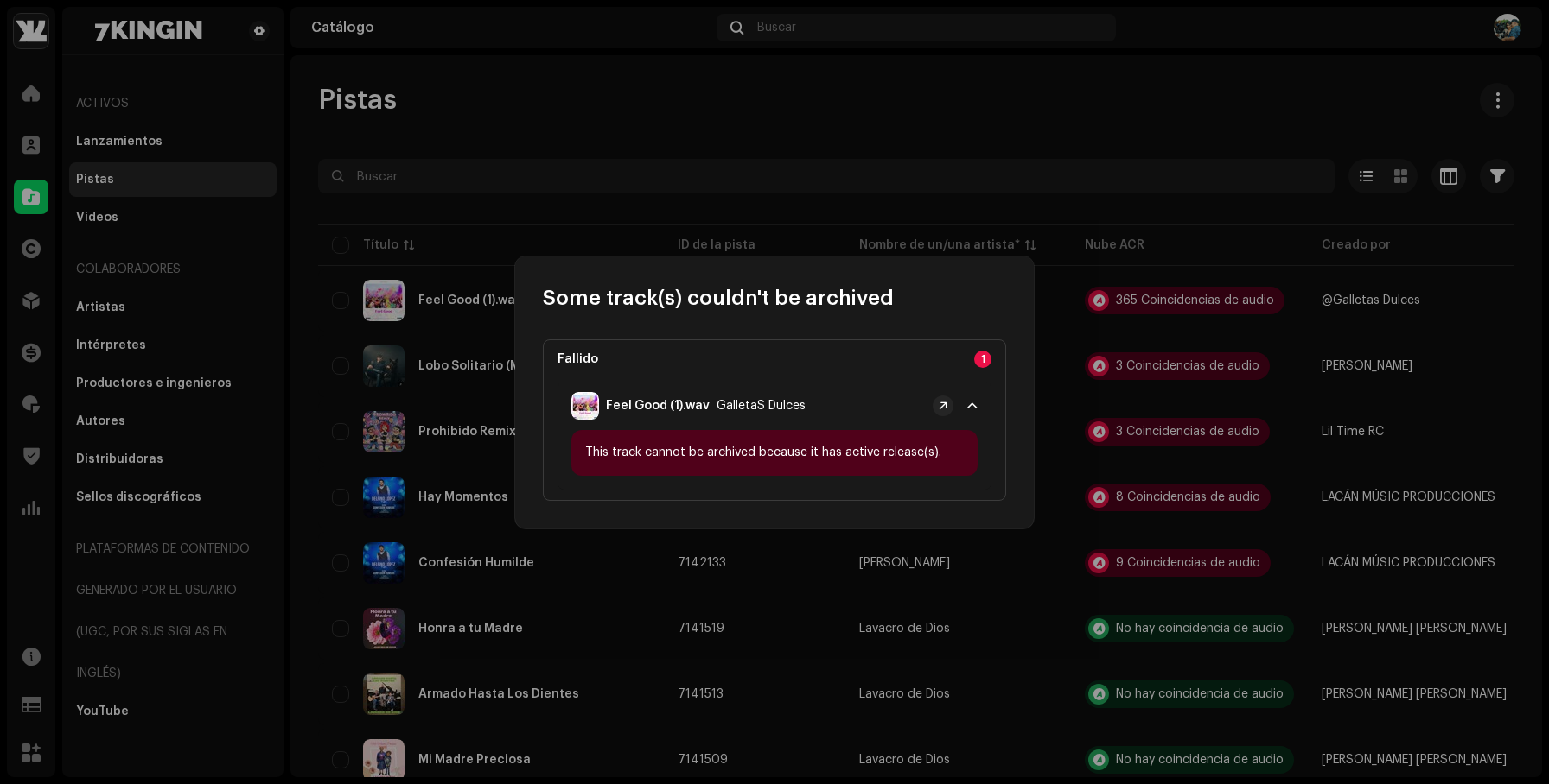
click at [968, 403] on span at bounding box center [972, 406] width 10 height 14
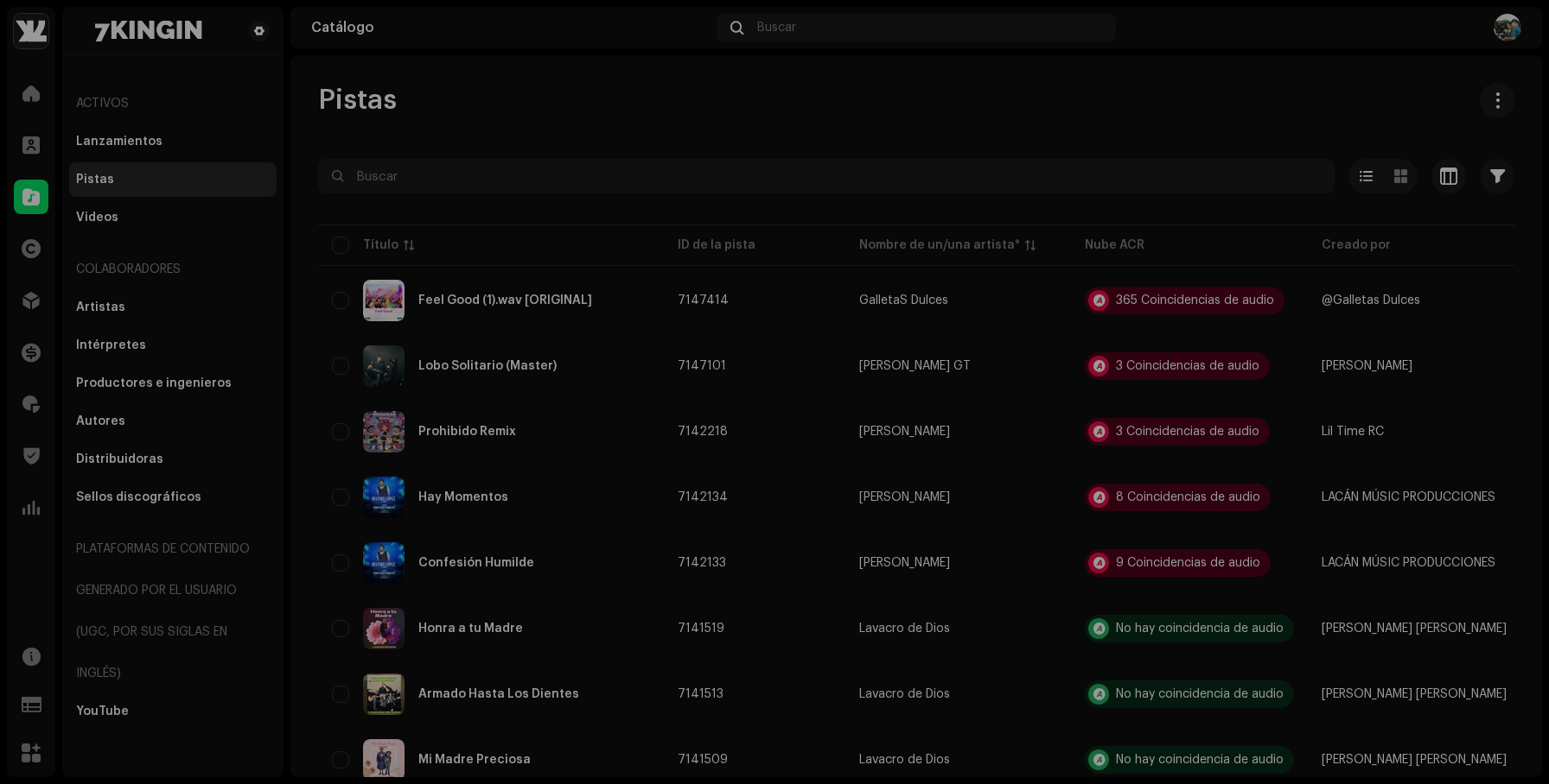
click at [1037, 124] on div "Some track(s) couldn't be archived Fallido 1 Feel Good (1).wav GalletaS Dulces …" at bounding box center [774, 392] width 1549 height 784
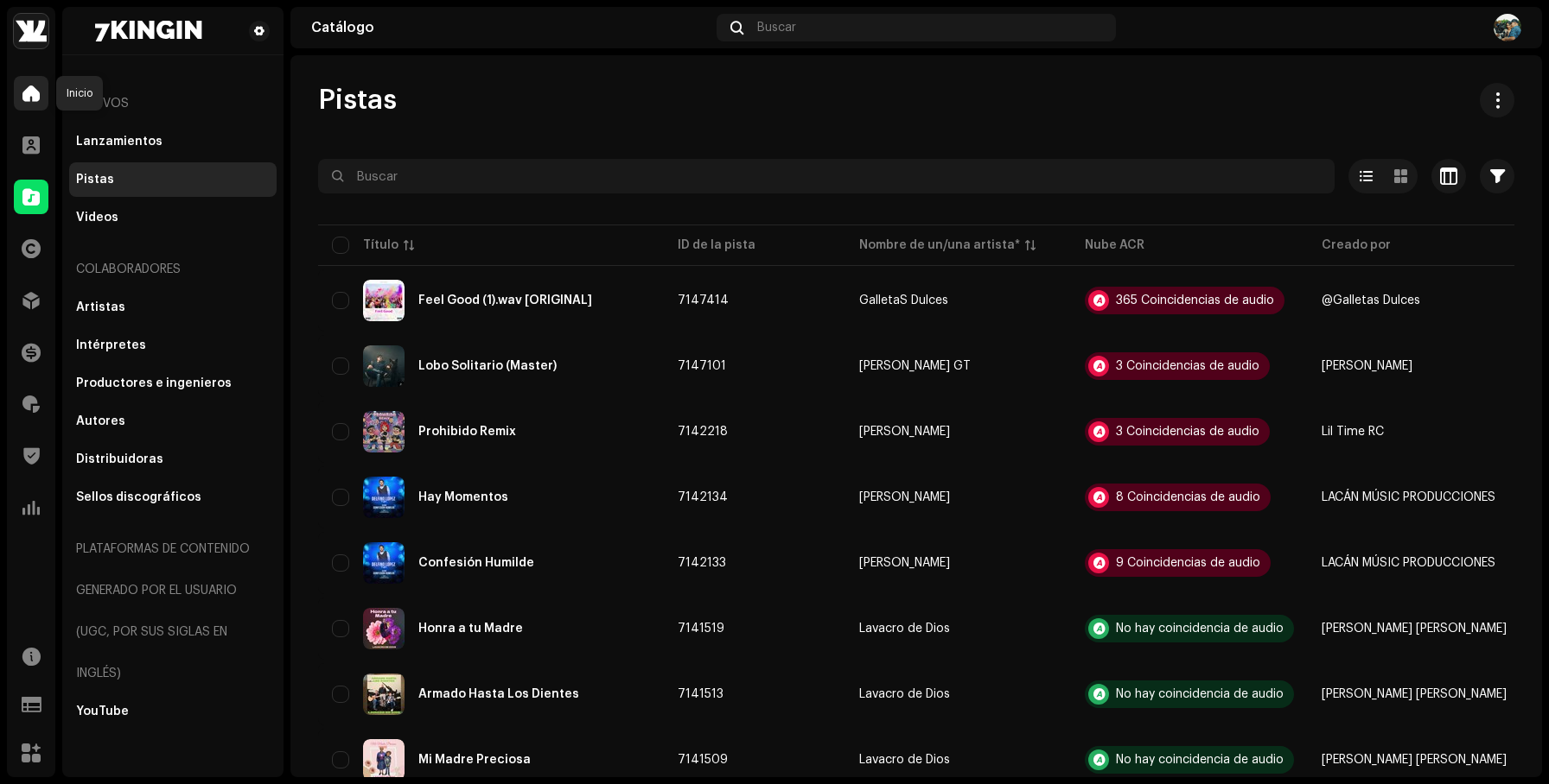
click at [27, 83] on div at bounding box center [31, 93] width 35 height 34
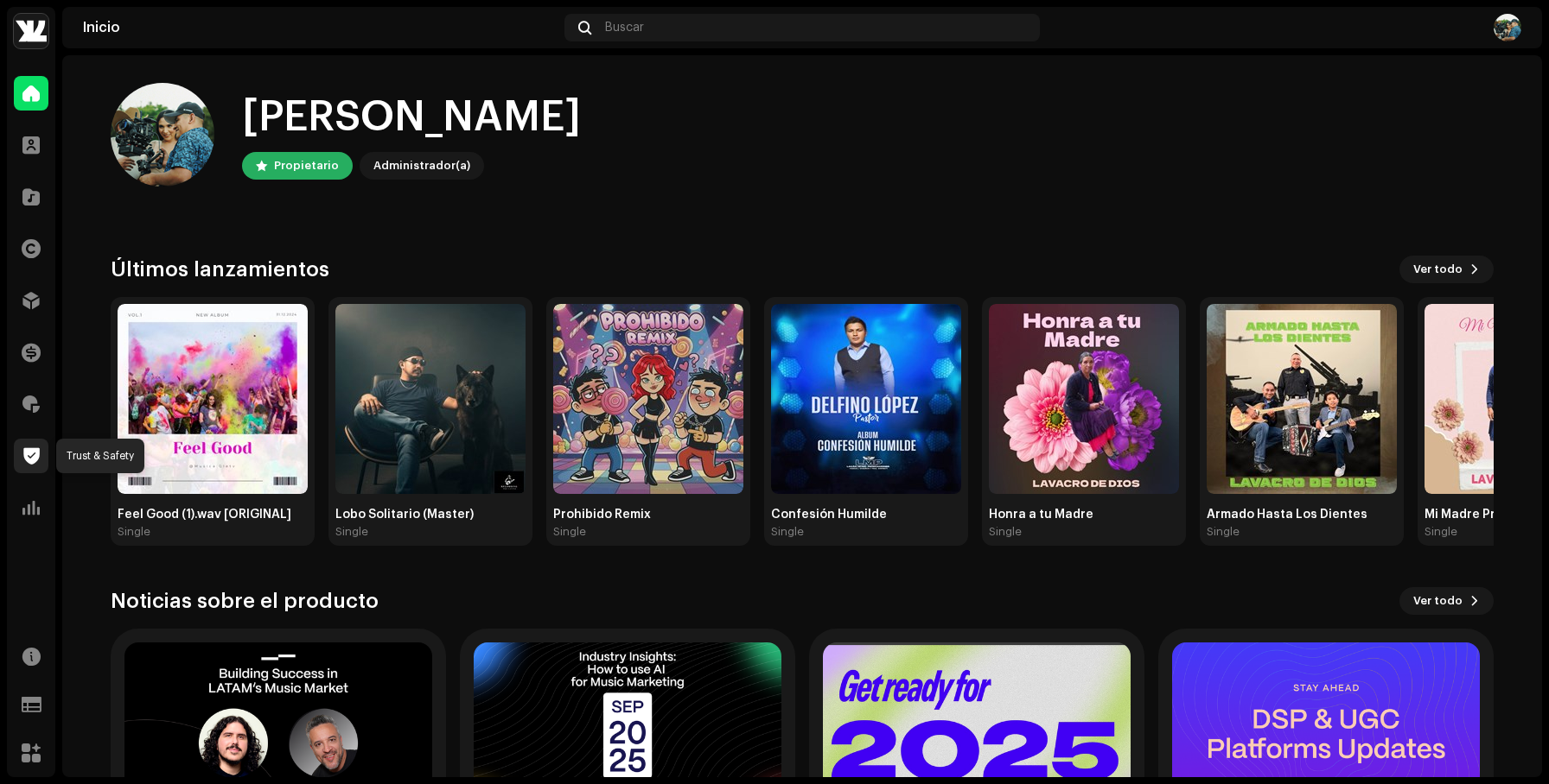
click at [34, 449] on span at bounding box center [32, 456] width 16 height 14
click at [35, 403] on span at bounding box center [31, 404] width 17 height 14
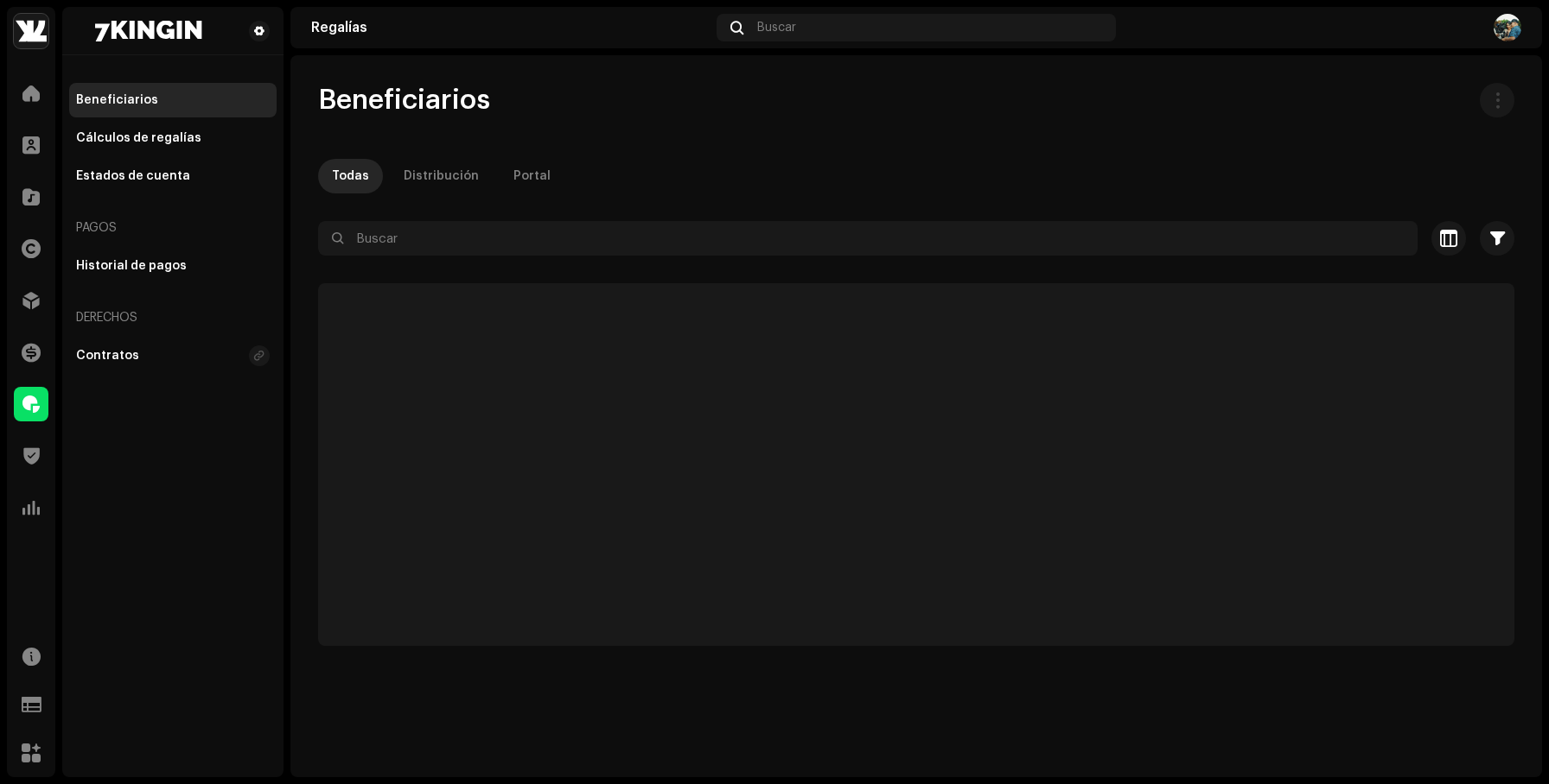
click at [35, 403] on span at bounding box center [31, 404] width 17 height 14
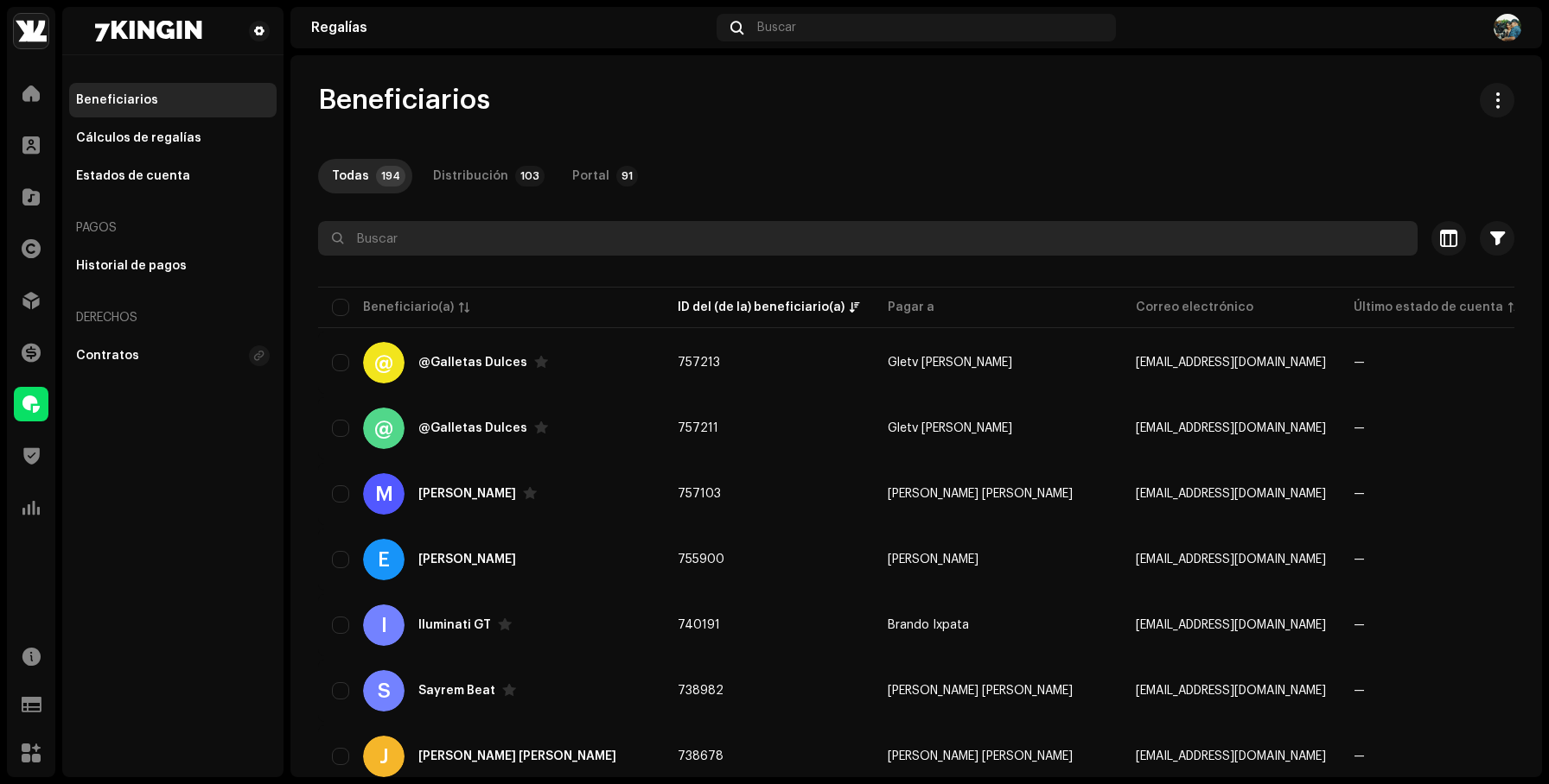
click at [620, 243] on input "text" at bounding box center [867, 239] width 1100 height 34
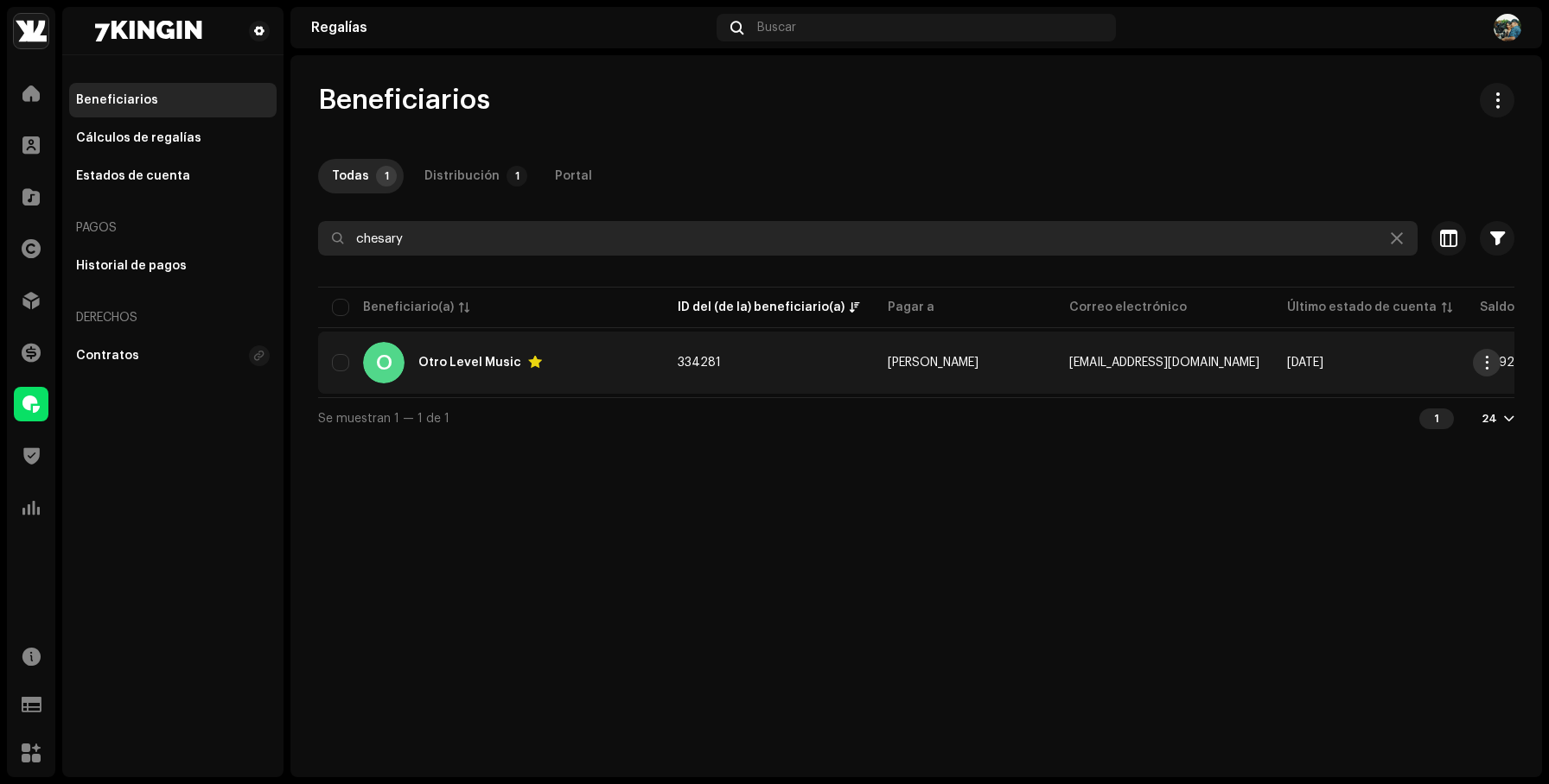
type input "chesary"
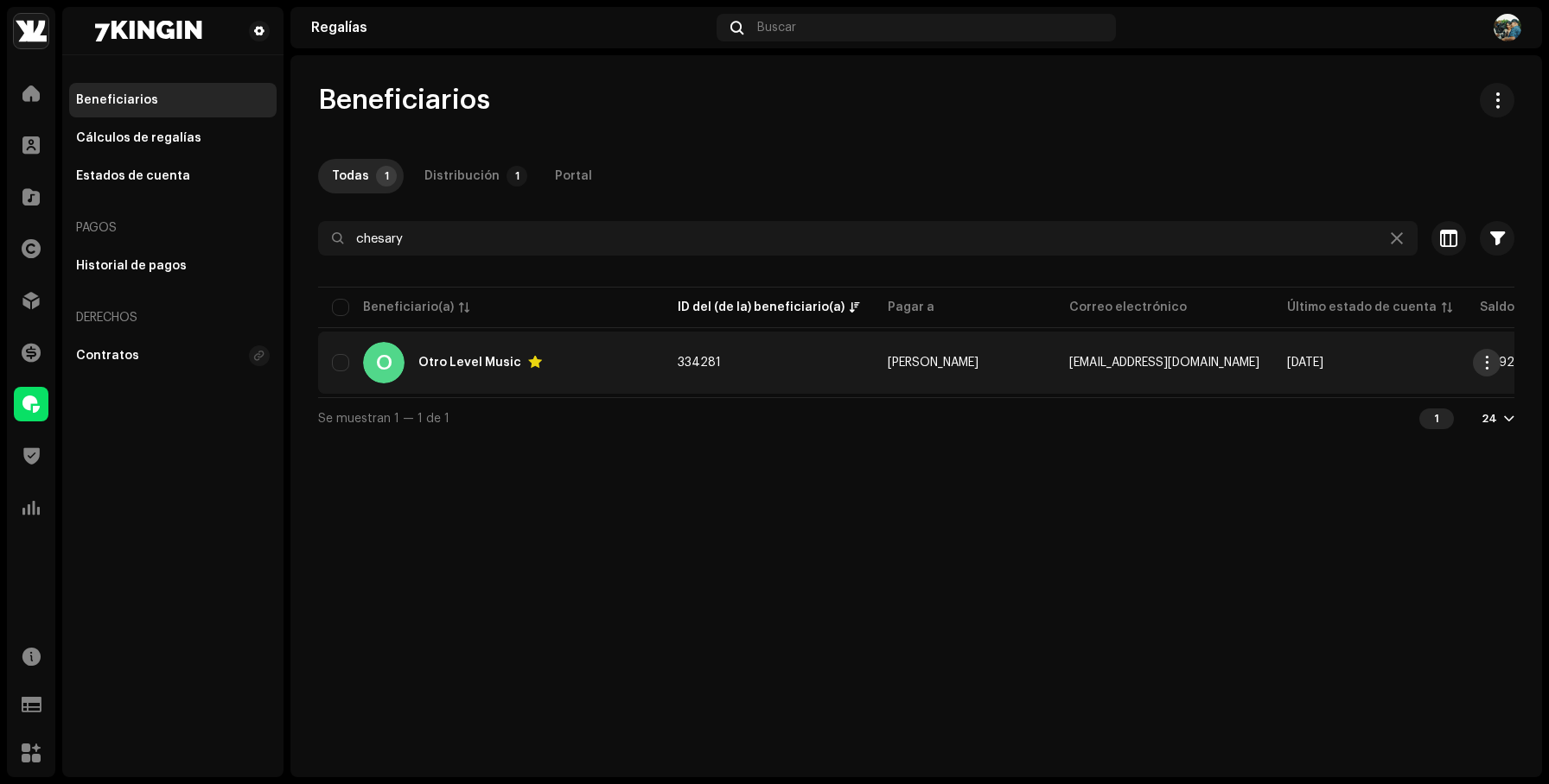
click at [1483, 361] on span "button" at bounding box center [1487, 362] width 13 height 14
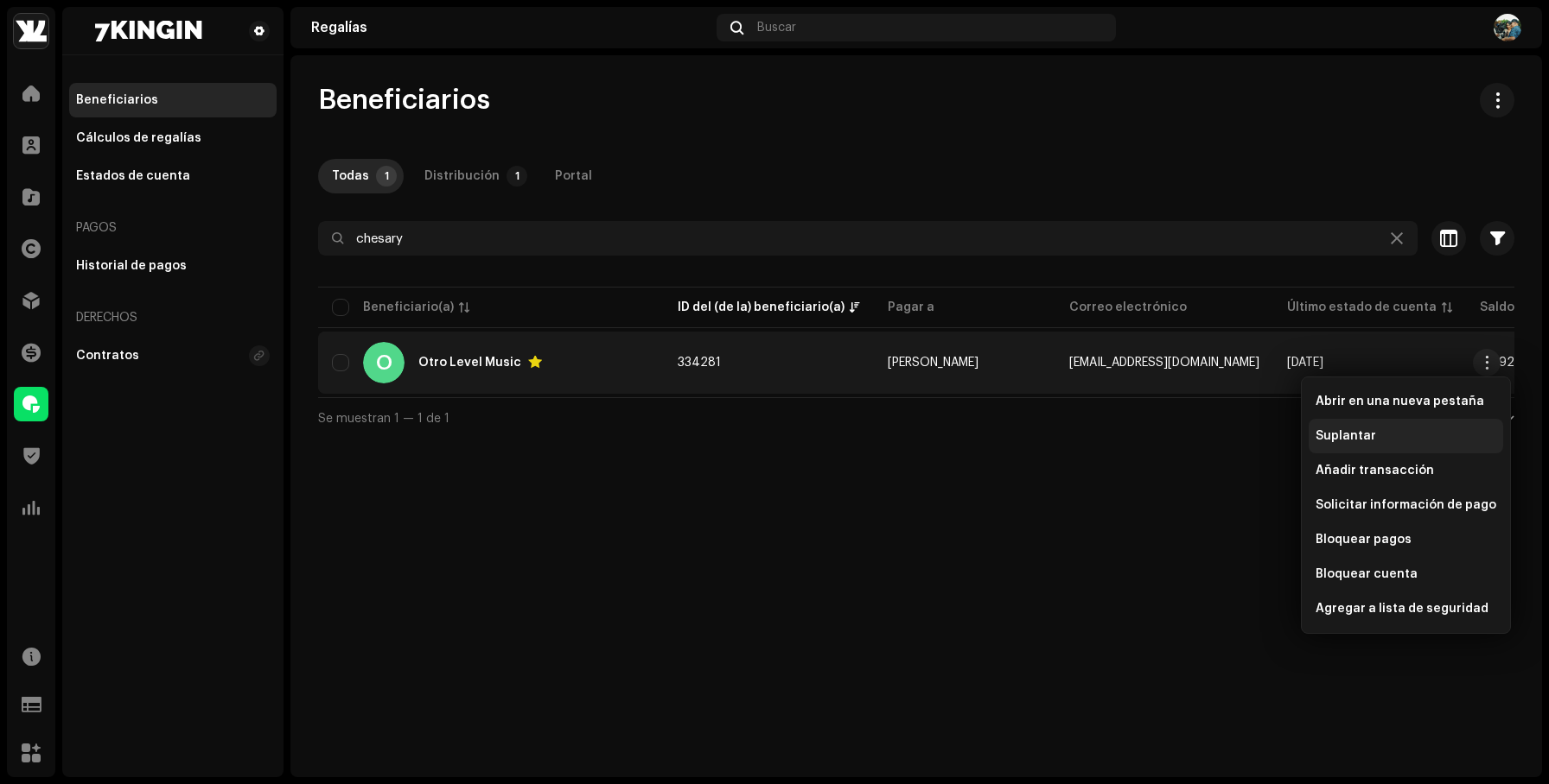
click at [1374, 435] on div "Suplantar" at bounding box center [1406, 436] width 181 height 14
